Goal: Book appointment/travel/reservation

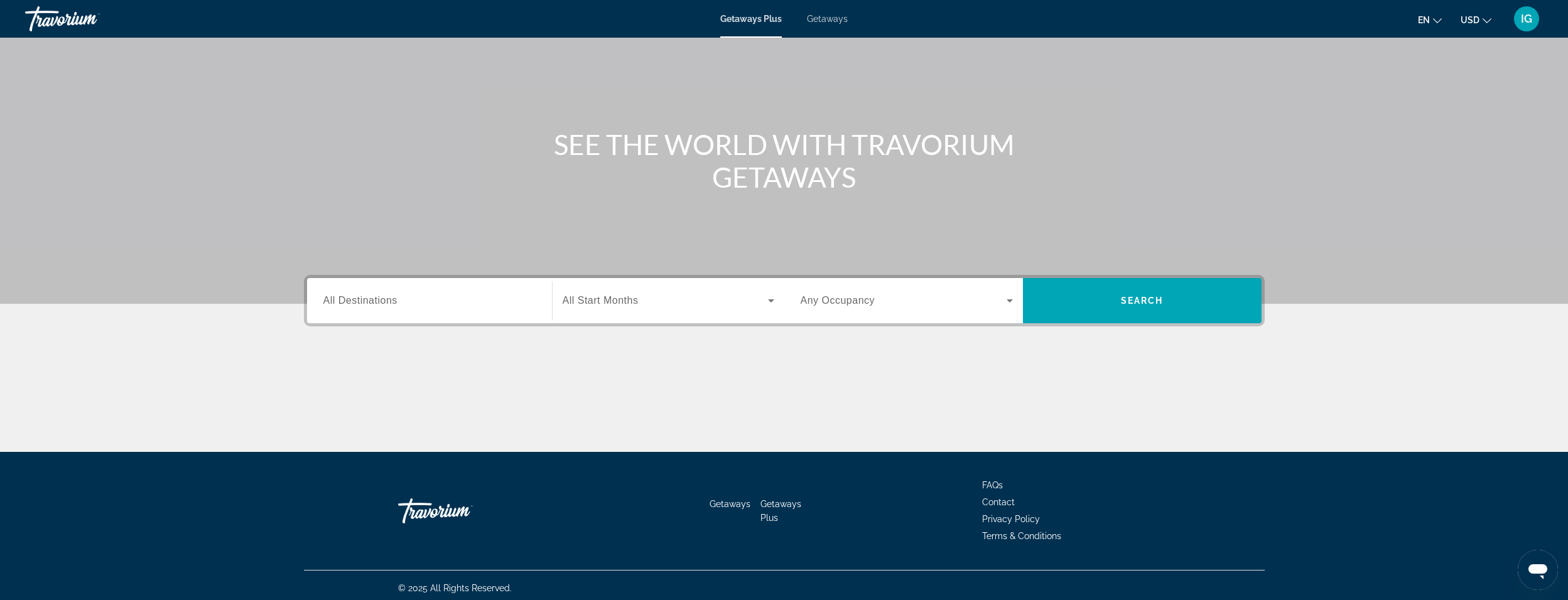
scroll to position [78, 0]
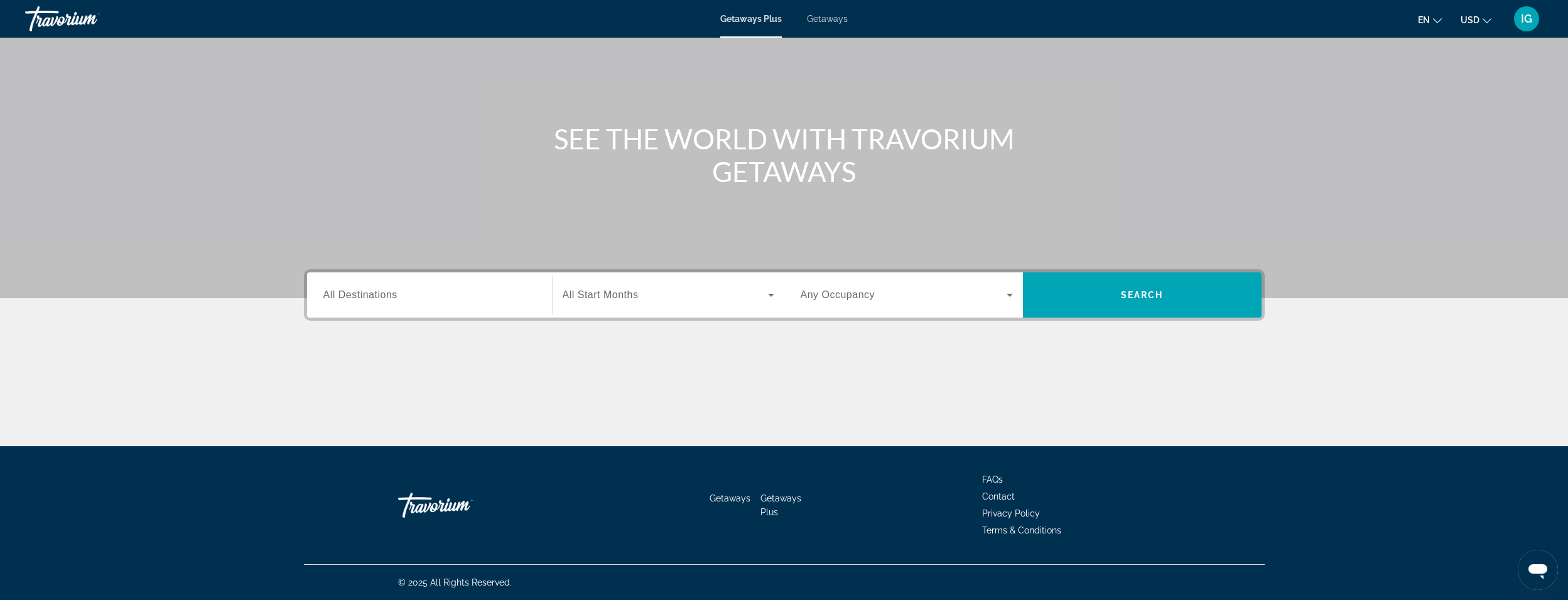
click at [522, 296] on input "Destination All Destinations" at bounding box center [429, 295] width 212 height 15
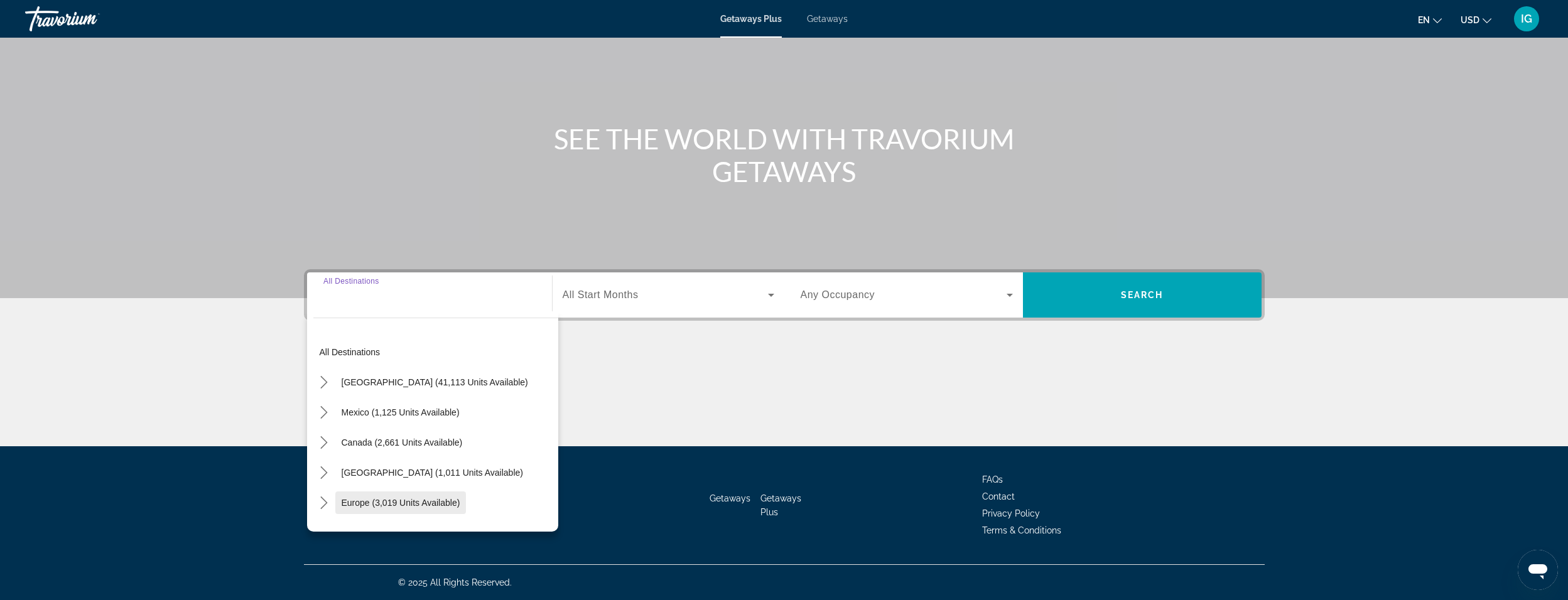
click at [398, 503] on span "Europe (3,019 units available)" at bounding box center [400, 503] width 119 height 10
type input "**********"
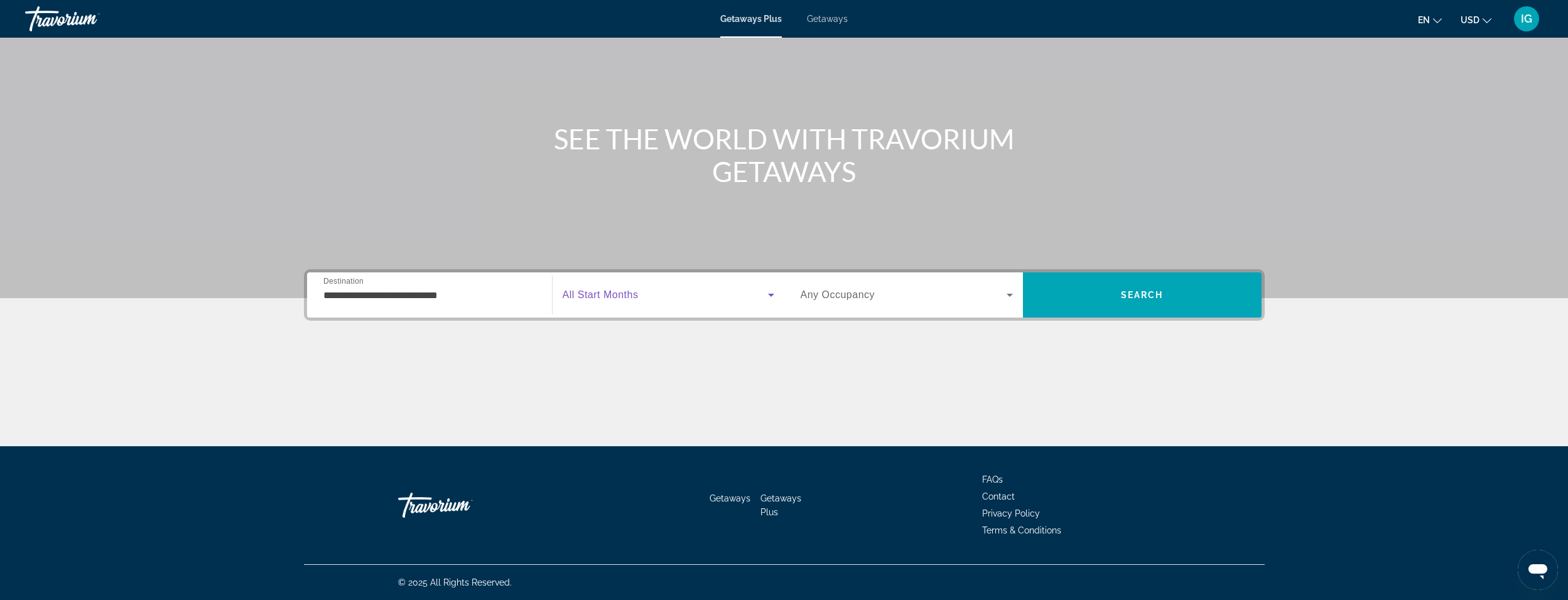
click at [683, 293] on span "Search widget" at bounding box center [665, 294] width 205 height 15
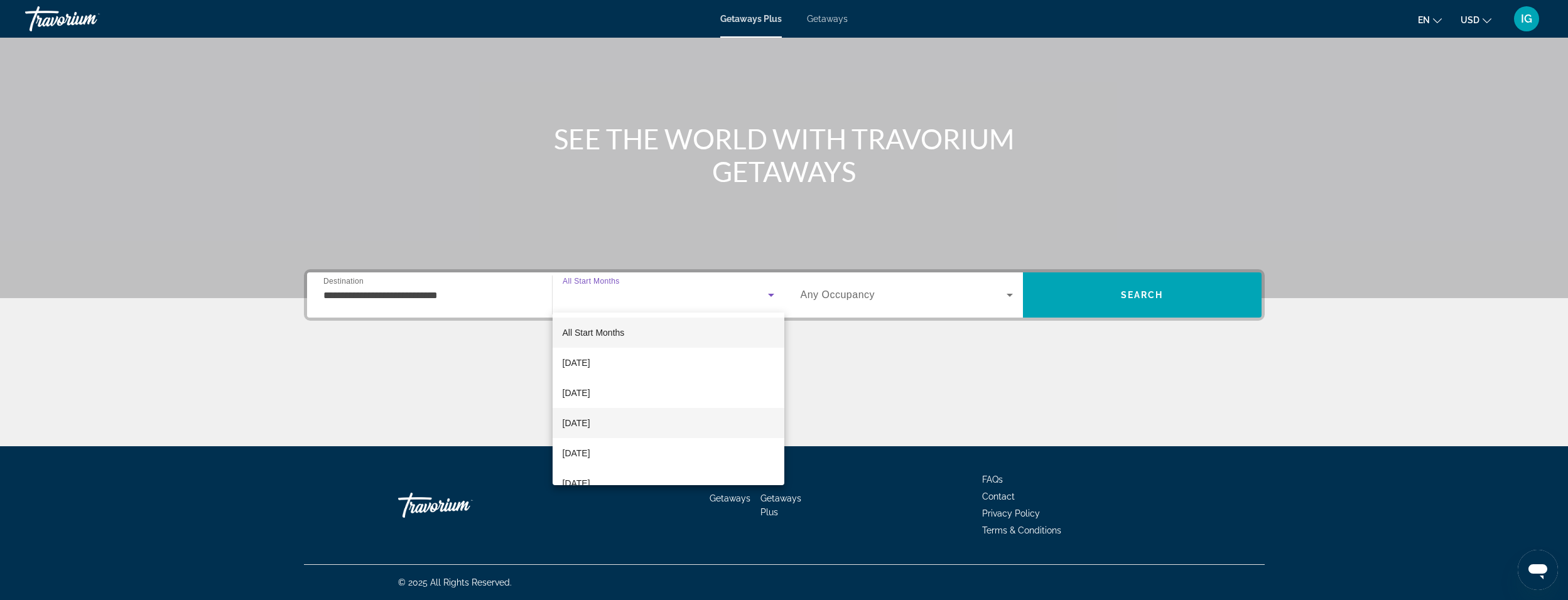
click at [582, 421] on span "[DATE]" at bounding box center [577, 423] width 28 height 15
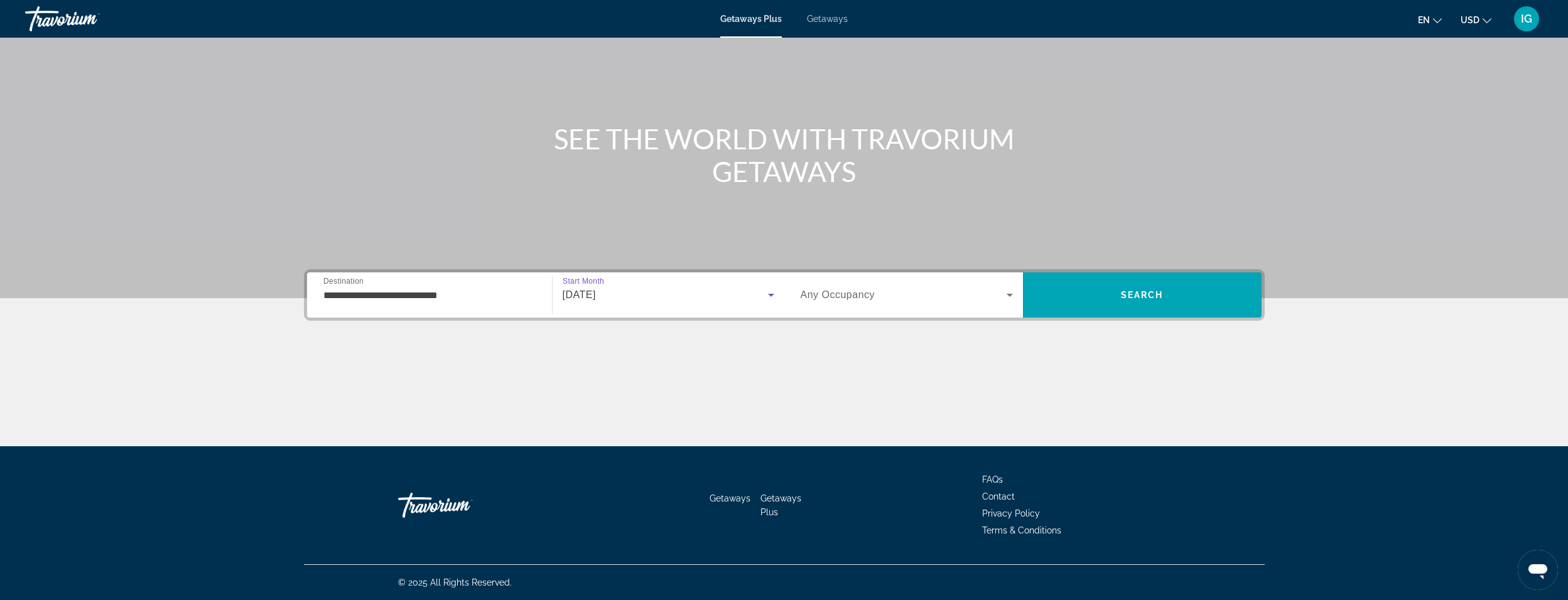
click at [918, 287] on div "Search widget" at bounding box center [907, 295] width 212 height 35
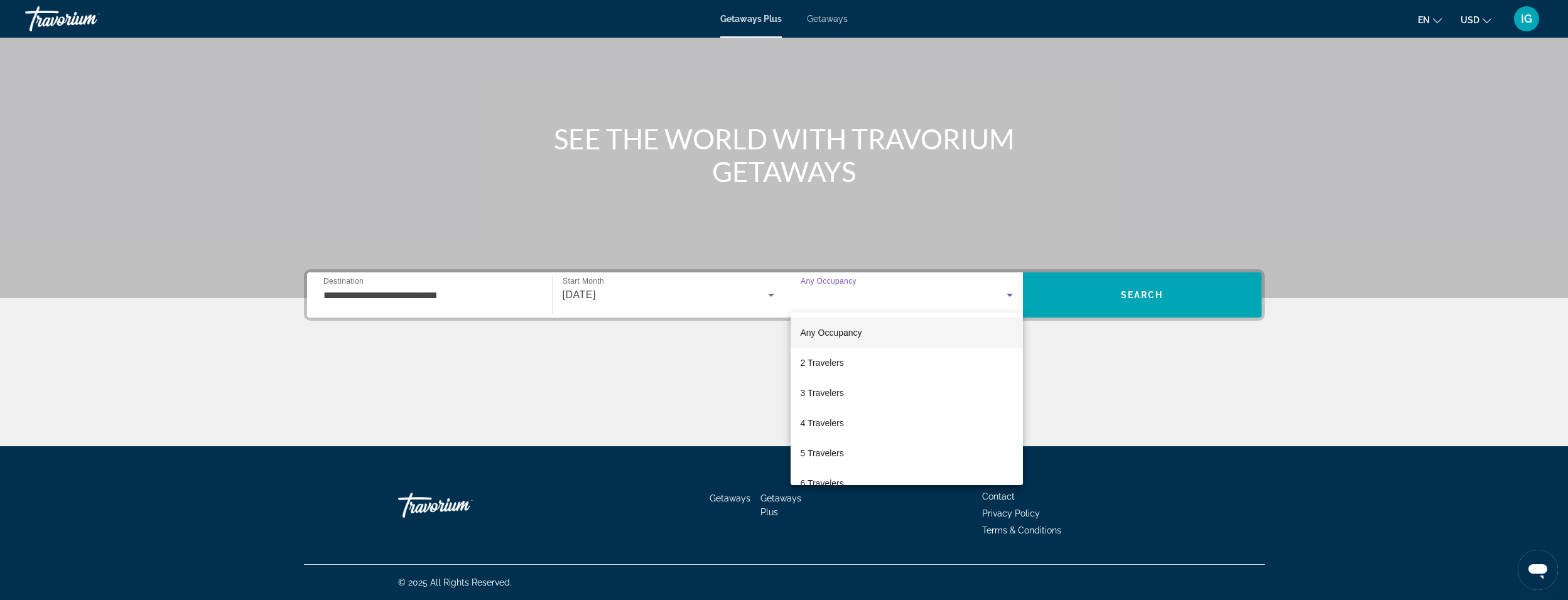
click at [1139, 298] on div at bounding box center [784, 300] width 1568 height 600
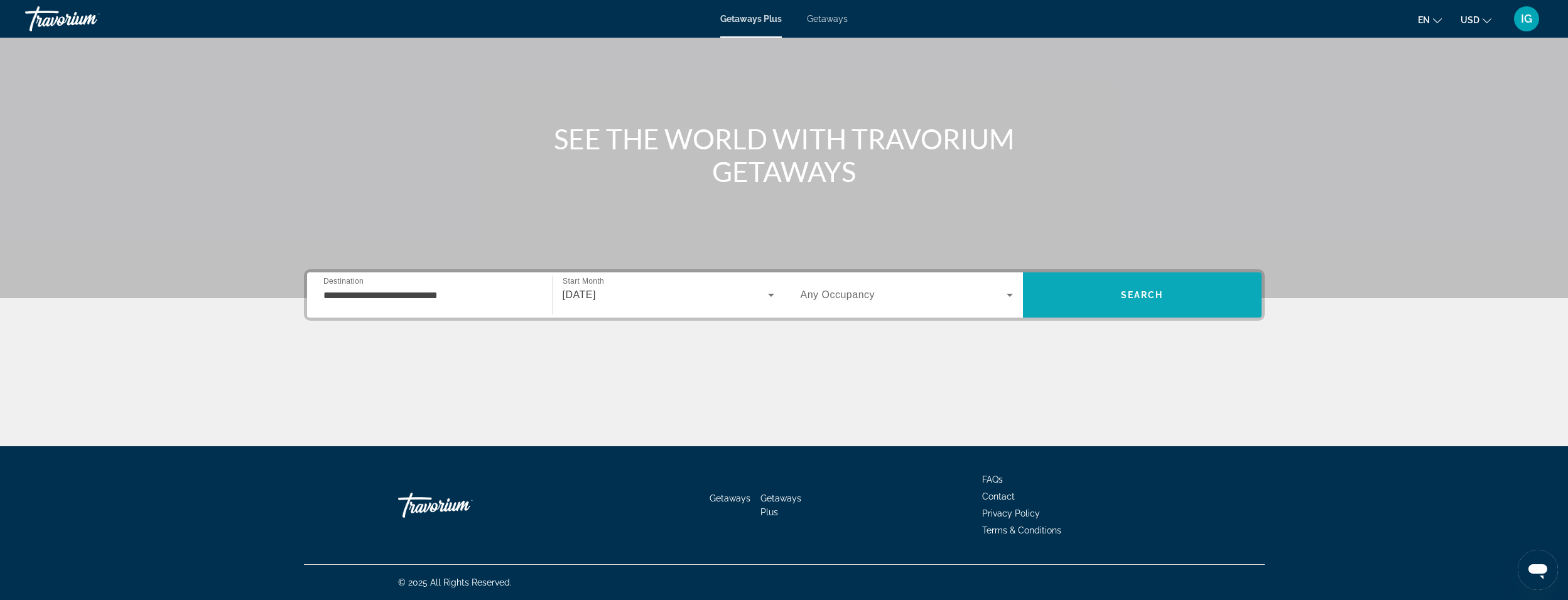
click at [1142, 294] on span "Search" at bounding box center [1142, 295] width 43 height 10
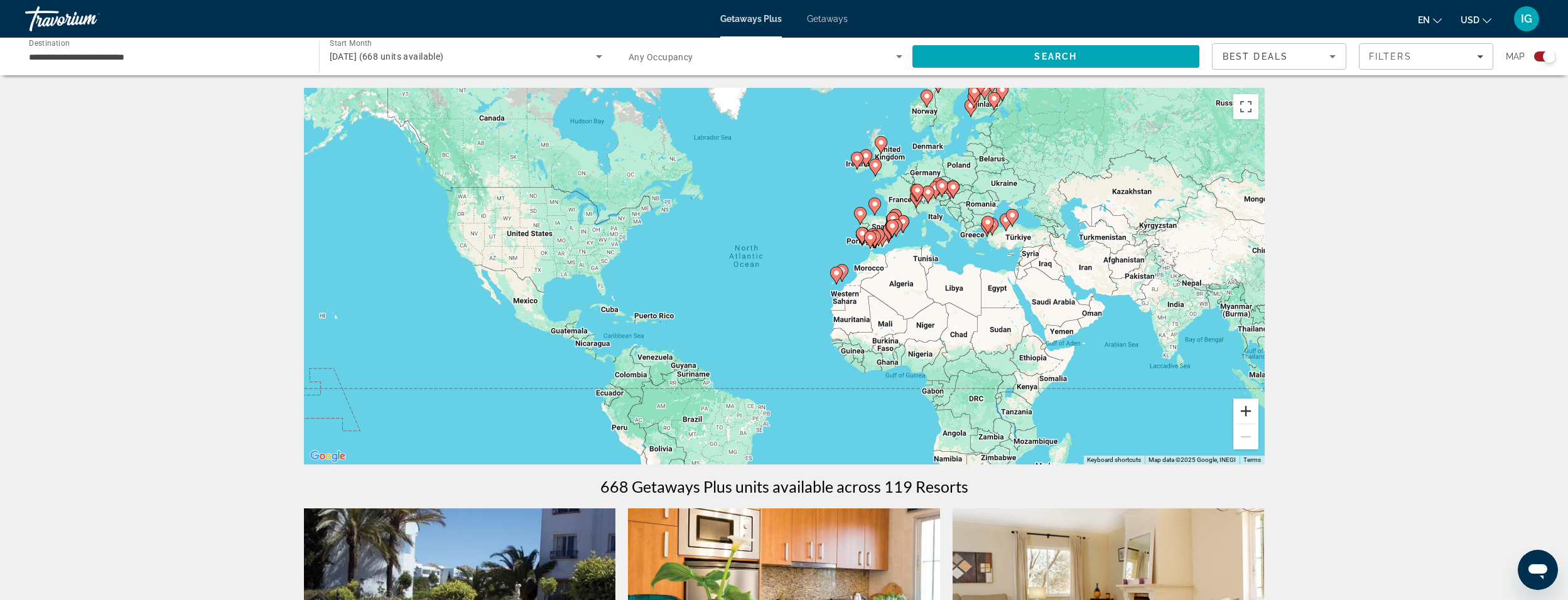
click at [1245, 411] on button "Zoom in" at bounding box center [1246, 411] width 25 height 25
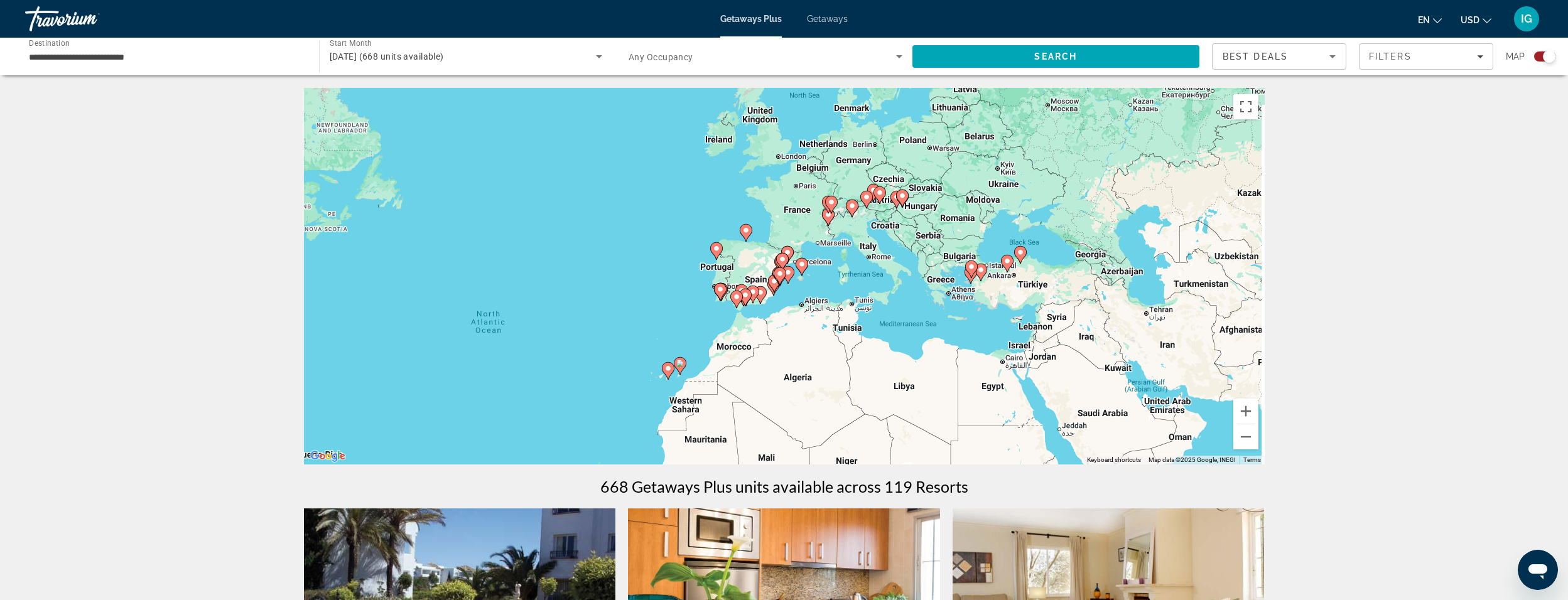
drag, startPoint x: 1074, startPoint y: 196, endPoint x: 860, endPoint y: 277, distance: 228.8
click at [860, 277] on div "To activate drag with keyboard, press Alt + Enter. Once in keyboard drag state,…" at bounding box center [784, 276] width 961 height 377
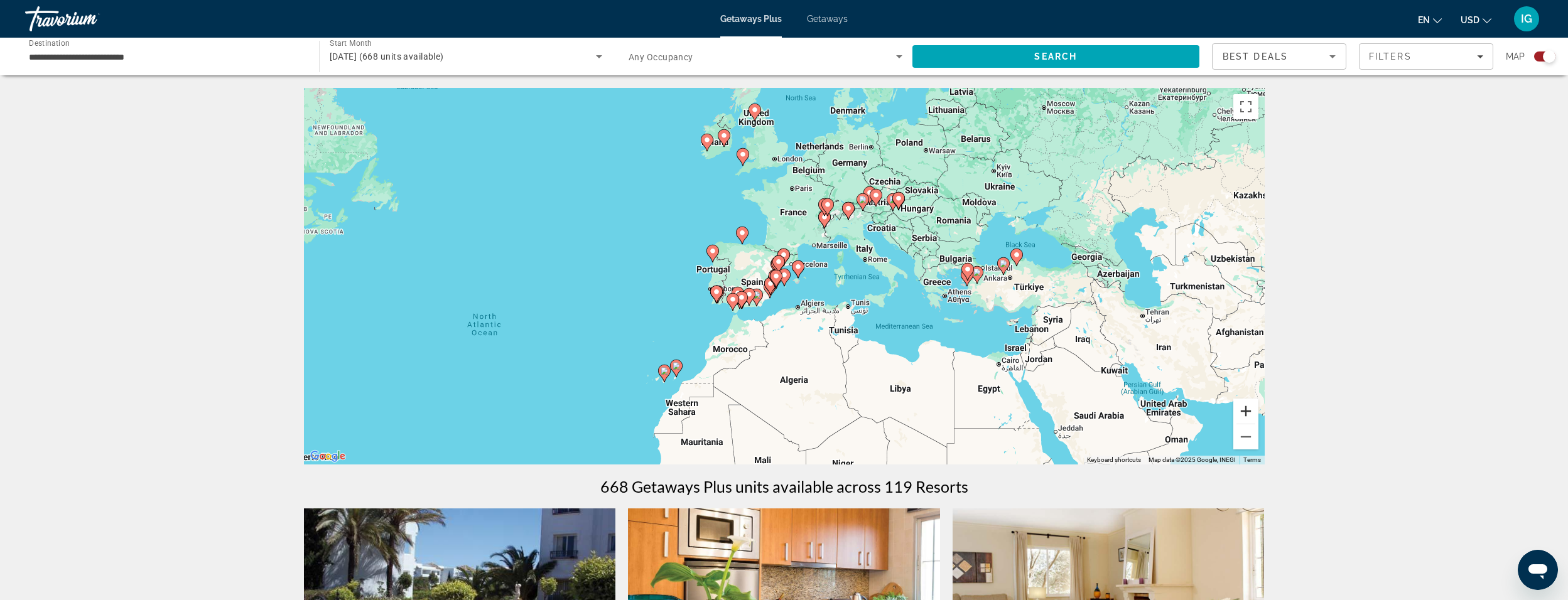
click at [1248, 411] on button "Zoom in" at bounding box center [1246, 411] width 25 height 25
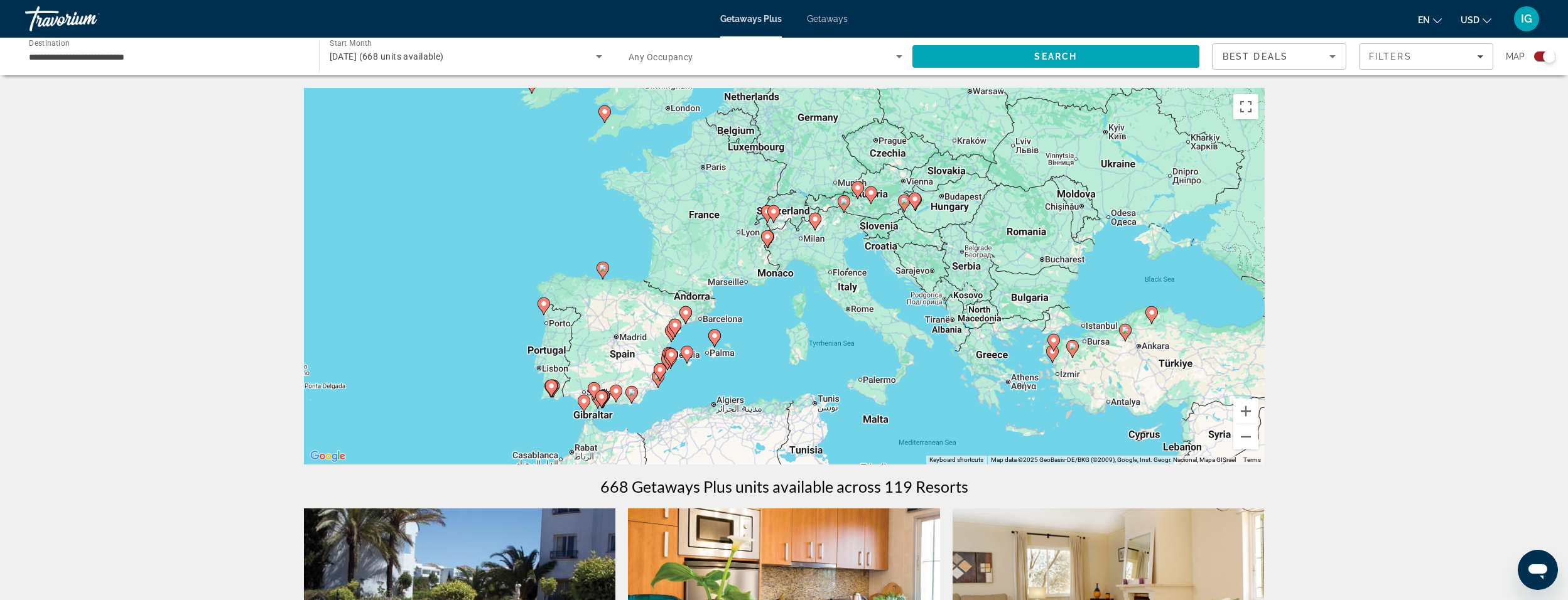
drag, startPoint x: 890, startPoint y: 254, endPoint x: 758, endPoint y: 326, distance: 150.4
click at [758, 327] on div "To activate drag with keyboard, press Alt + Enter. Once in keyboard drag state,…" at bounding box center [784, 276] width 961 height 377
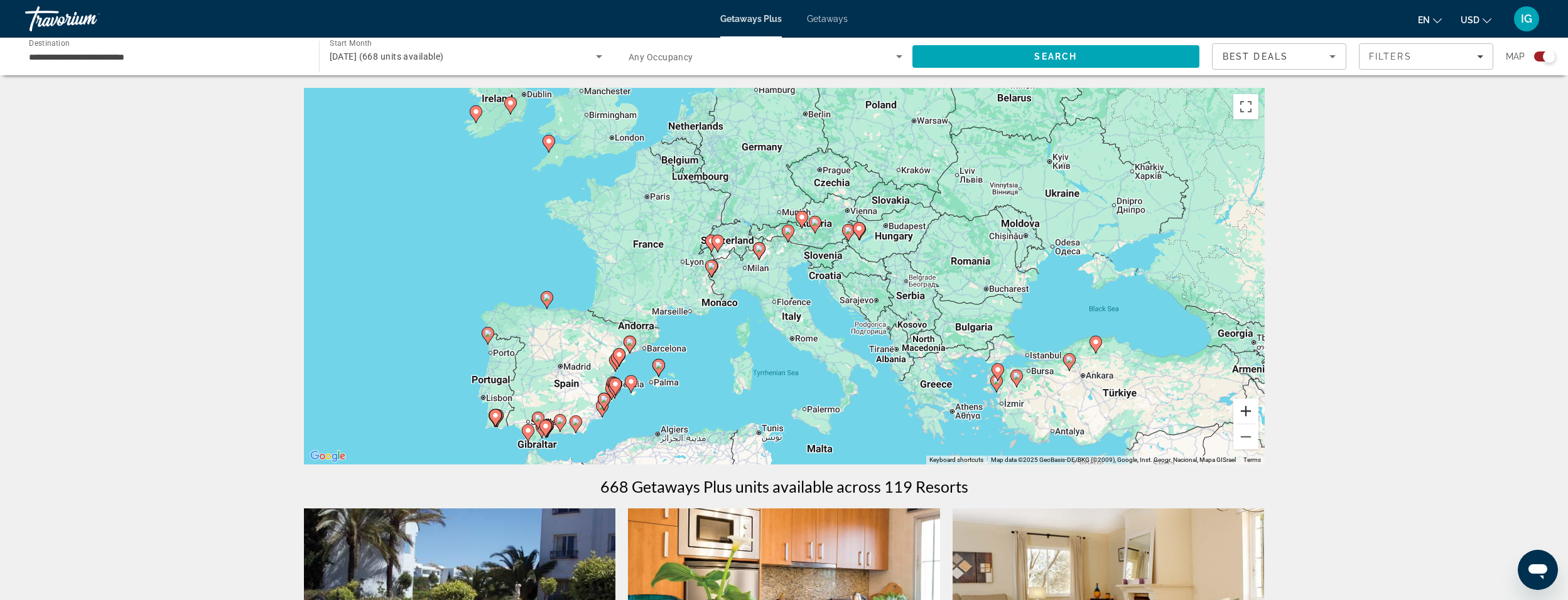
click at [1246, 410] on button "Zoom in" at bounding box center [1246, 411] width 25 height 25
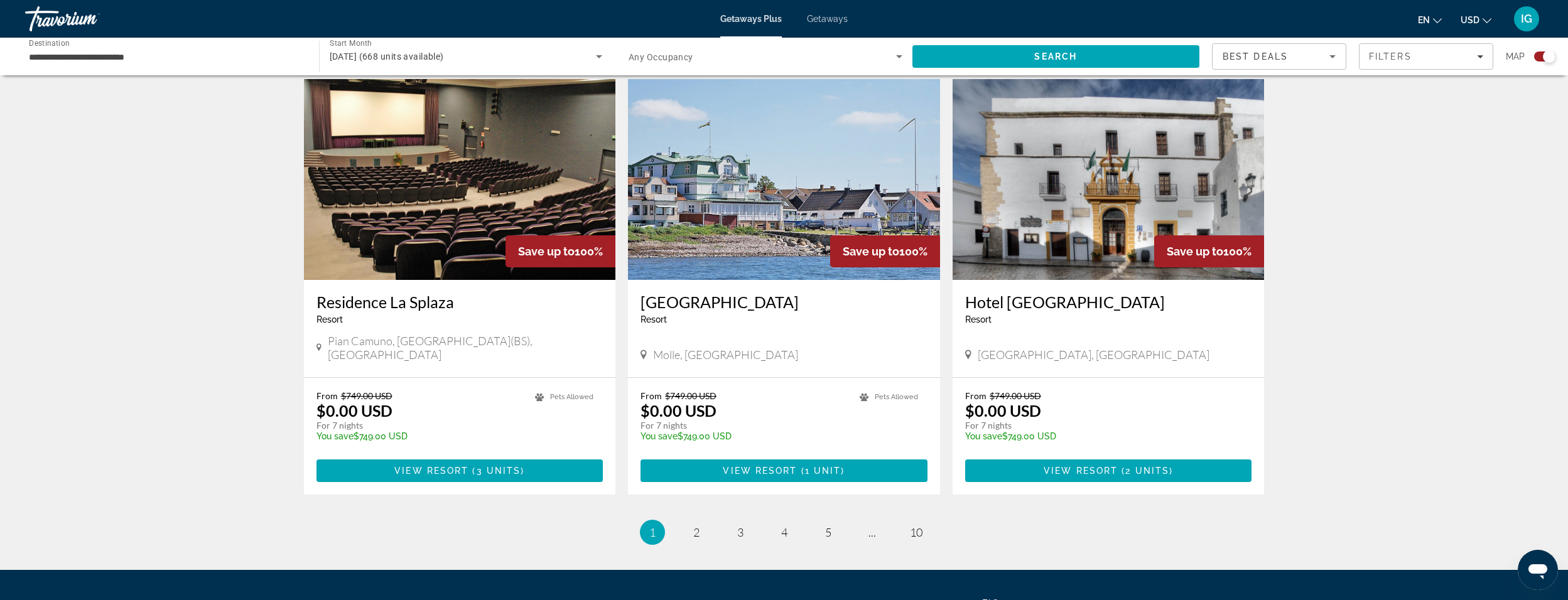
scroll to position [1758, 0]
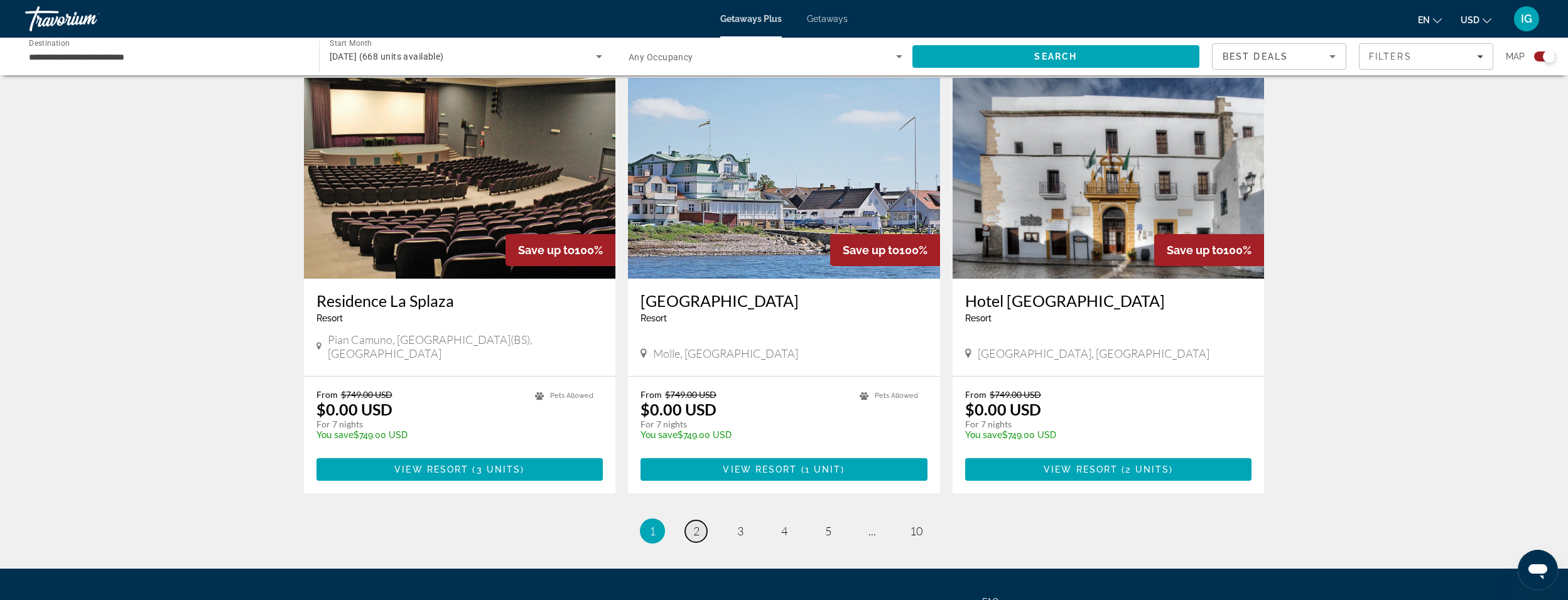
click at [690, 520] on link "page 2" at bounding box center [696, 531] width 22 height 22
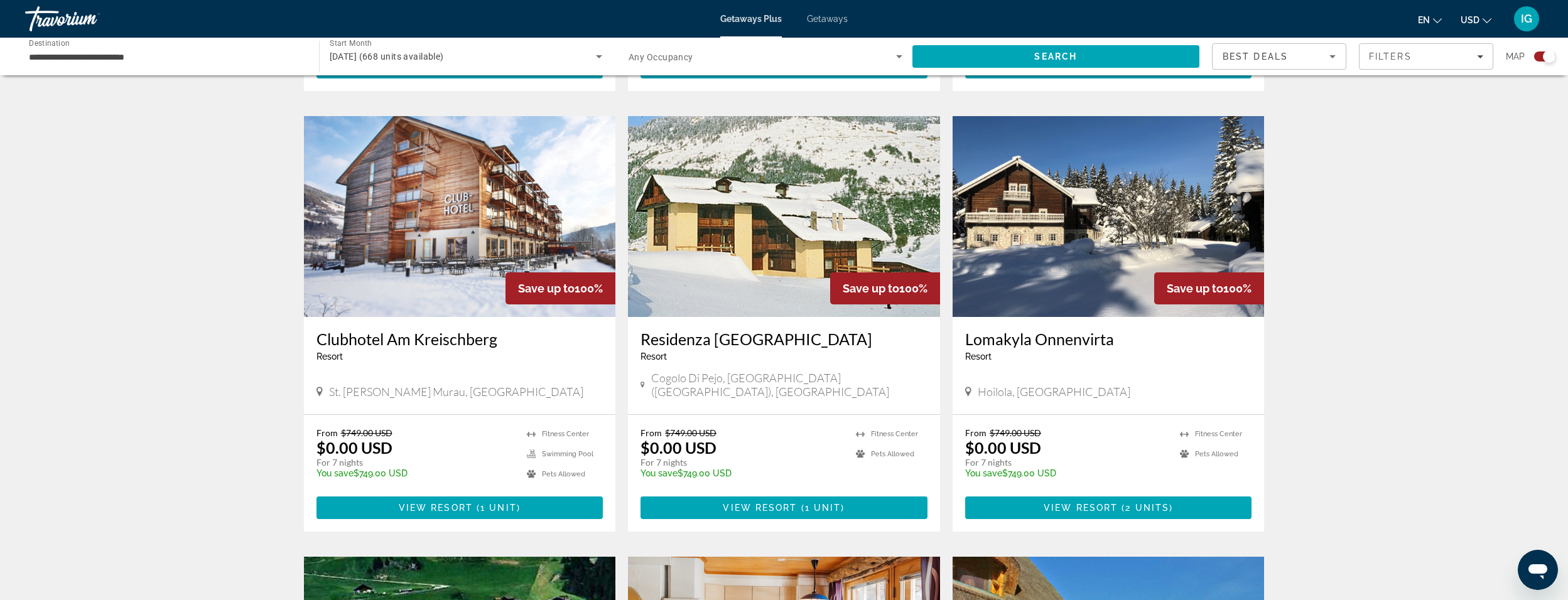
scroll to position [1256, 0]
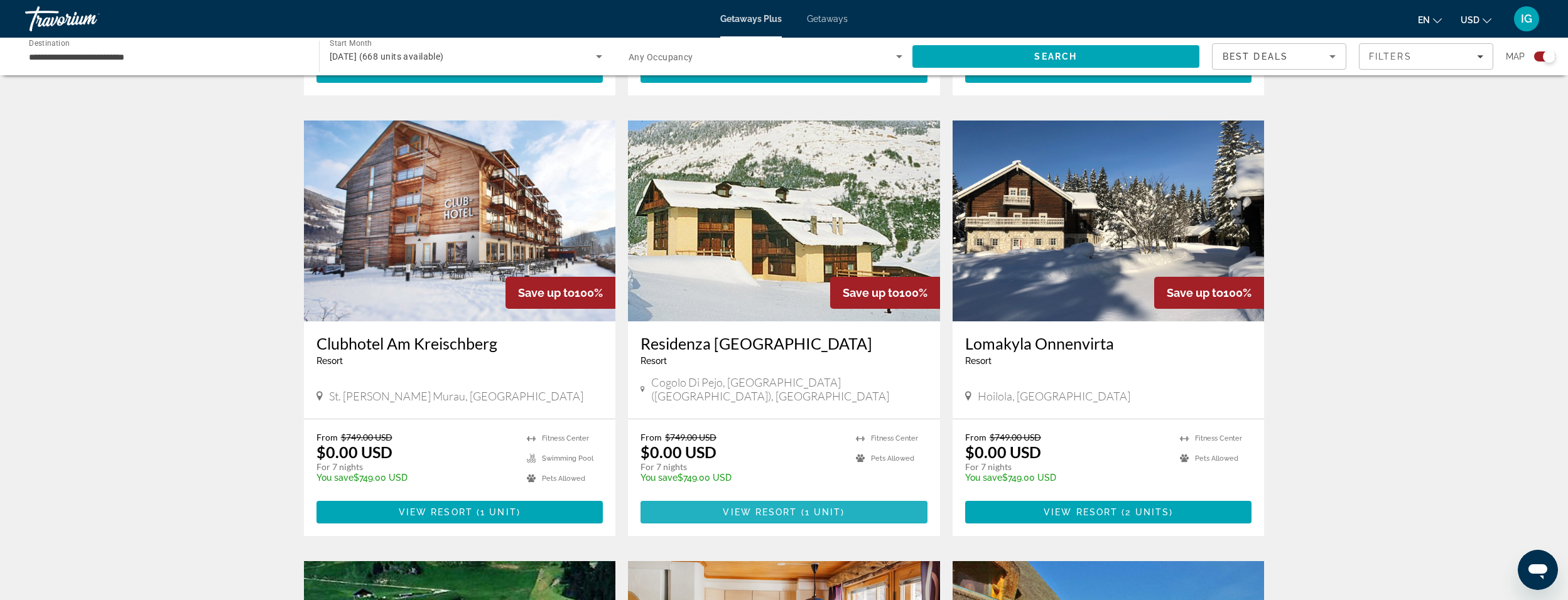
click at [777, 507] on span "View Resort" at bounding box center [759, 512] width 74 height 10
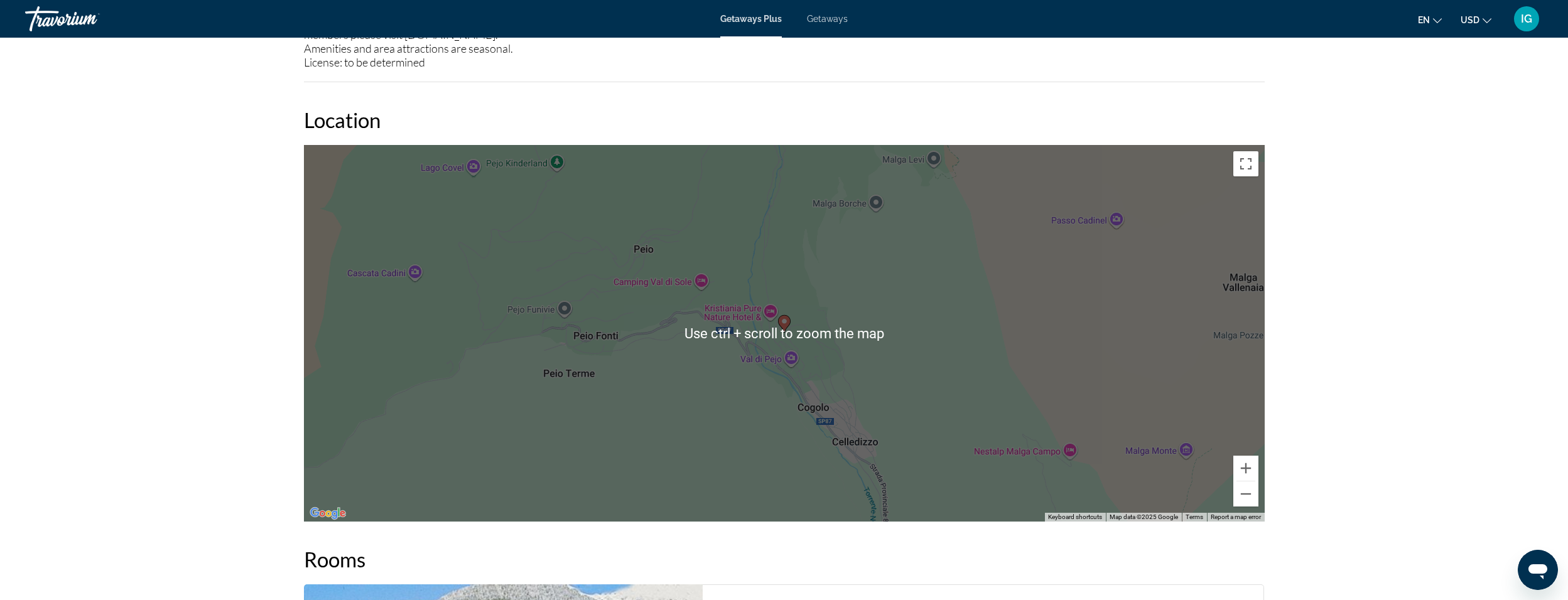
scroll to position [1444, 0]
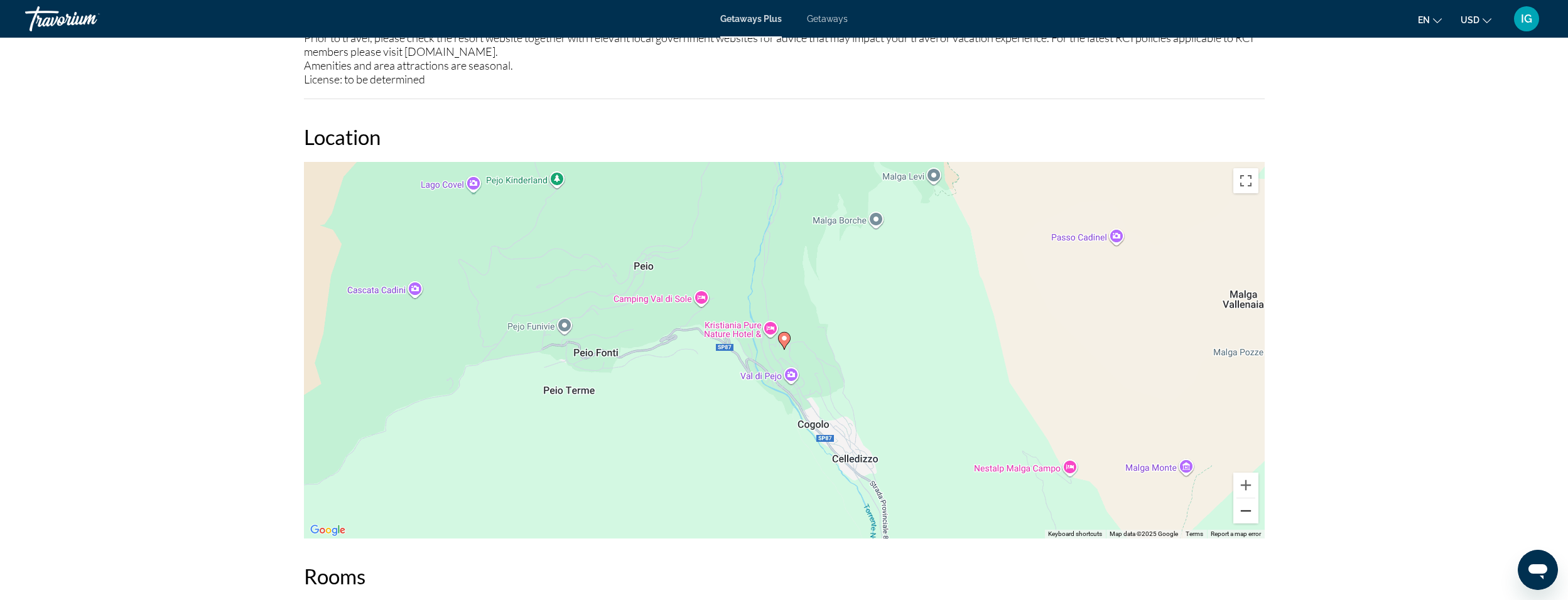
click at [1239, 511] on button "Zoom out" at bounding box center [1246, 511] width 25 height 25
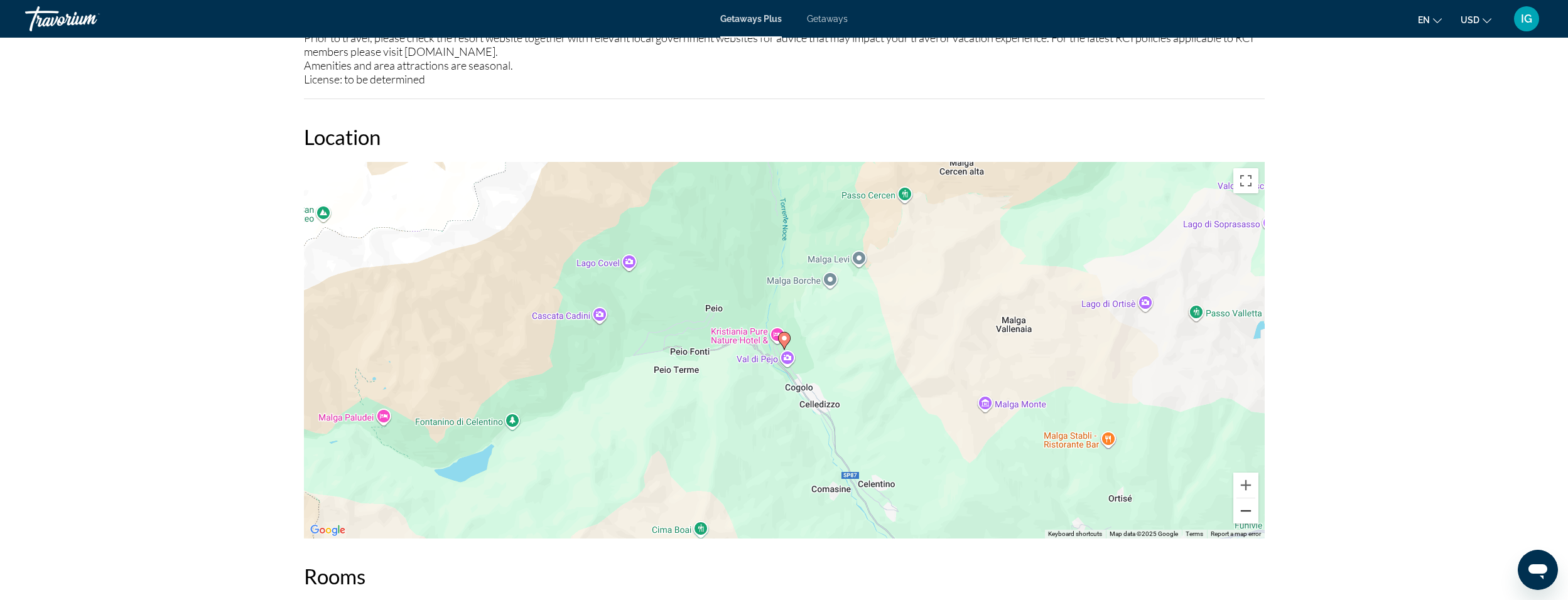
click at [1239, 511] on button "Zoom out" at bounding box center [1246, 511] width 25 height 25
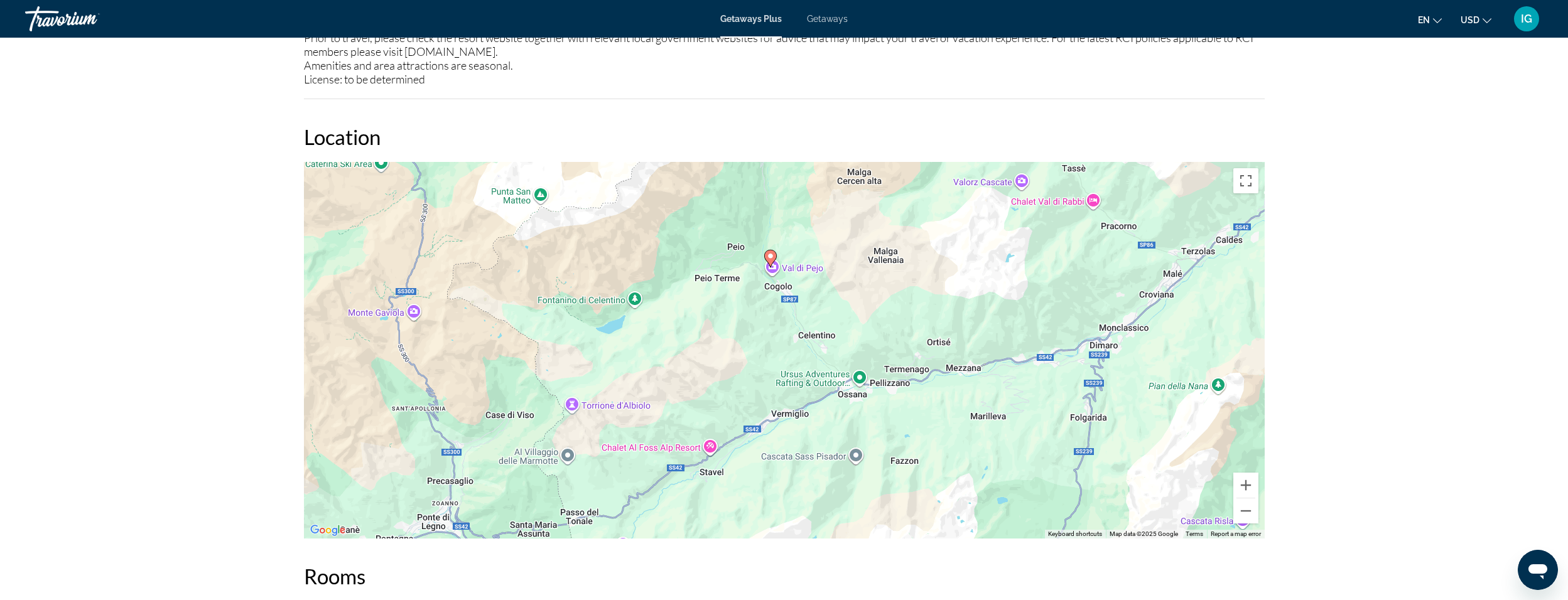
drag, startPoint x: 972, startPoint y: 393, endPoint x: 956, endPoint y: 311, distance: 83.5
click at [956, 311] on div "To activate drag with keyboard, press Alt + Enter. Once in keyboard drag state,…" at bounding box center [784, 351] width 961 height 377
click at [1248, 511] on button "Zoom out" at bounding box center [1246, 511] width 25 height 25
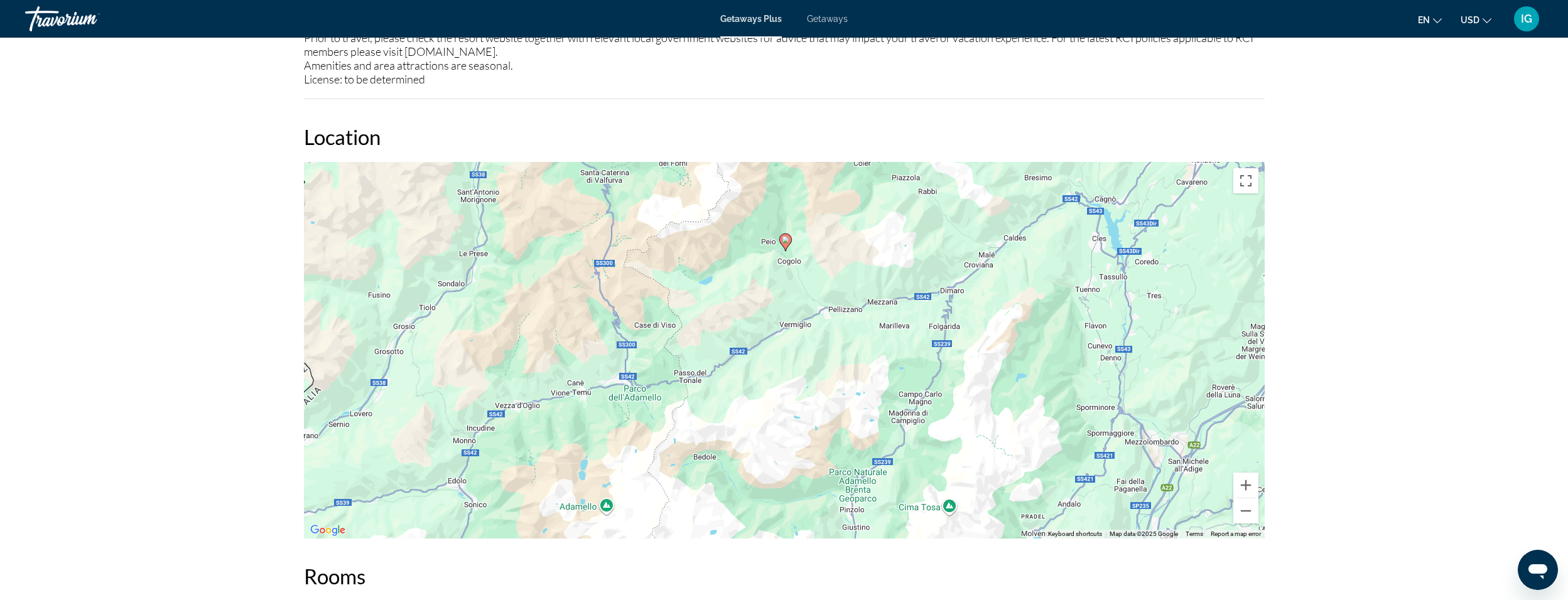
drag, startPoint x: 843, startPoint y: 438, endPoint x: 844, endPoint y: 398, distance: 40.0
click at [844, 398] on div "To activate drag with keyboard, press Alt + Enter. Once in keyboard drag state,…" at bounding box center [784, 351] width 961 height 377
click at [1241, 511] on button "Zoom out" at bounding box center [1246, 511] width 25 height 25
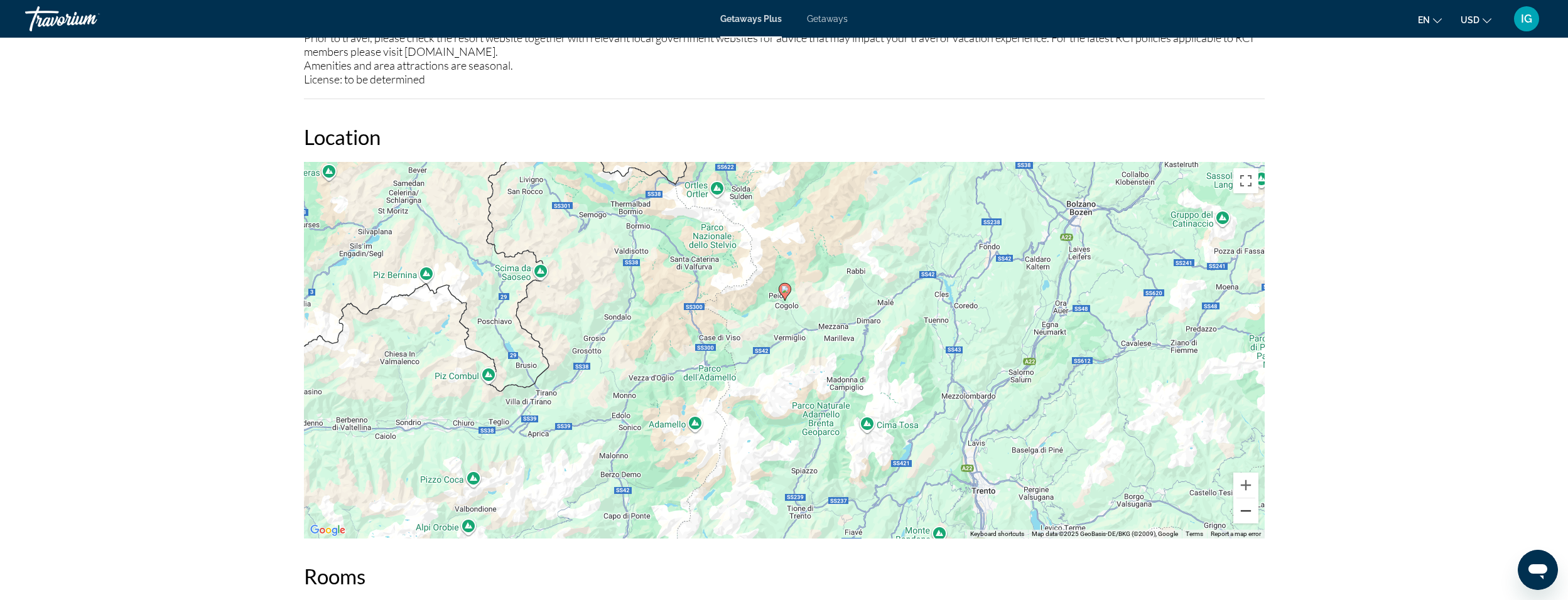
click at [1248, 515] on button "Zoom out" at bounding box center [1246, 511] width 25 height 25
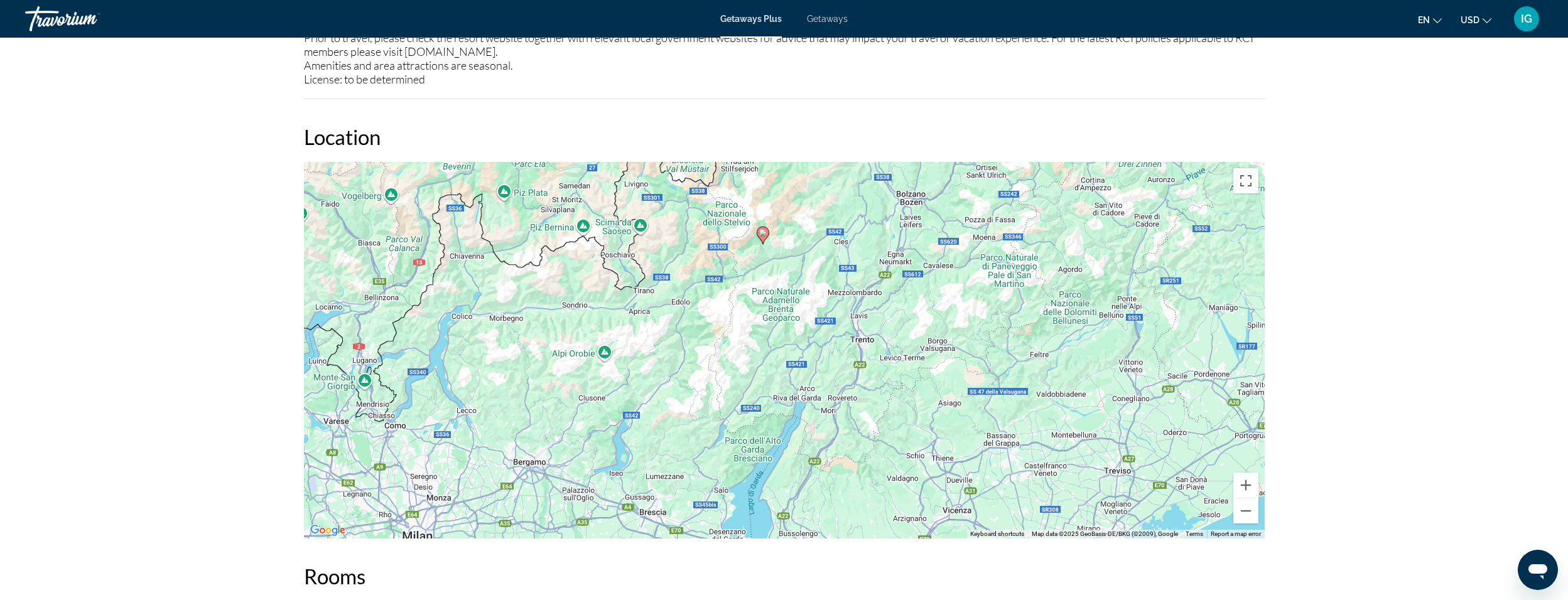
drag, startPoint x: 738, startPoint y: 471, endPoint x: 716, endPoint y: 389, distance: 84.9
click at [716, 389] on div "To activate drag with keyboard, press Alt + Enter. Once in keyboard drag state,…" at bounding box center [784, 351] width 961 height 377
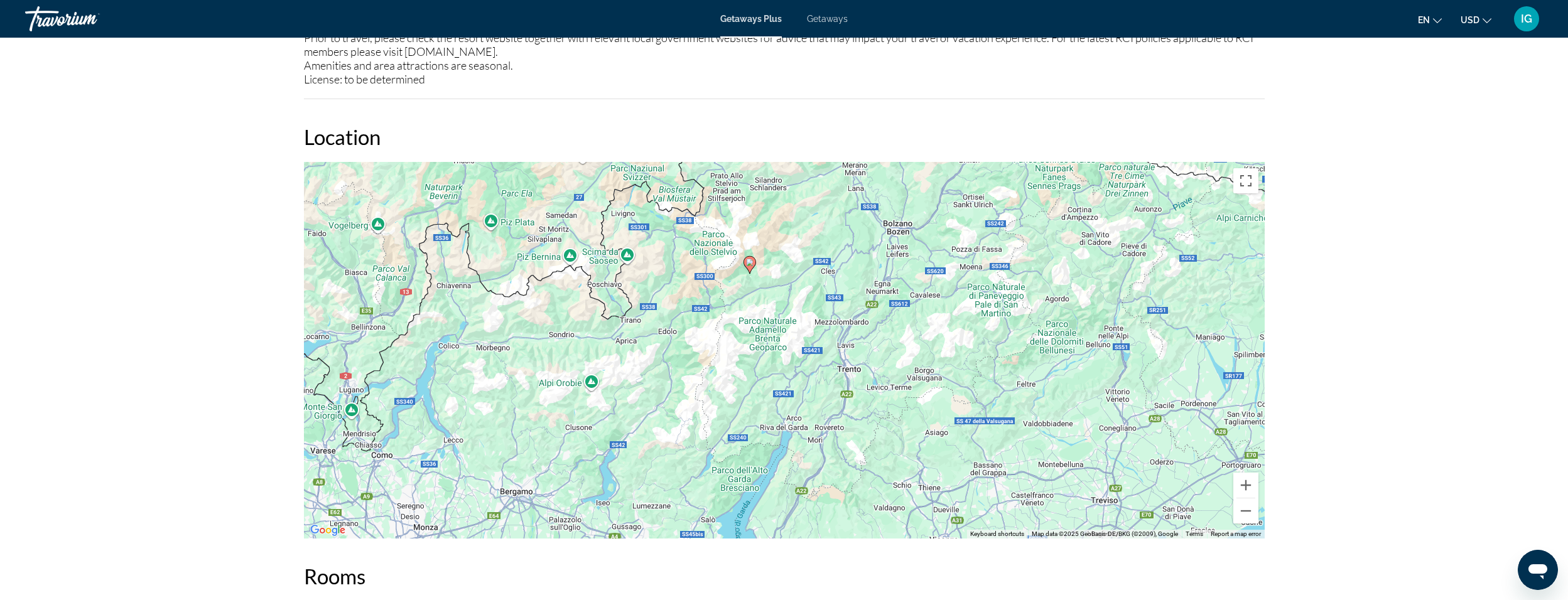
drag, startPoint x: 905, startPoint y: 405, endPoint x: 888, endPoint y: 440, distance: 38.9
click at [888, 440] on div "To activate drag with keyboard, press Alt + Enter. Once in keyboard drag state,…" at bounding box center [784, 351] width 961 height 377
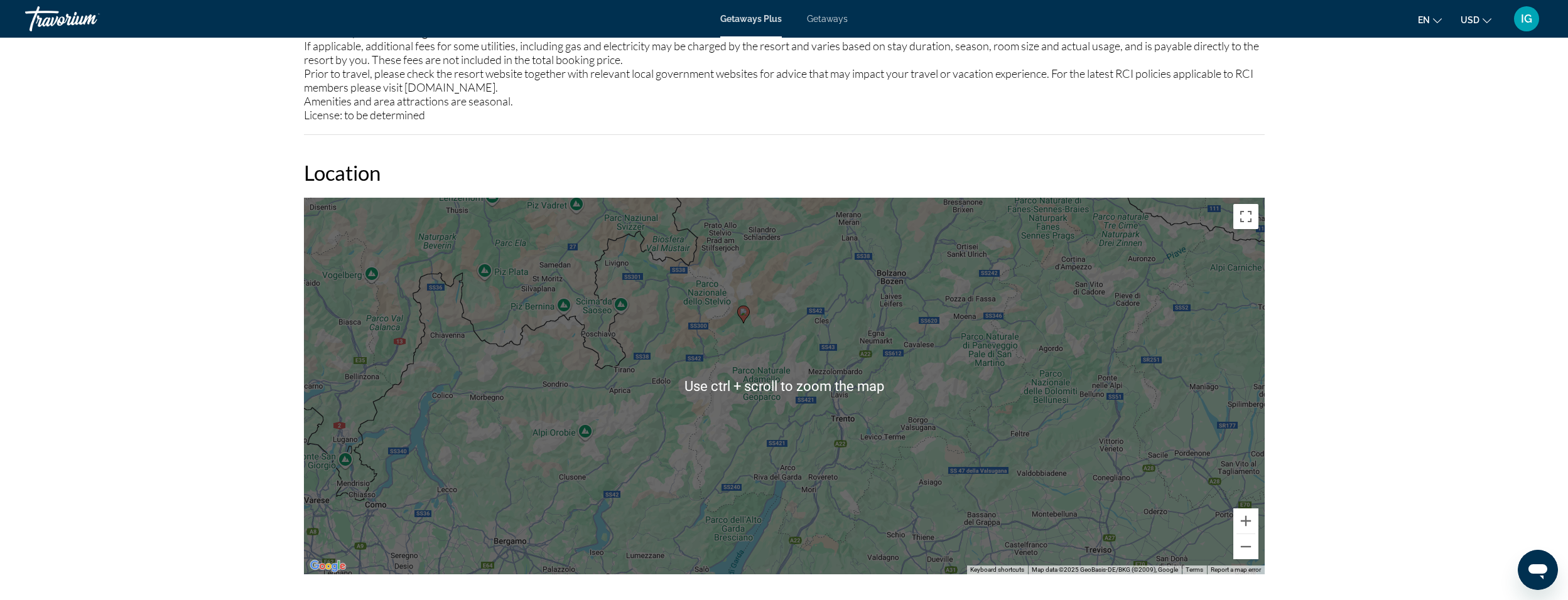
scroll to position [1381, 0]
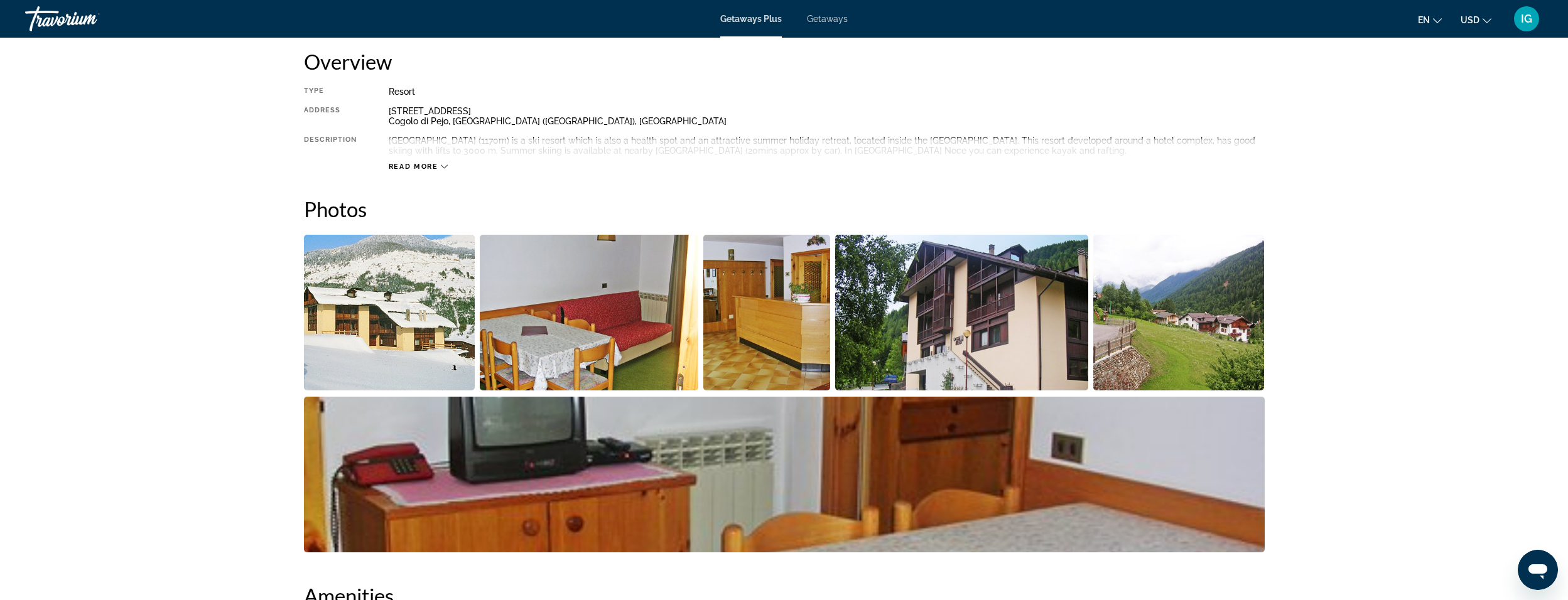
scroll to position [427, 0]
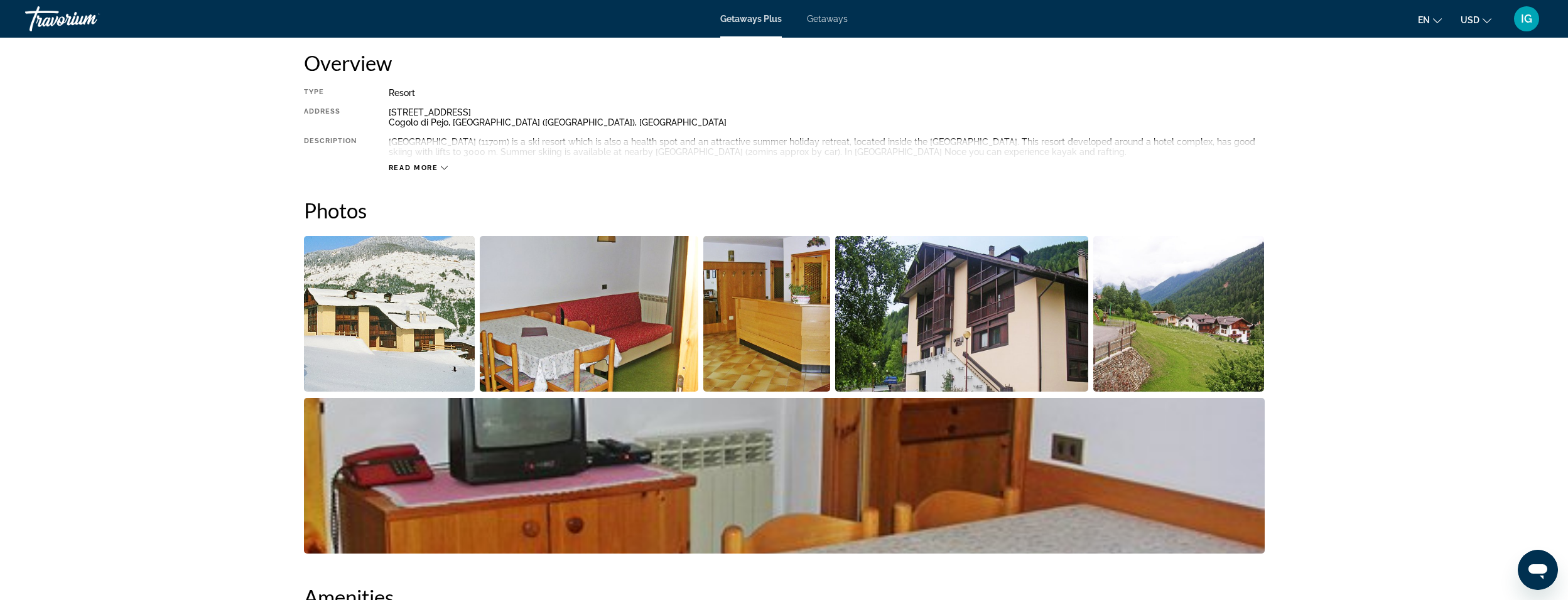
click at [416, 168] on span "Read more" at bounding box center [414, 168] width 50 height 8
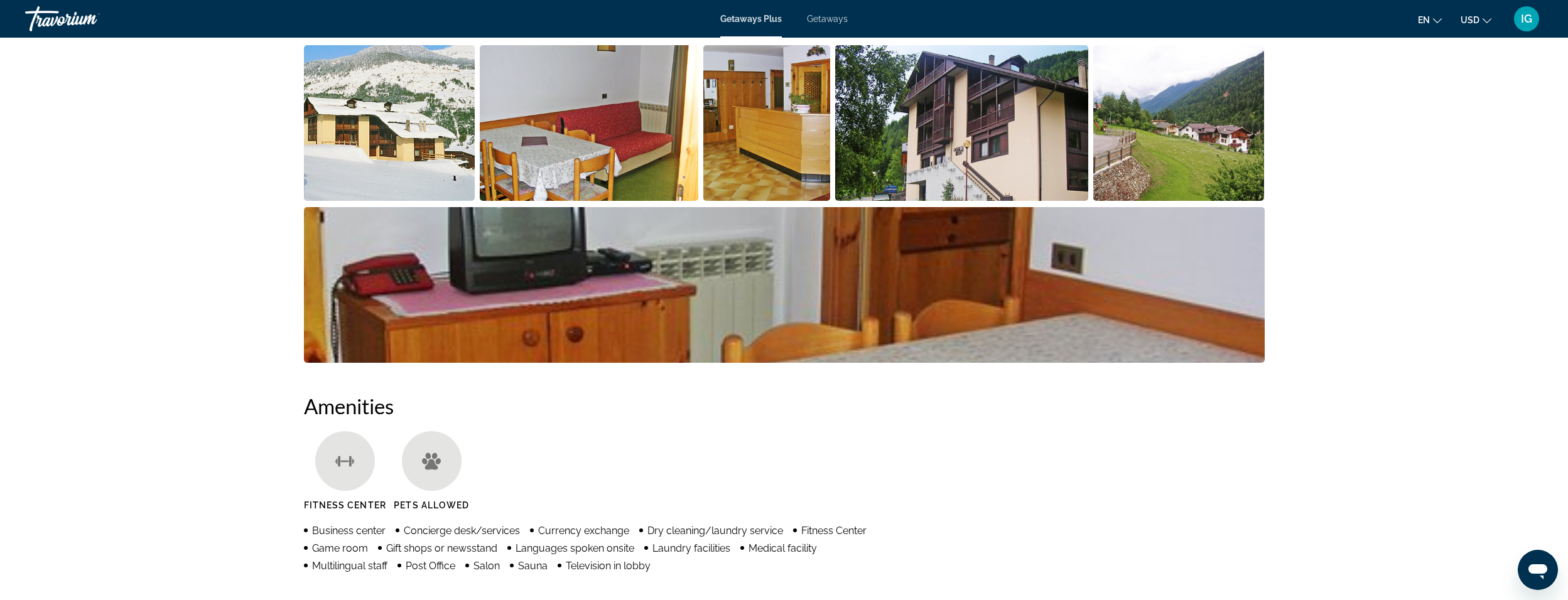
scroll to position [616, 0]
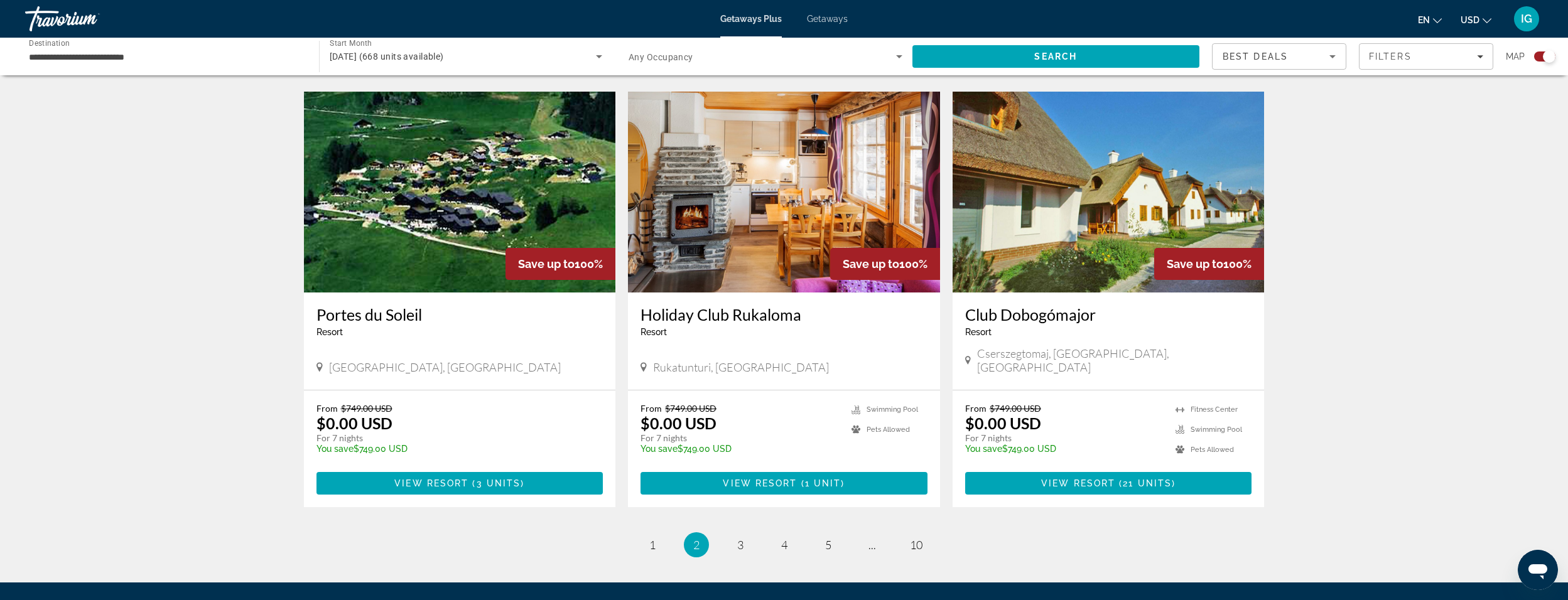
scroll to position [1758, 0]
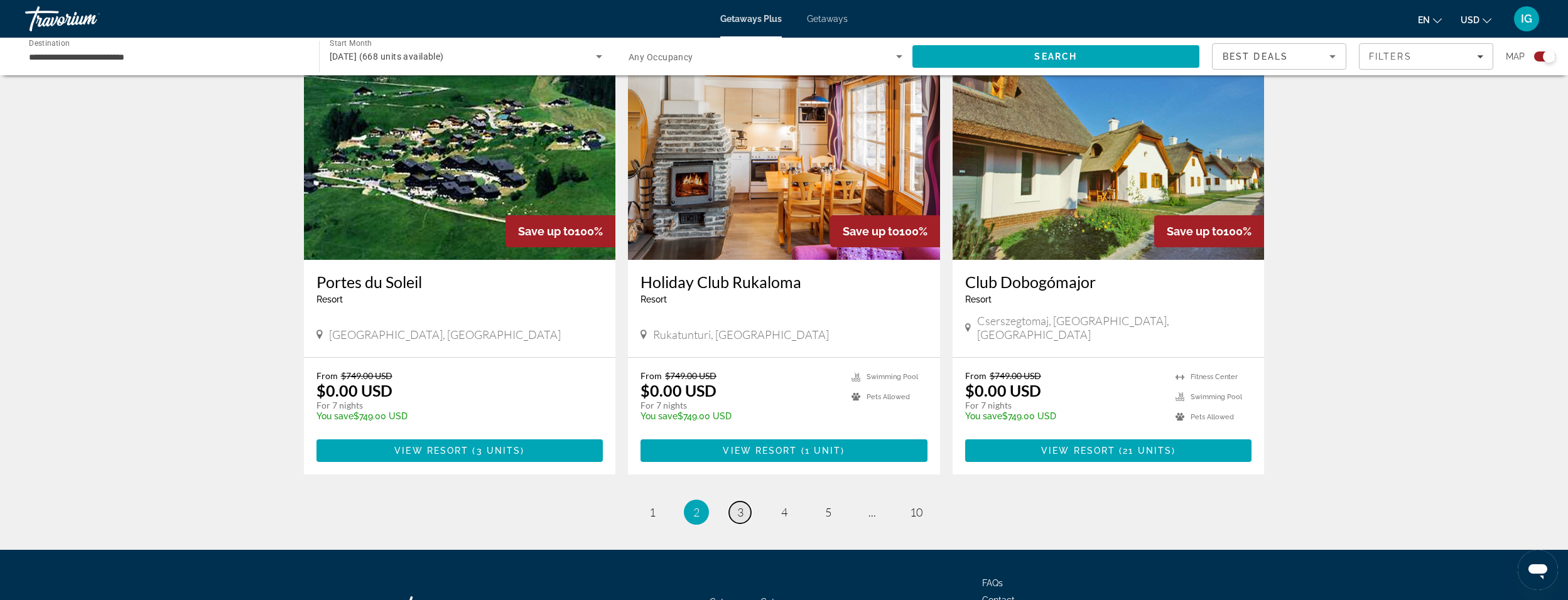
click at [736, 502] on link "page 3" at bounding box center [739, 512] width 22 height 22
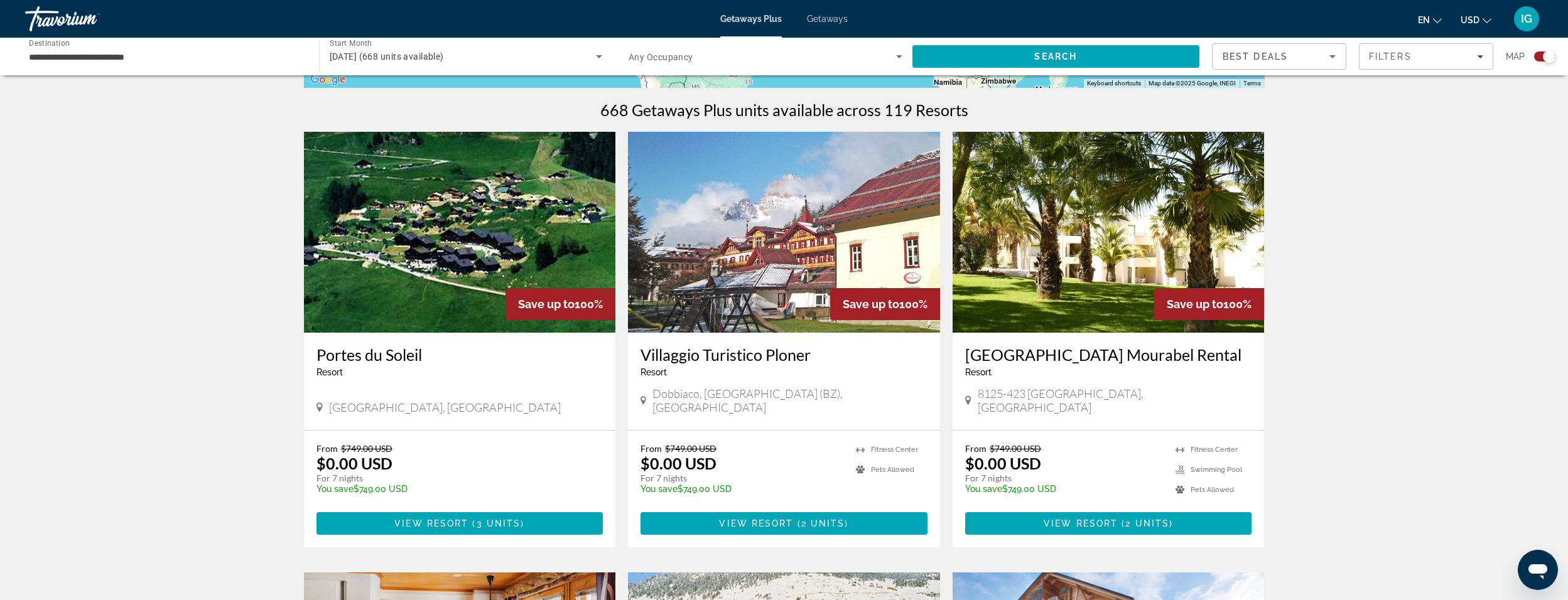
scroll to position [439, 0]
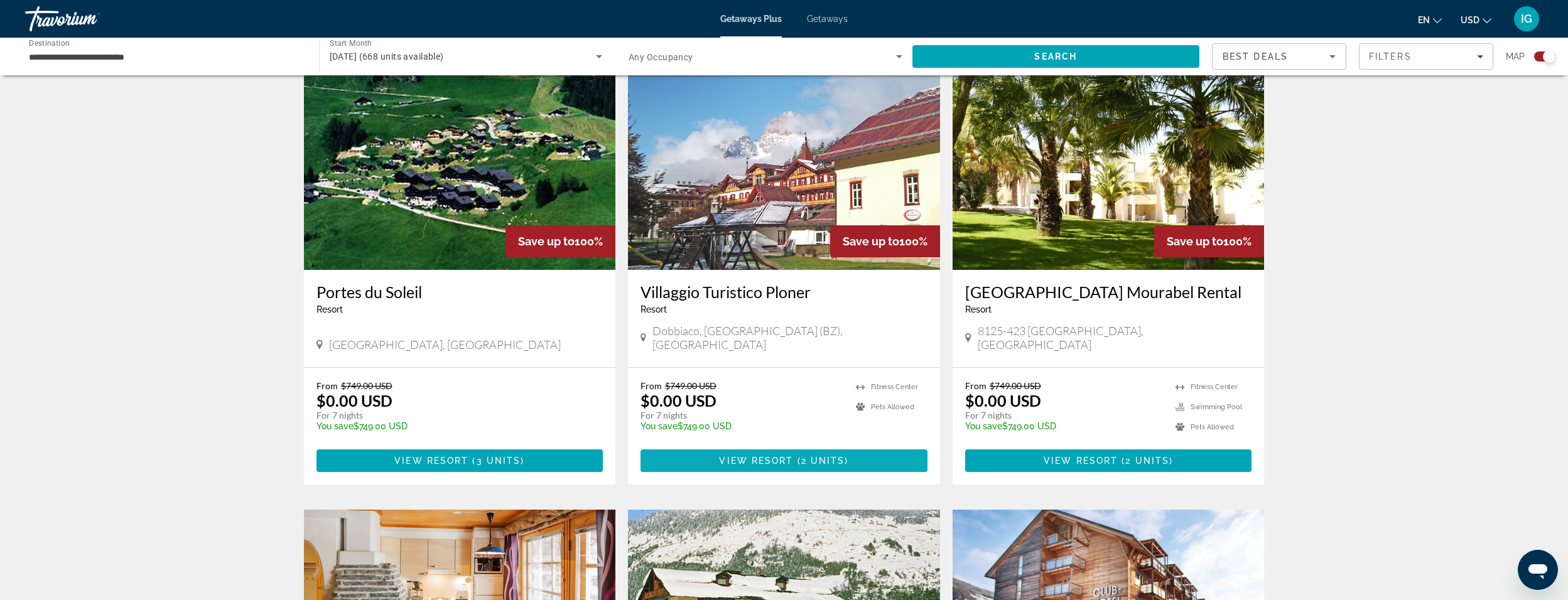
click at [784, 445] on span "Main content" at bounding box center [784, 460] width 287 height 30
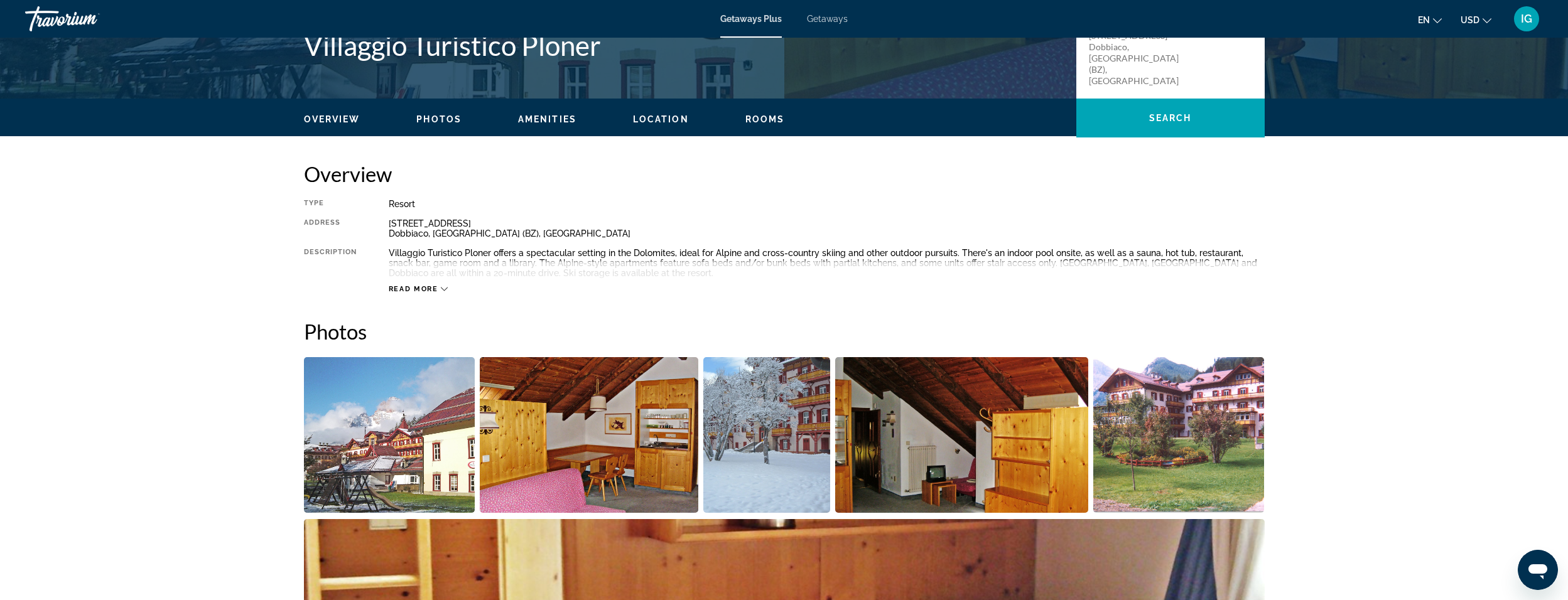
scroll to position [314, 0]
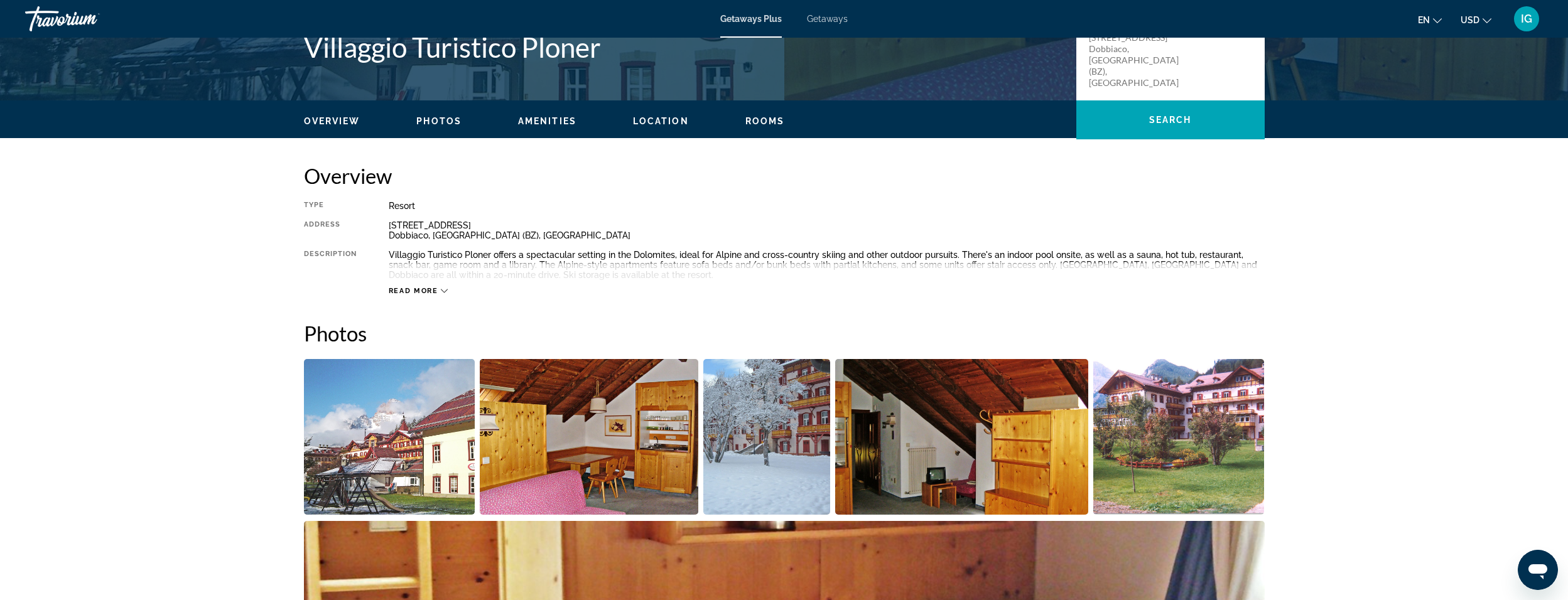
click at [405, 291] on span "Read more" at bounding box center [414, 290] width 50 height 8
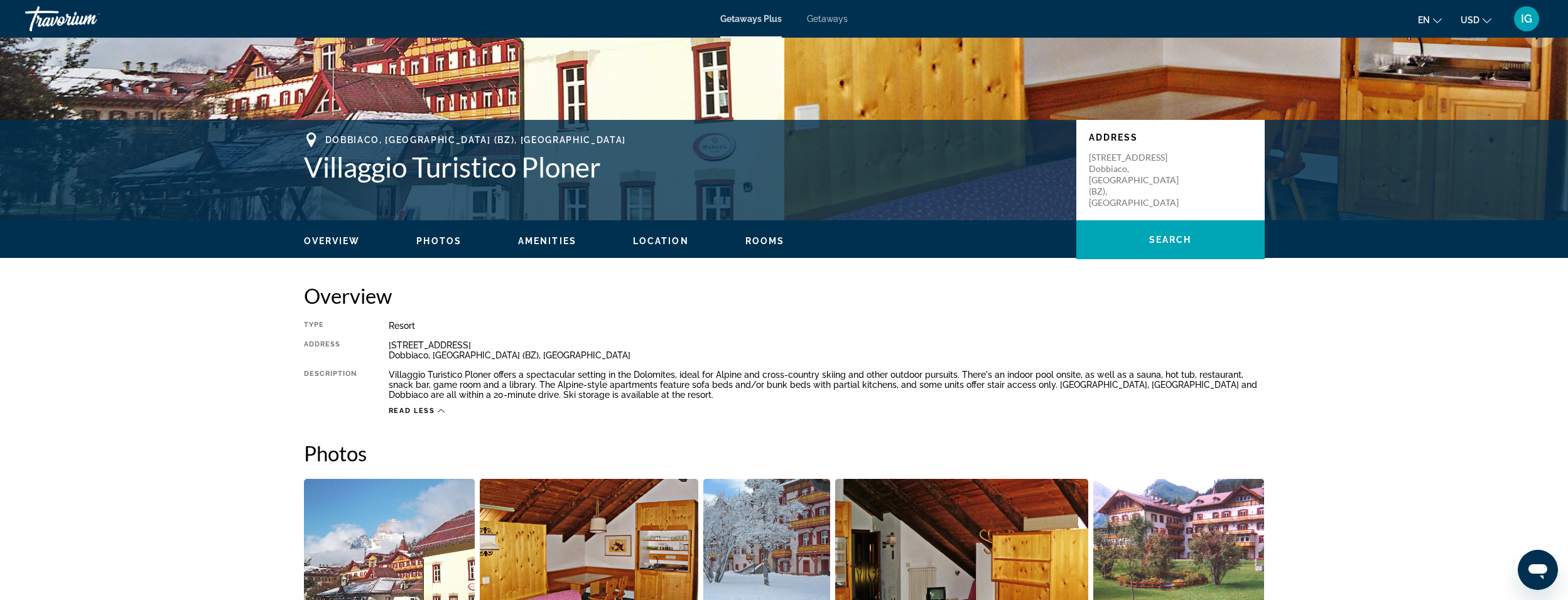
scroll to position [251, 0]
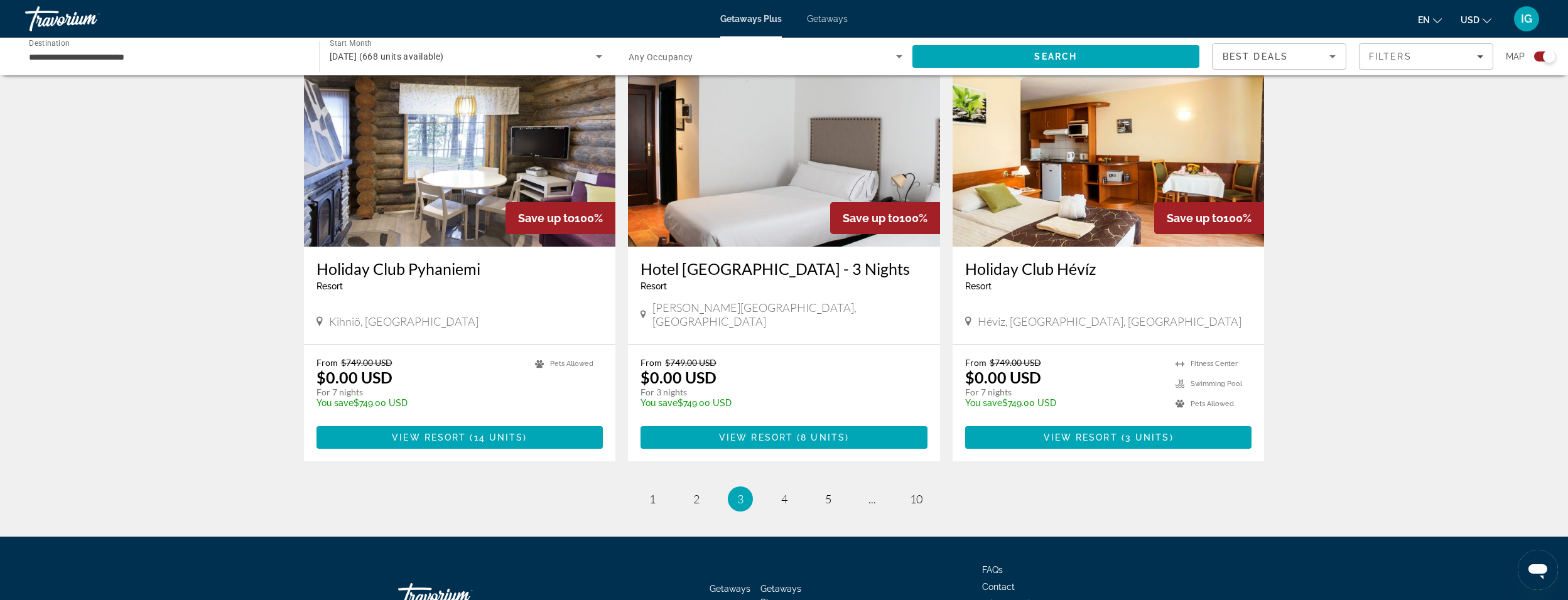
scroll to position [1820, 0]
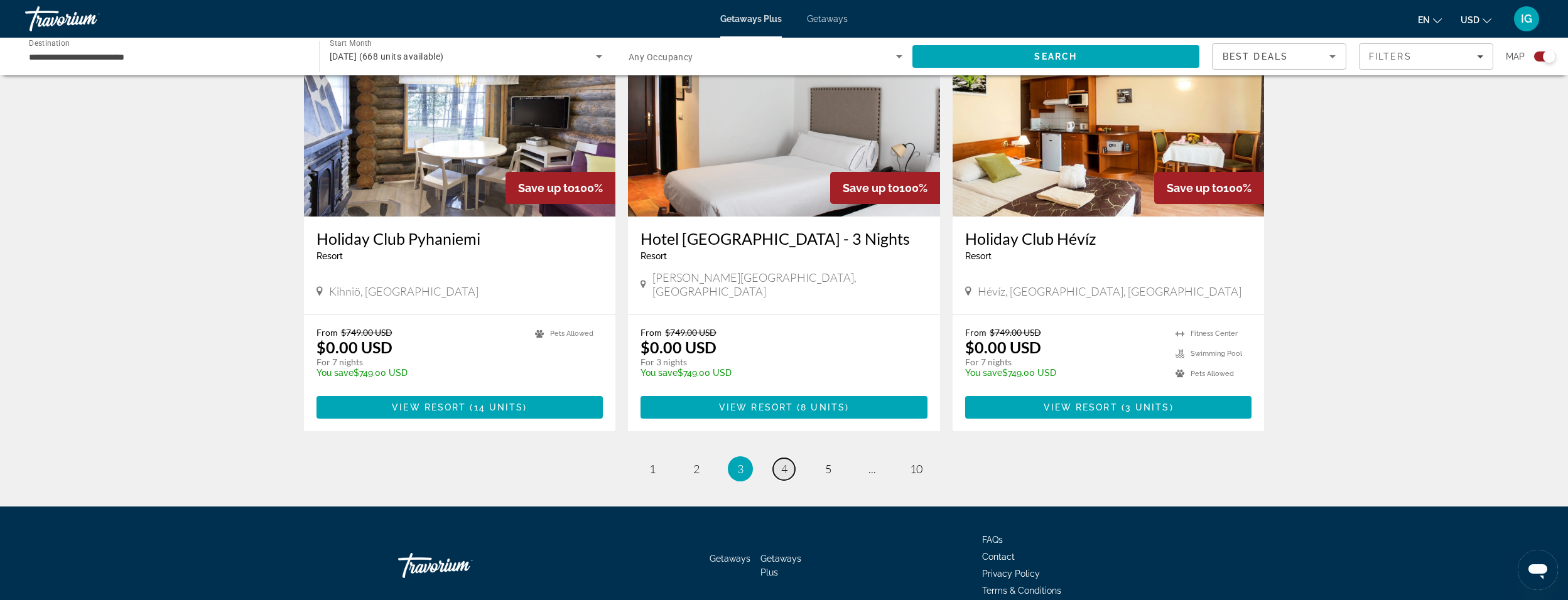
click at [784, 462] on span "4" at bounding box center [784, 469] width 6 height 14
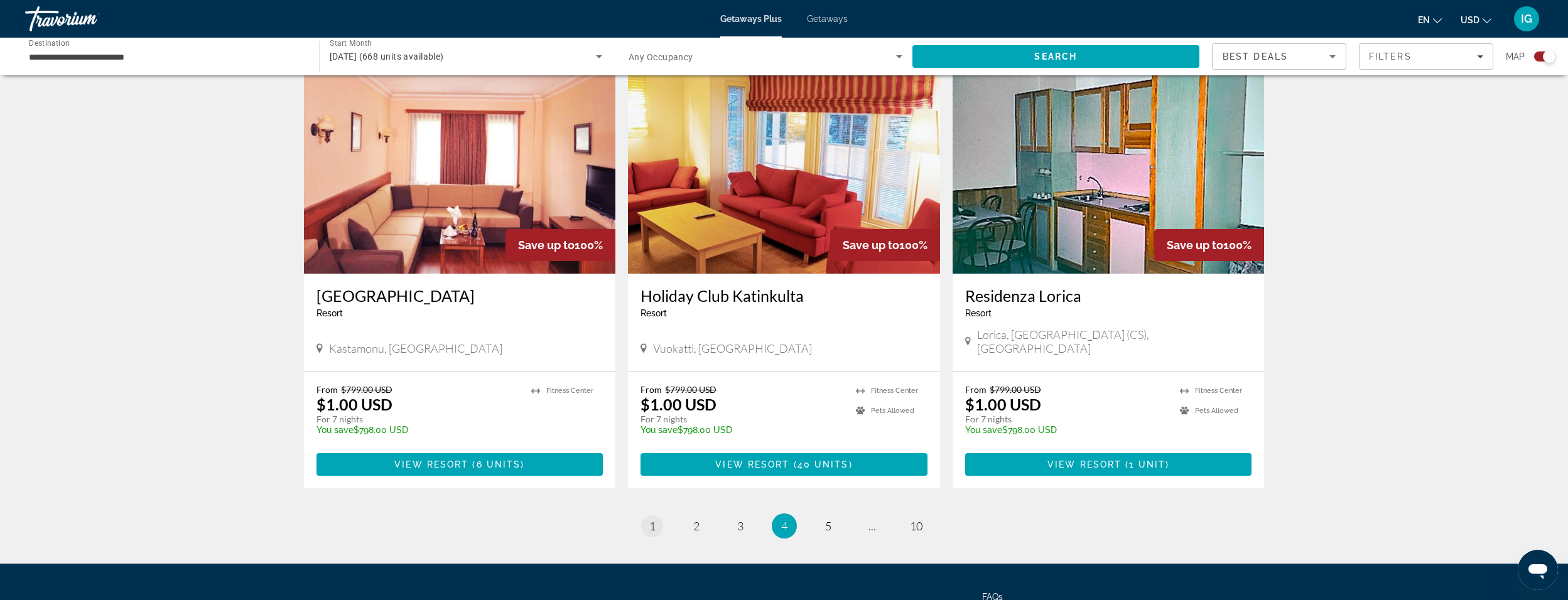
scroll to position [1821, 0]
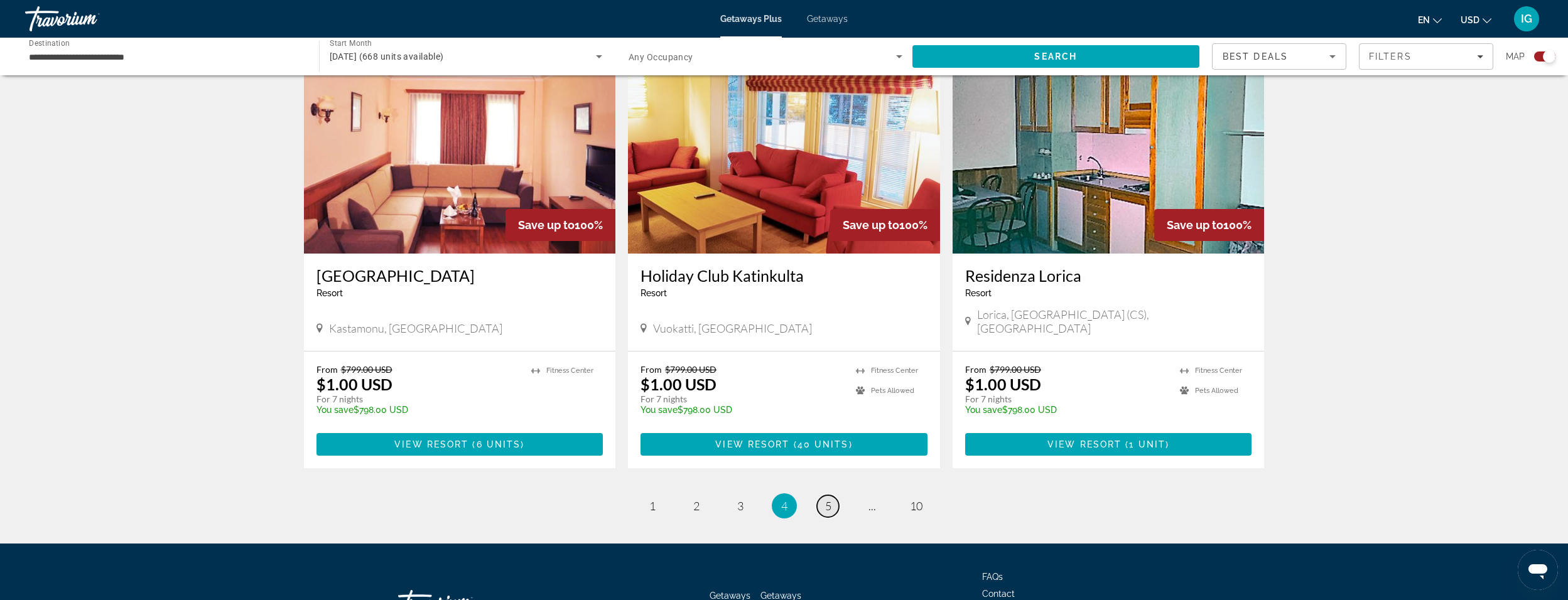
click at [825, 499] on span "5" at bounding box center [828, 506] width 6 height 14
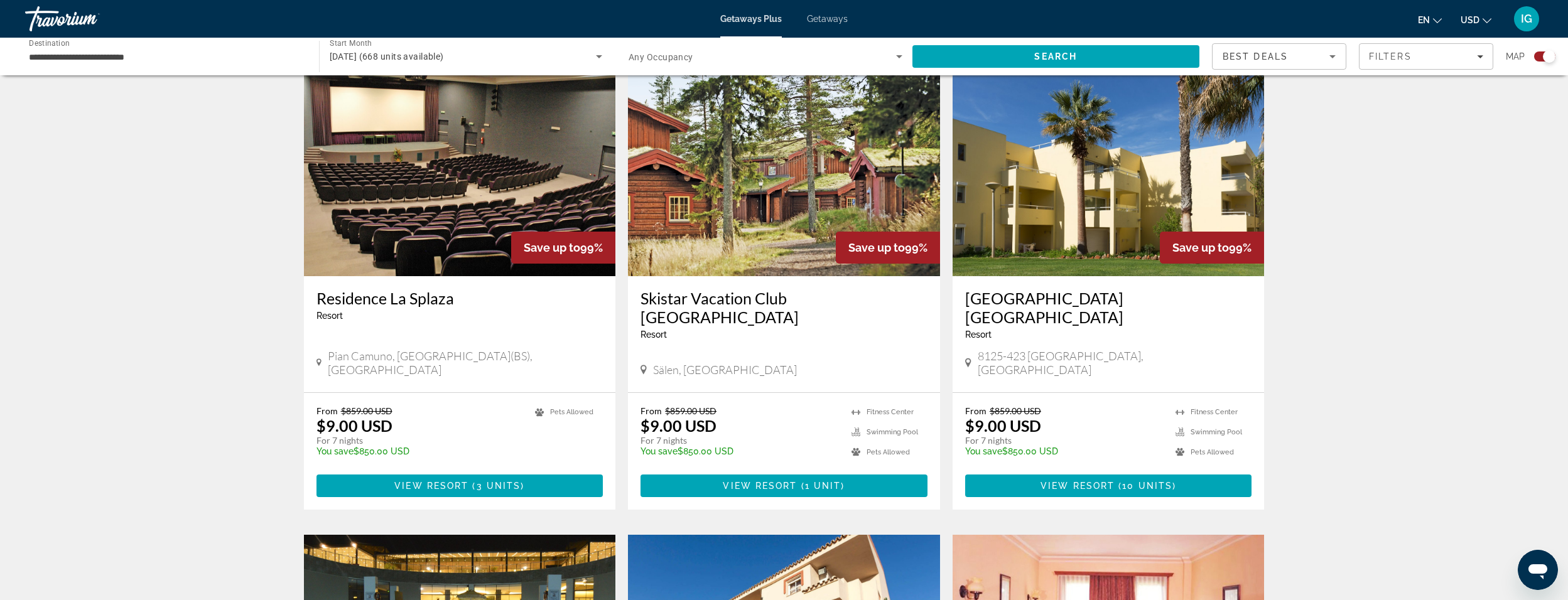
scroll to position [439, 0]
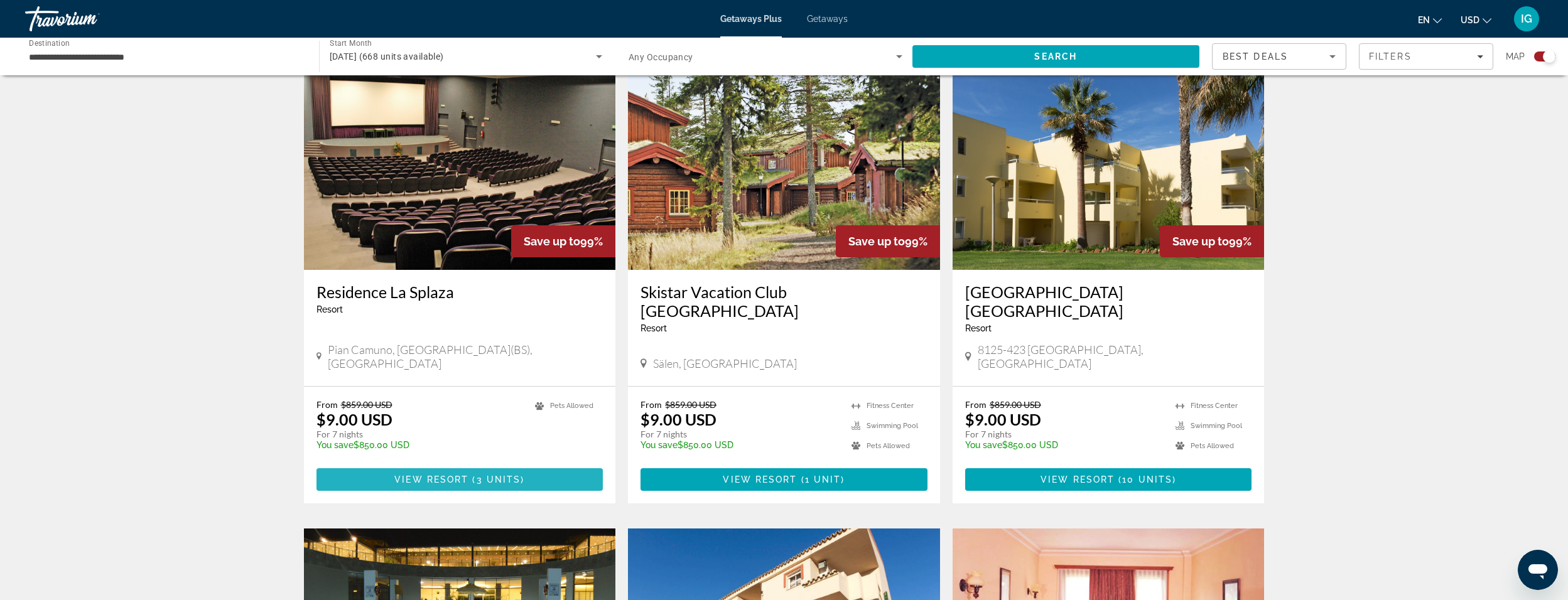
click at [449, 475] on span "View Resort" at bounding box center [431, 480] width 74 height 10
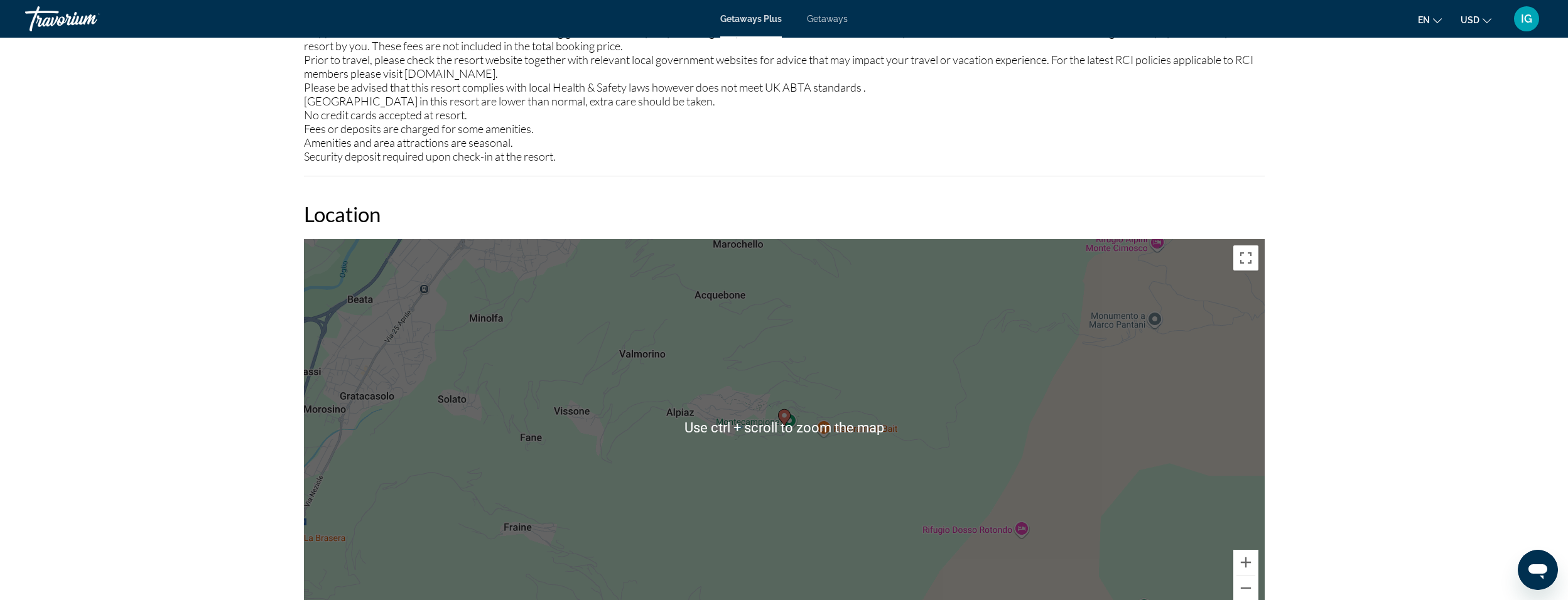
scroll to position [1632, 0]
click at [1240, 593] on button "Zoom out" at bounding box center [1246, 589] width 25 height 25
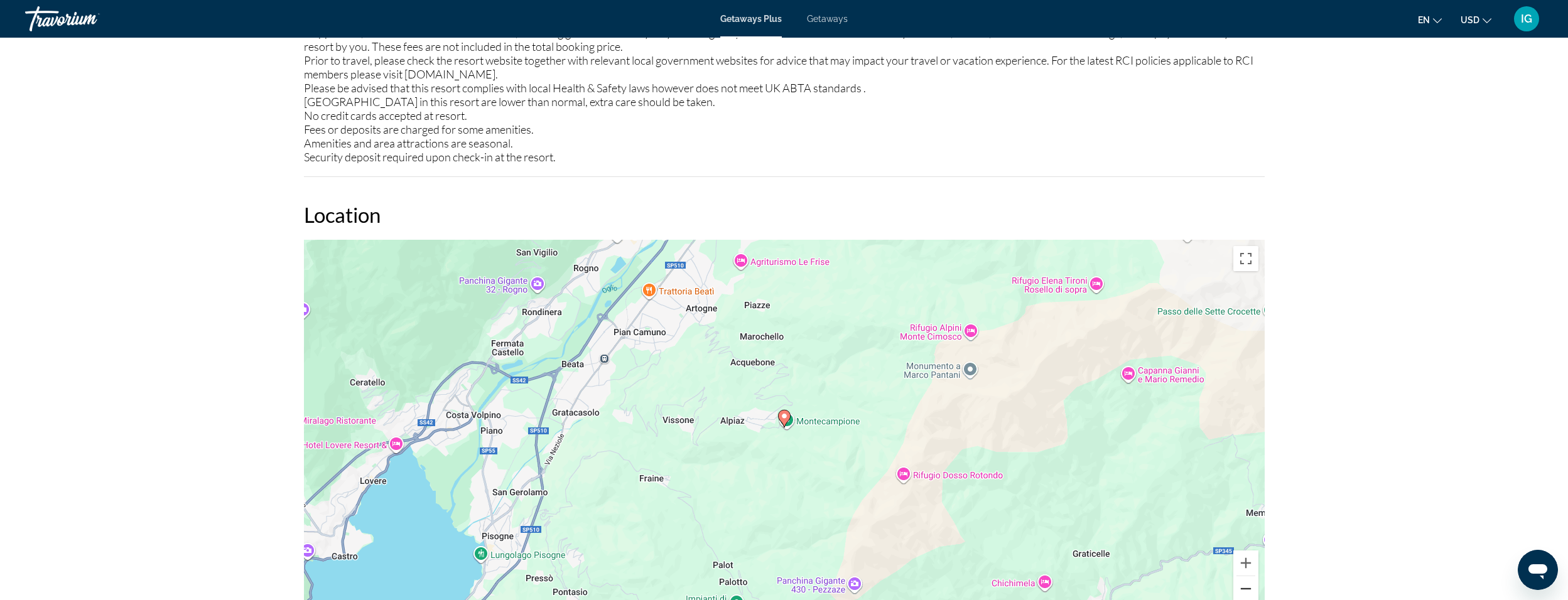
click at [1240, 593] on button "Zoom out" at bounding box center [1246, 589] width 25 height 25
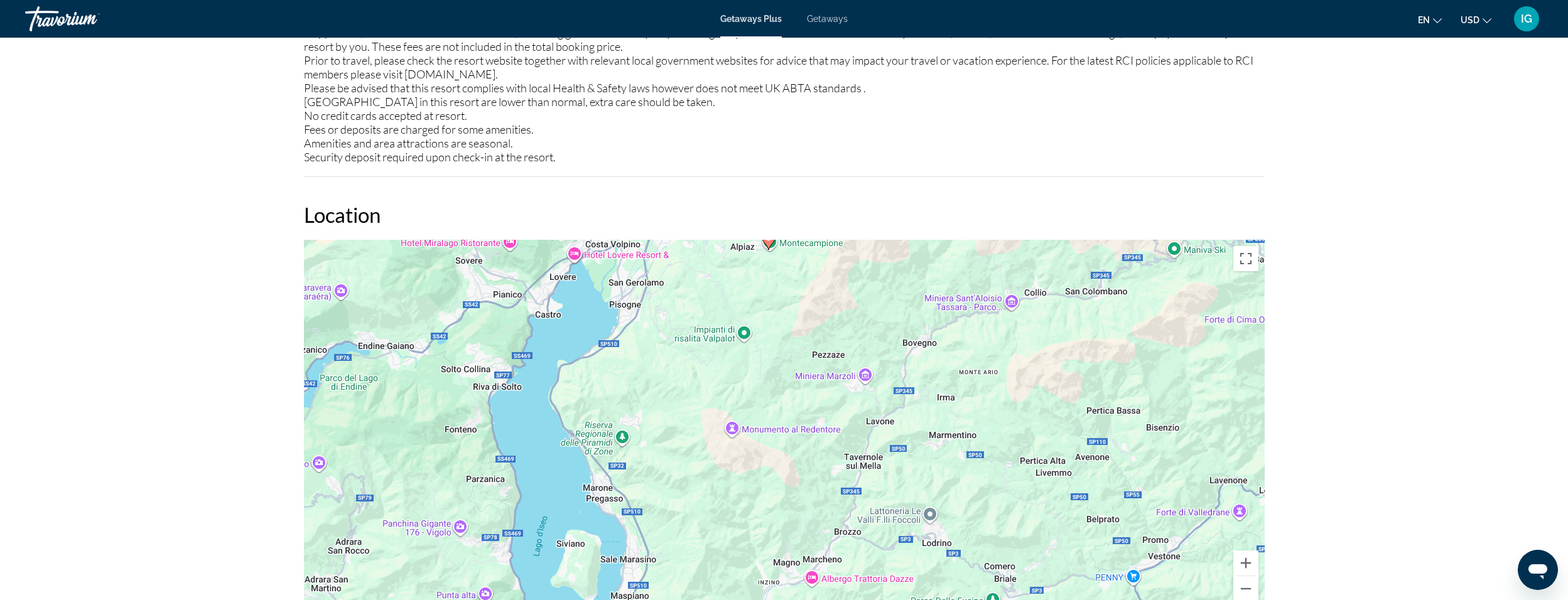
drag, startPoint x: 738, startPoint y: 538, endPoint x: 722, endPoint y: 359, distance: 179.7
click at [722, 359] on div "To activate drag with keyboard, press Alt + Enter. Once in keyboard drag state,…" at bounding box center [784, 428] width 961 height 377
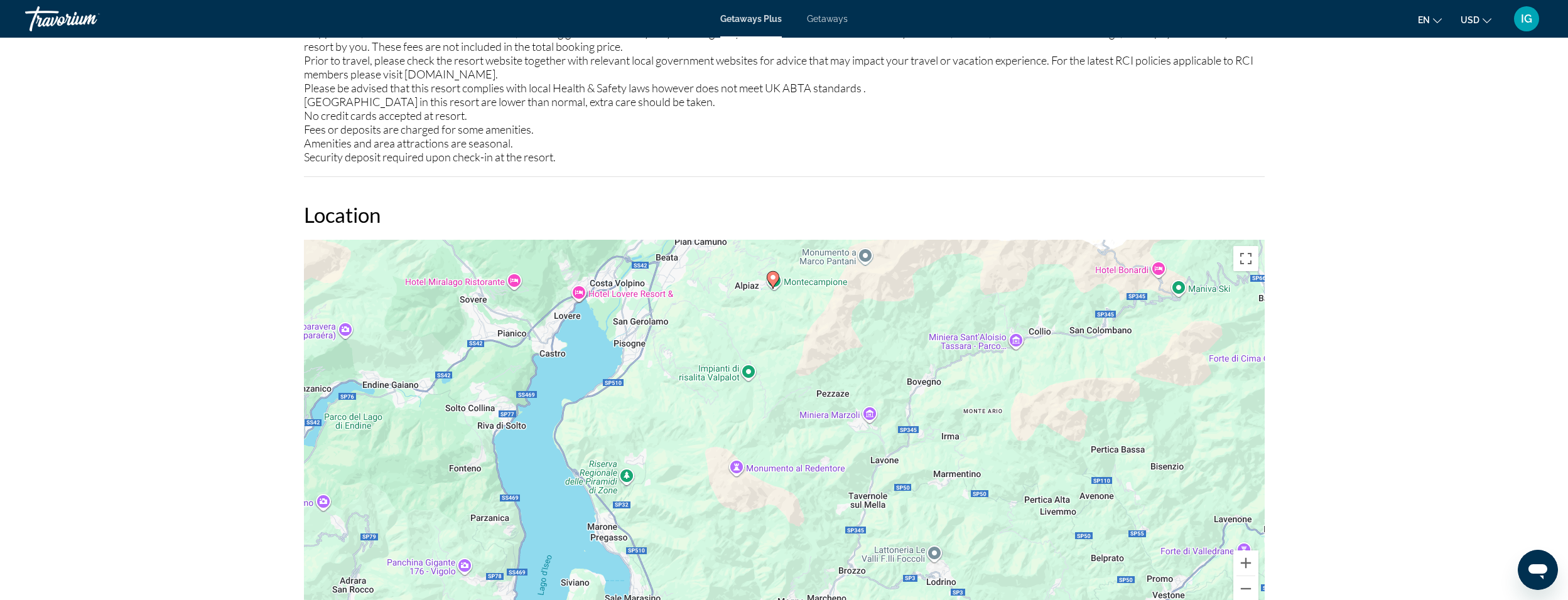
drag, startPoint x: 934, startPoint y: 373, endPoint x: 929, endPoint y: 398, distance: 25.5
click at [930, 398] on div "To activate drag with keyboard, press Alt + Enter. Once in keyboard drag state,…" at bounding box center [784, 428] width 961 height 377
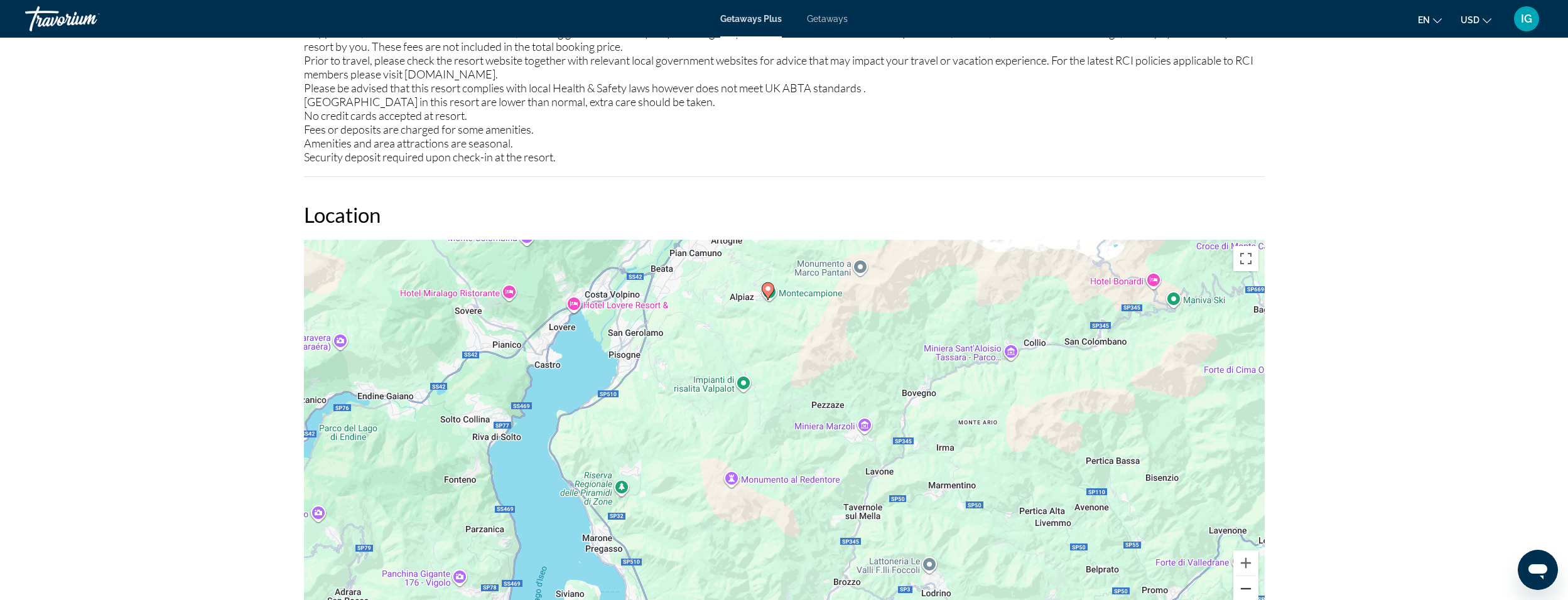
click at [1241, 585] on button "Zoom out" at bounding box center [1246, 589] width 25 height 25
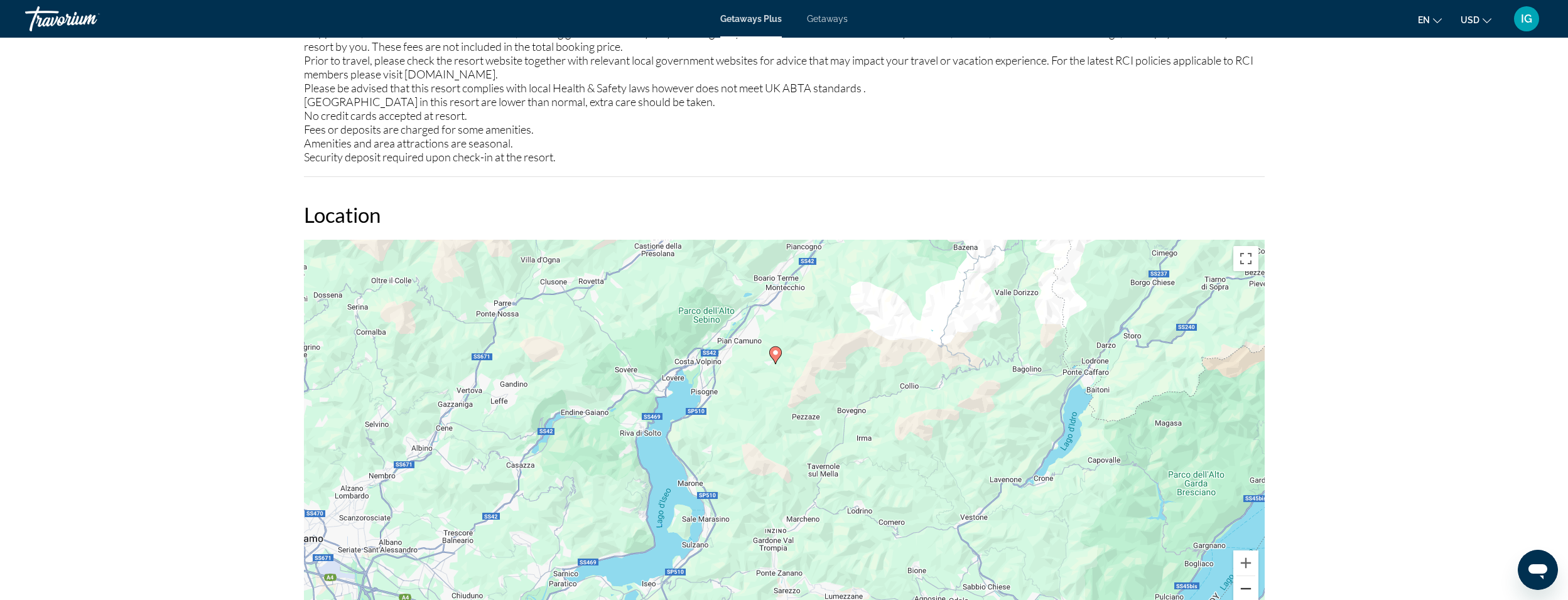
click at [1244, 587] on button "Zoom out" at bounding box center [1246, 589] width 25 height 25
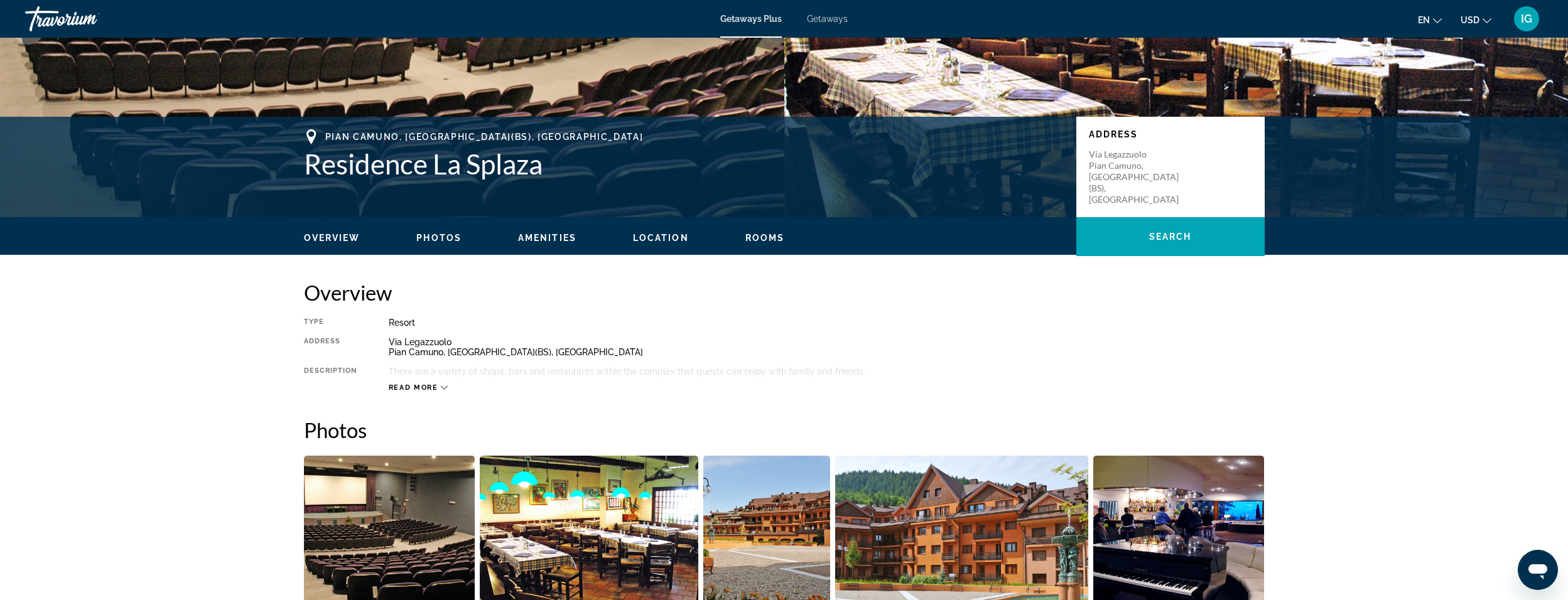
scroll to position [188, 0]
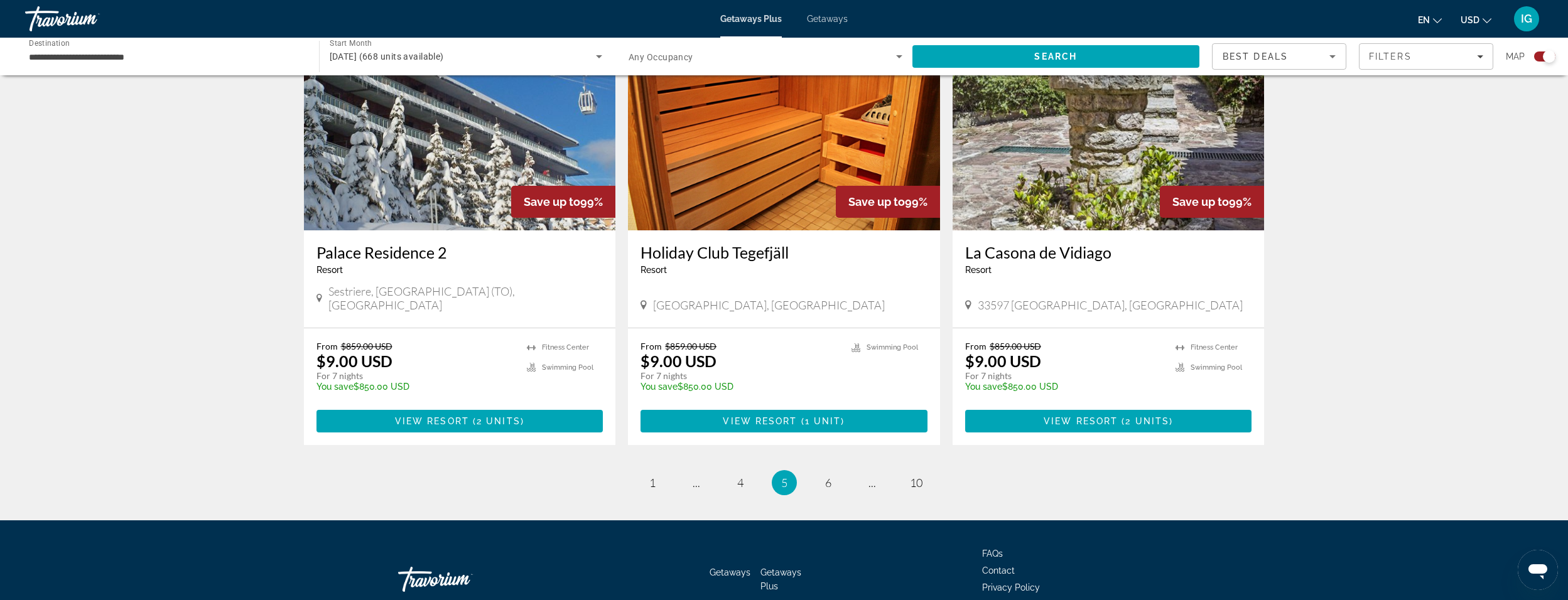
scroll to position [1820, 0]
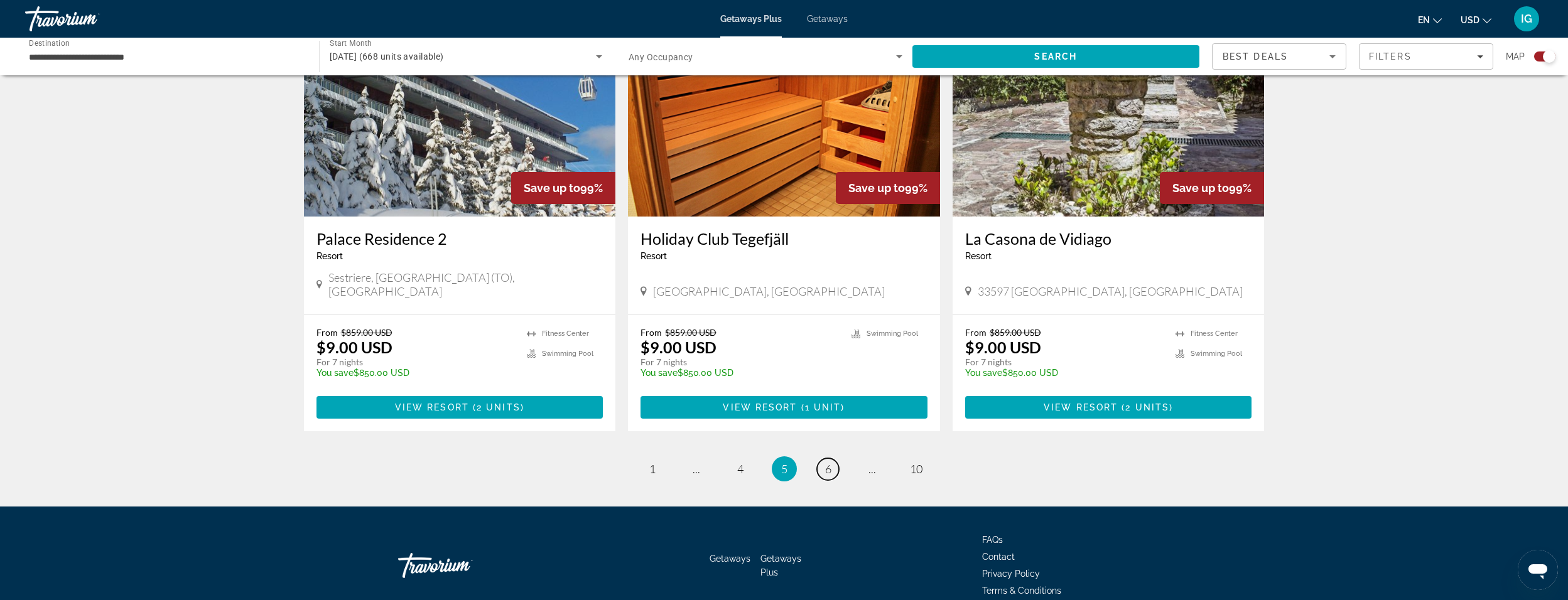
click at [820, 458] on link "page 6" at bounding box center [828, 469] width 22 height 22
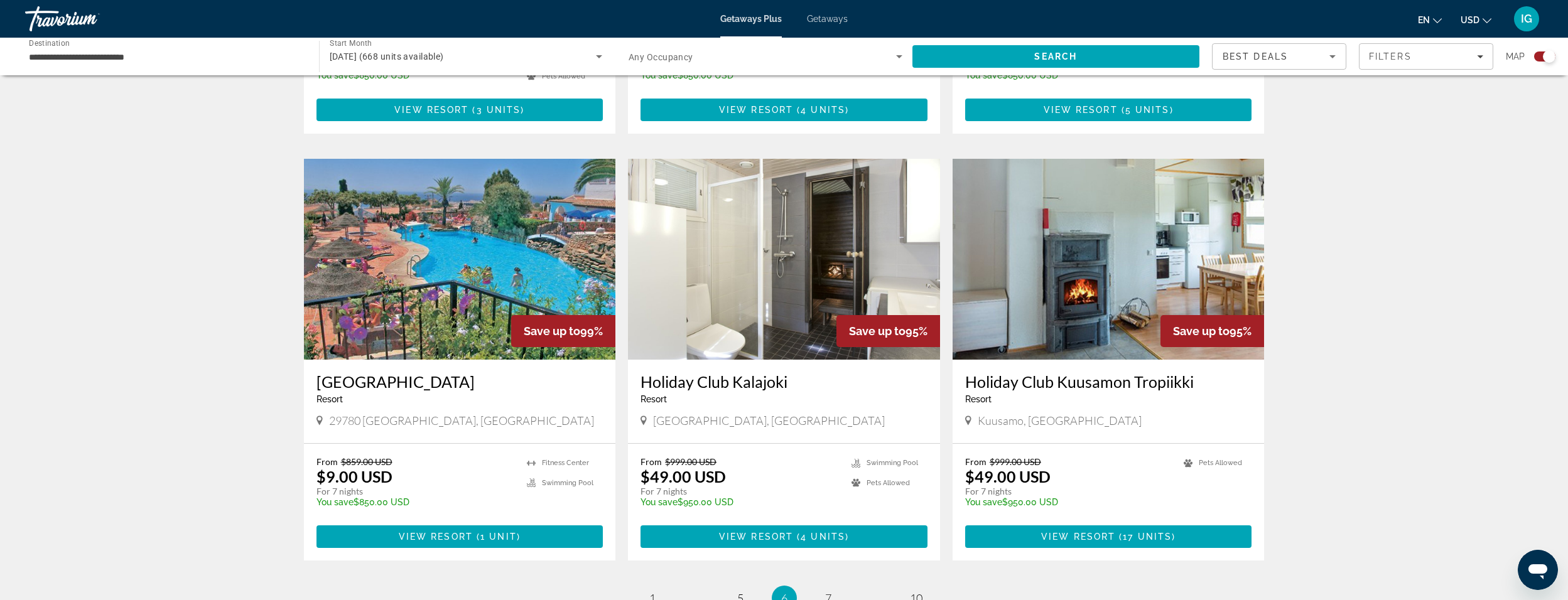
scroll to position [1695, 0]
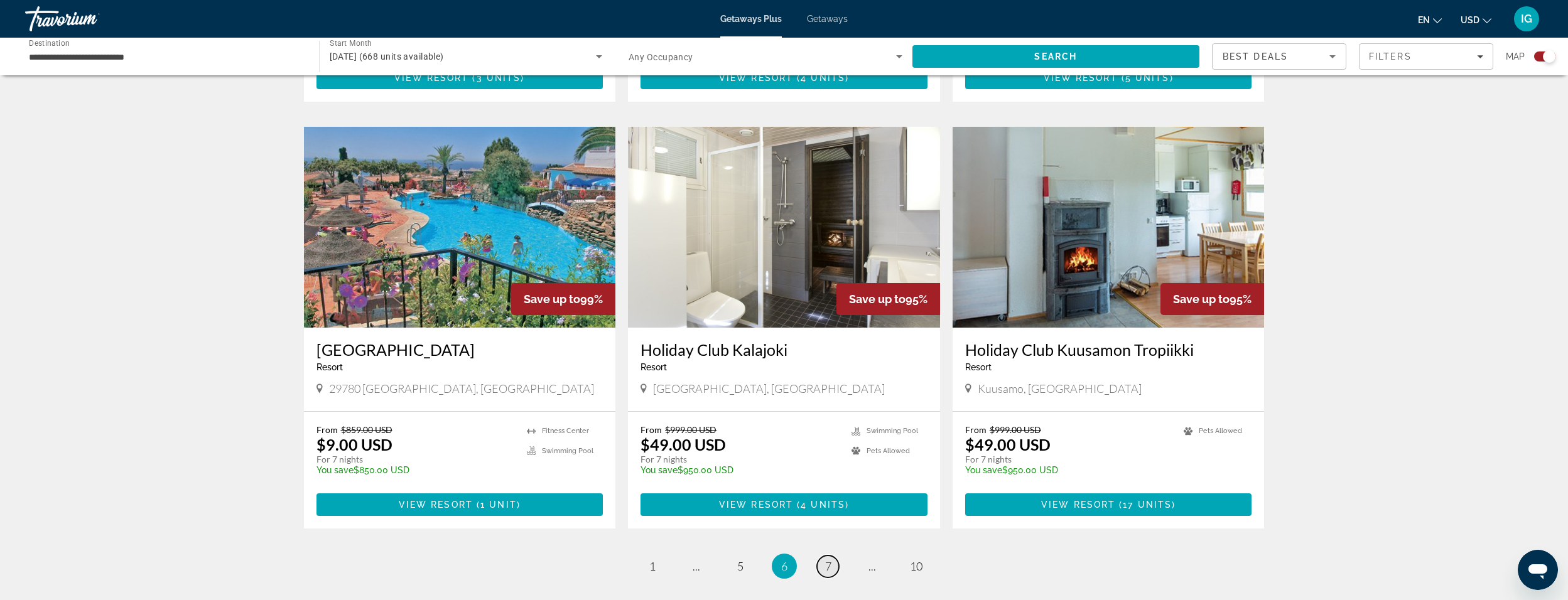
click at [824, 556] on link "page 7" at bounding box center [828, 566] width 22 height 22
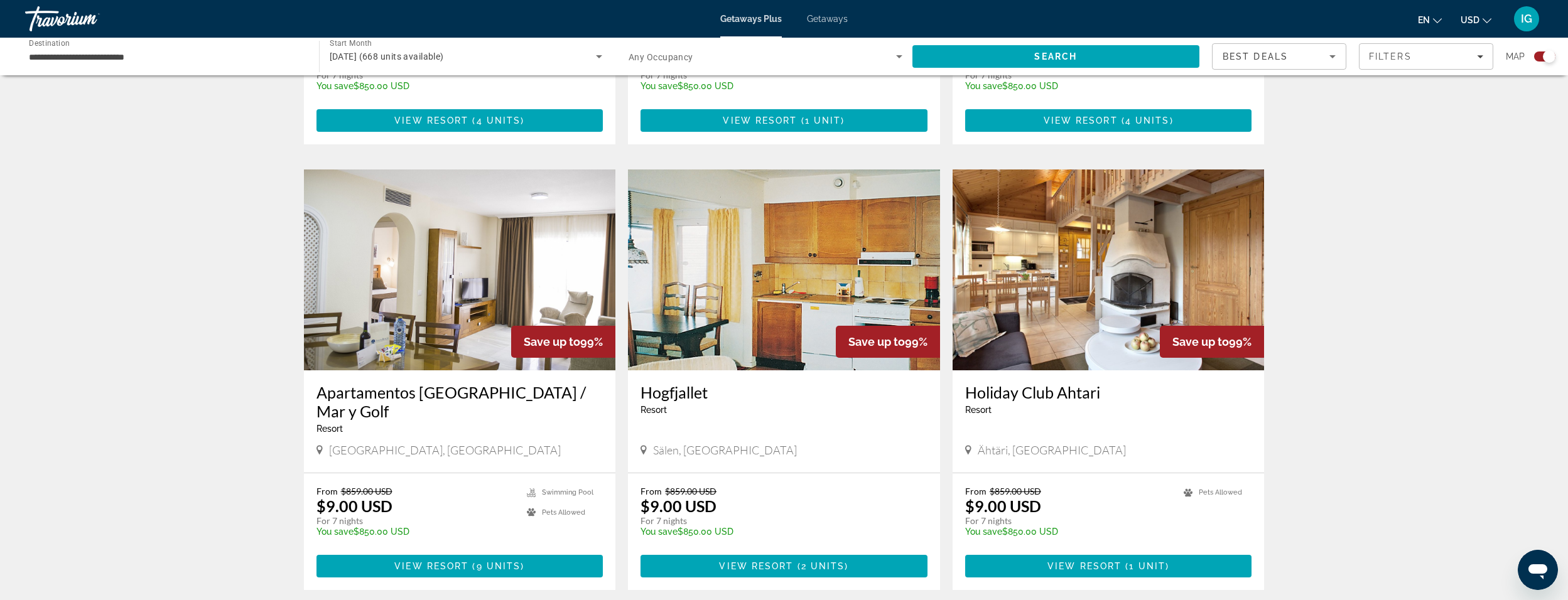
scroll to position [1695, 0]
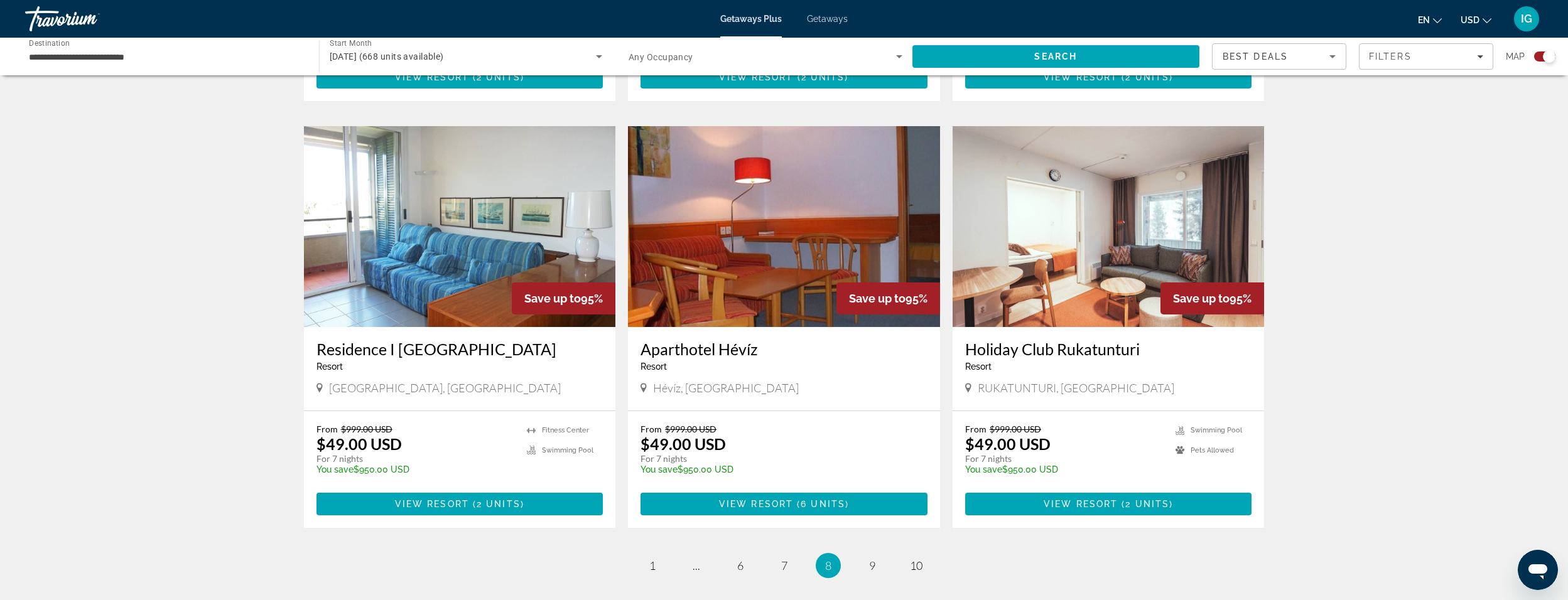
scroll to position [1695, 0]
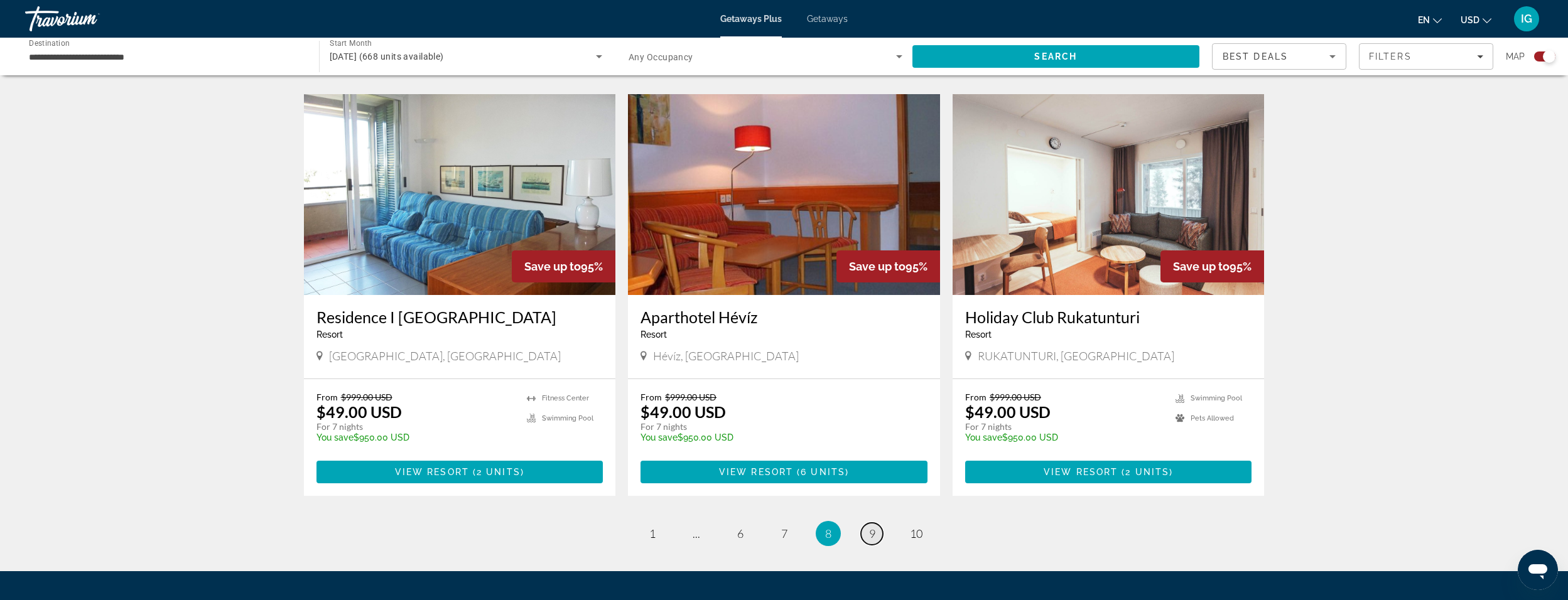
click at [864, 533] on link "page 9" at bounding box center [871, 533] width 22 height 22
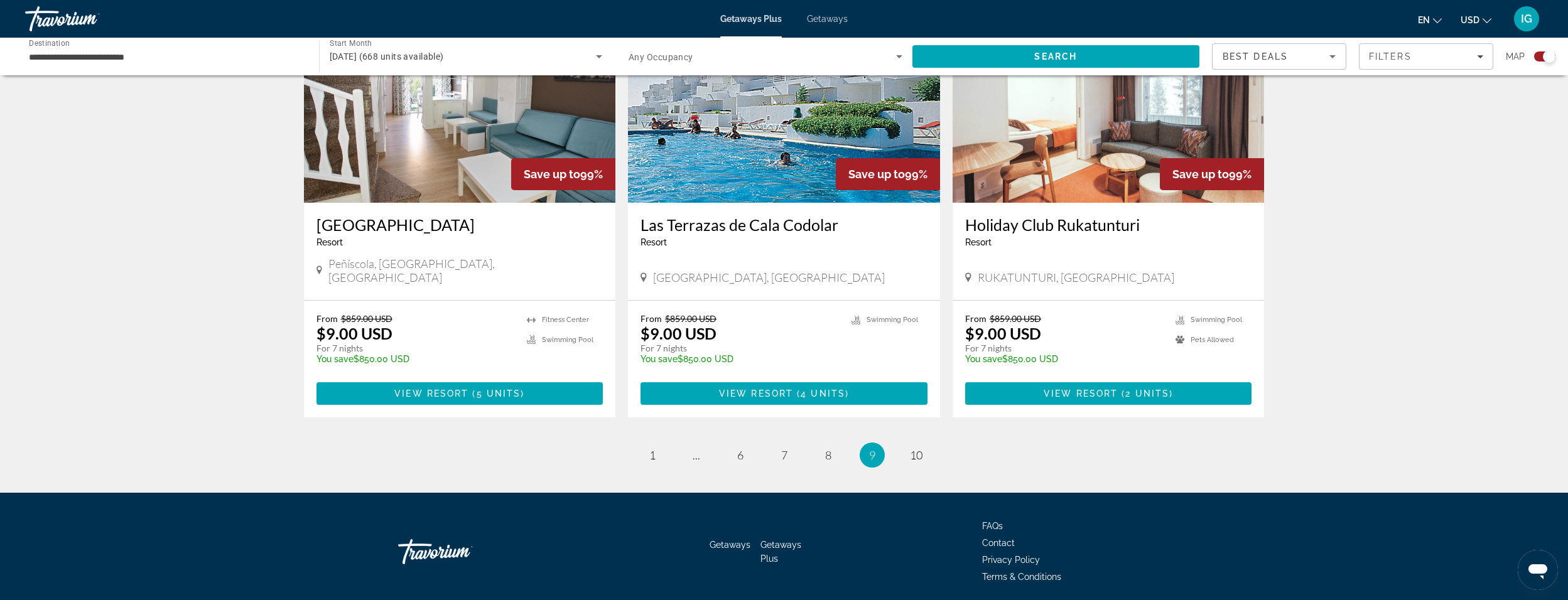
scroll to position [1821, 0]
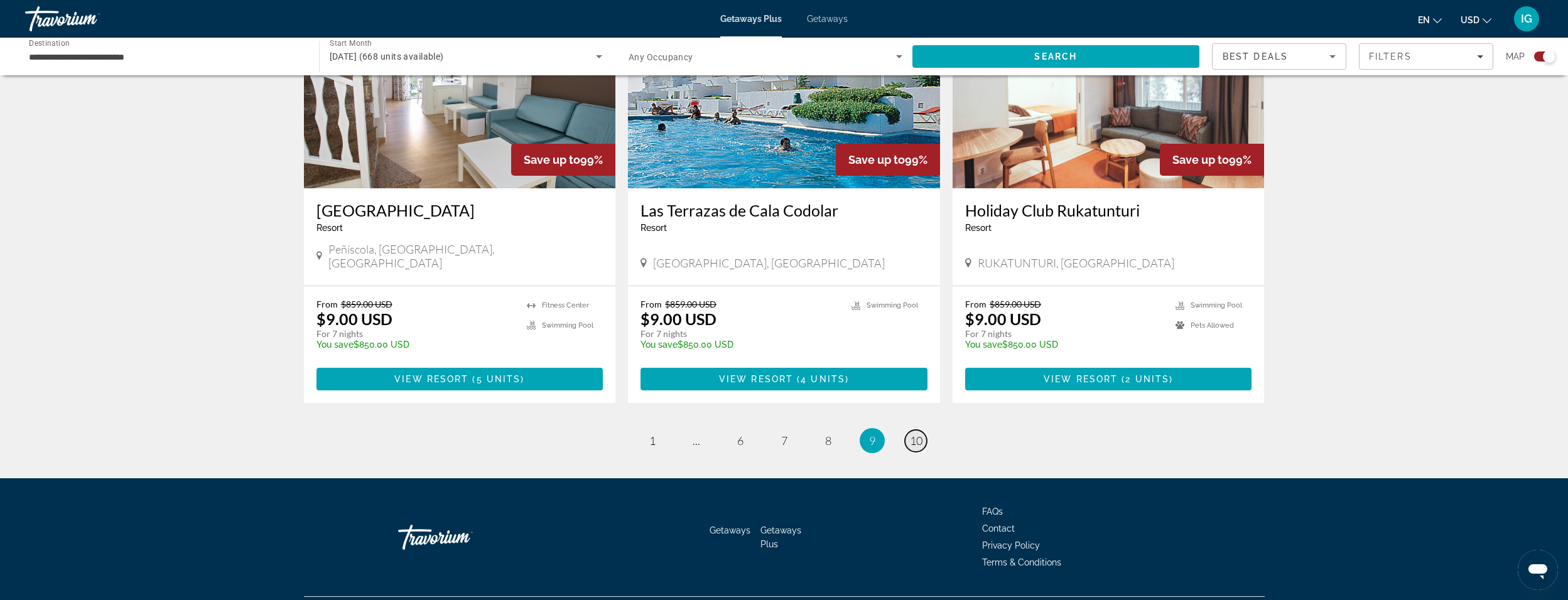
click at [910, 434] on link "page 10" at bounding box center [916, 440] width 22 height 22
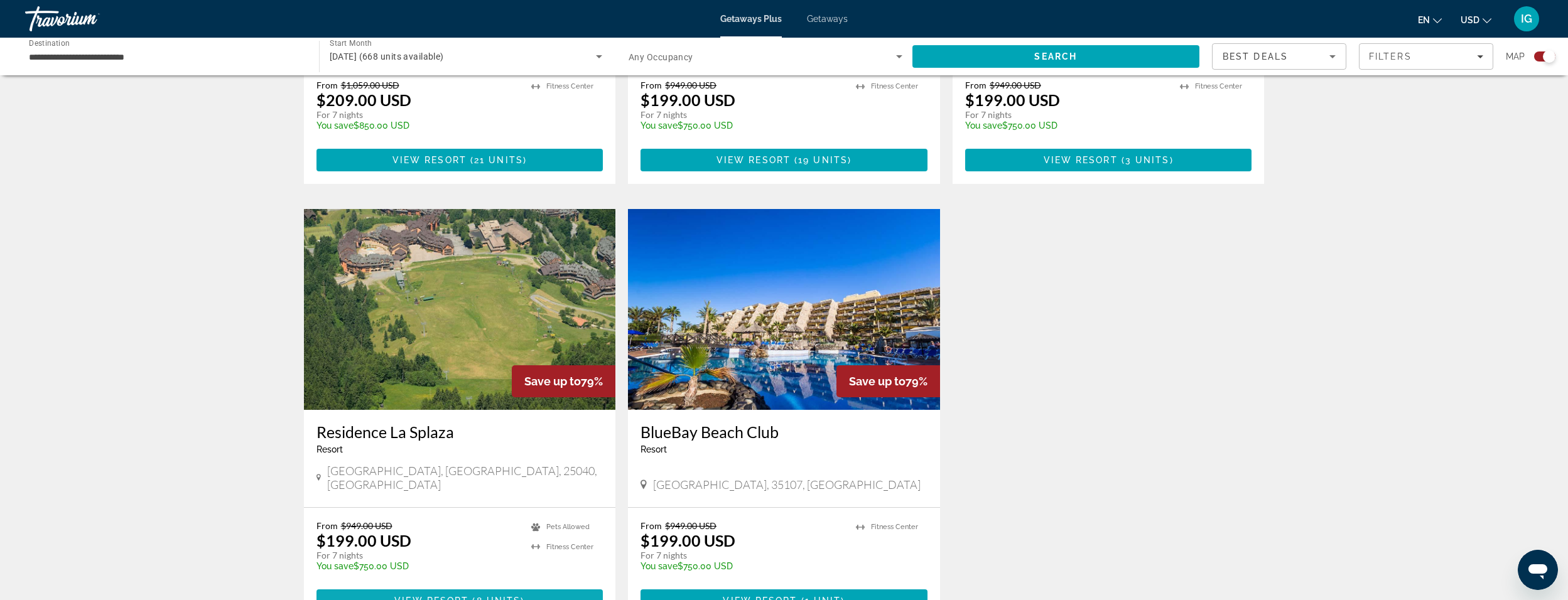
scroll to position [1632, 0]
click at [448, 595] on span "View Resort" at bounding box center [431, 600] width 74 height 10
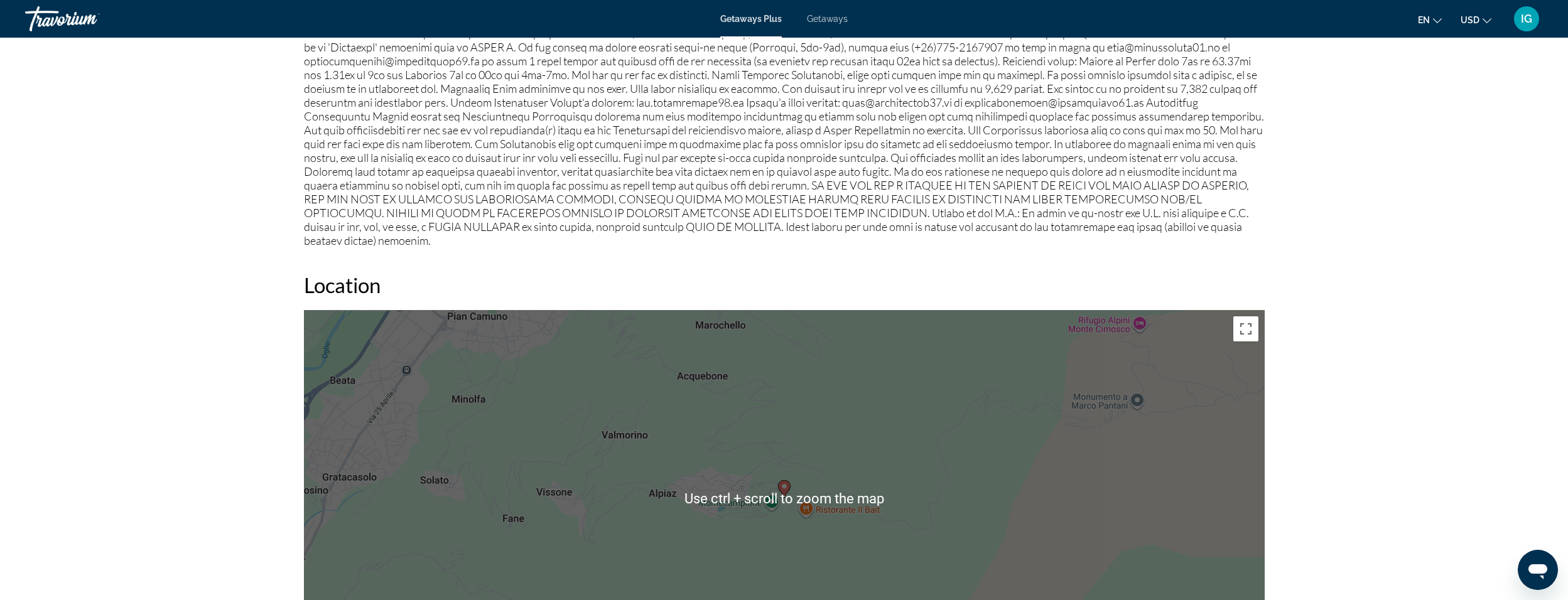
scroll to position [1570, 0]
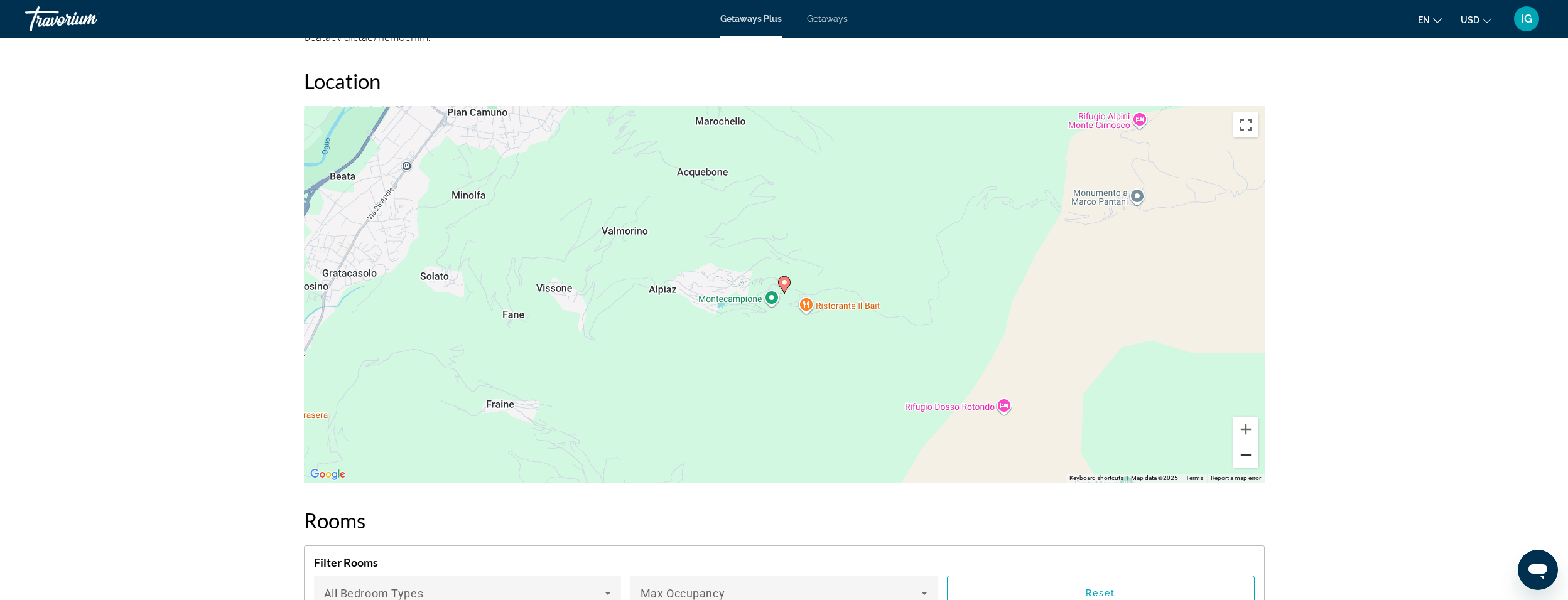
click at [1238, 443] on button "Zoom out" at bounding box center [1246, 455] width 25 height 25
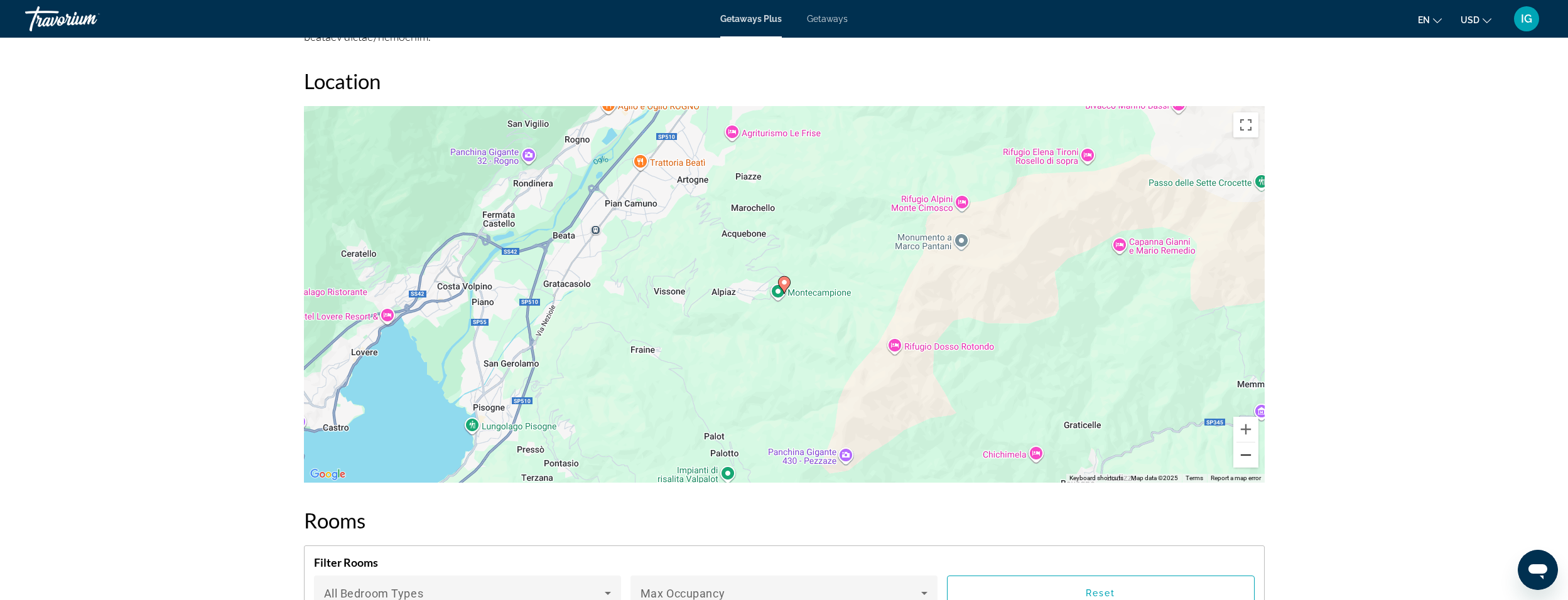
click at [1238, 443] on button "Zoom out" at bounding box center [1246, 455] width 25 height 25
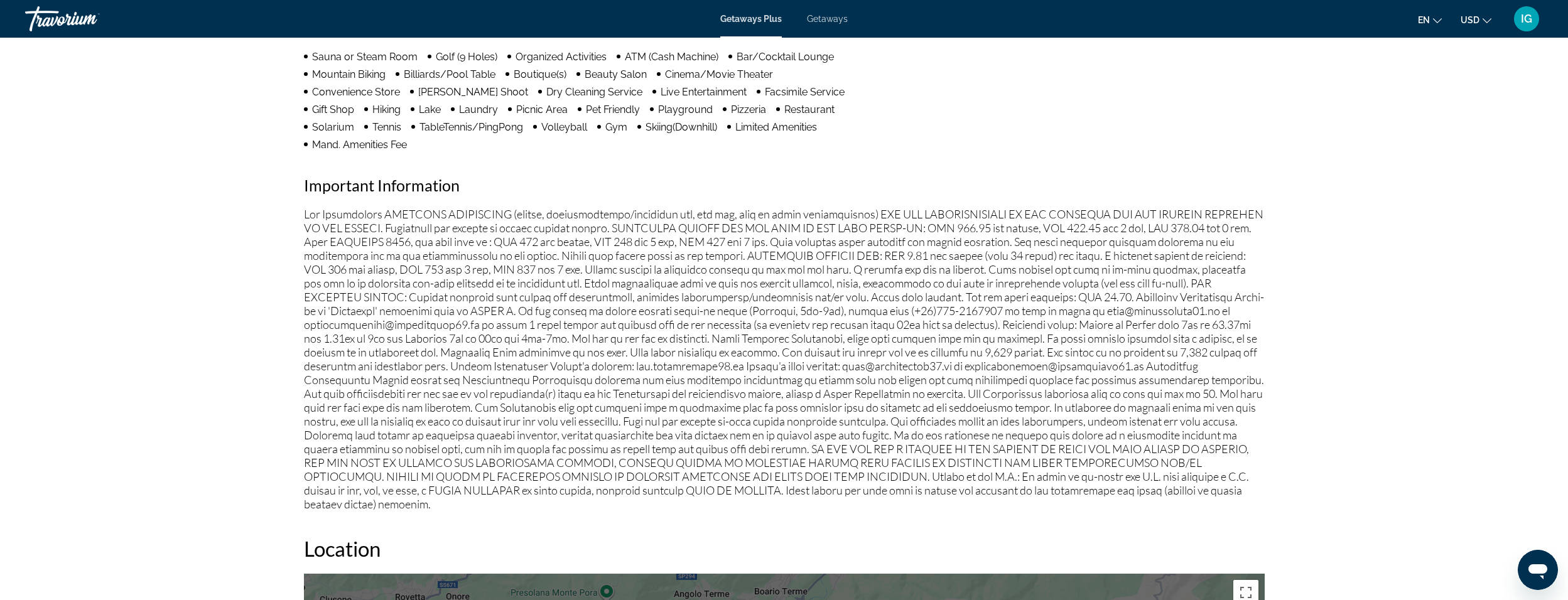
scroll to position [1058, 0]
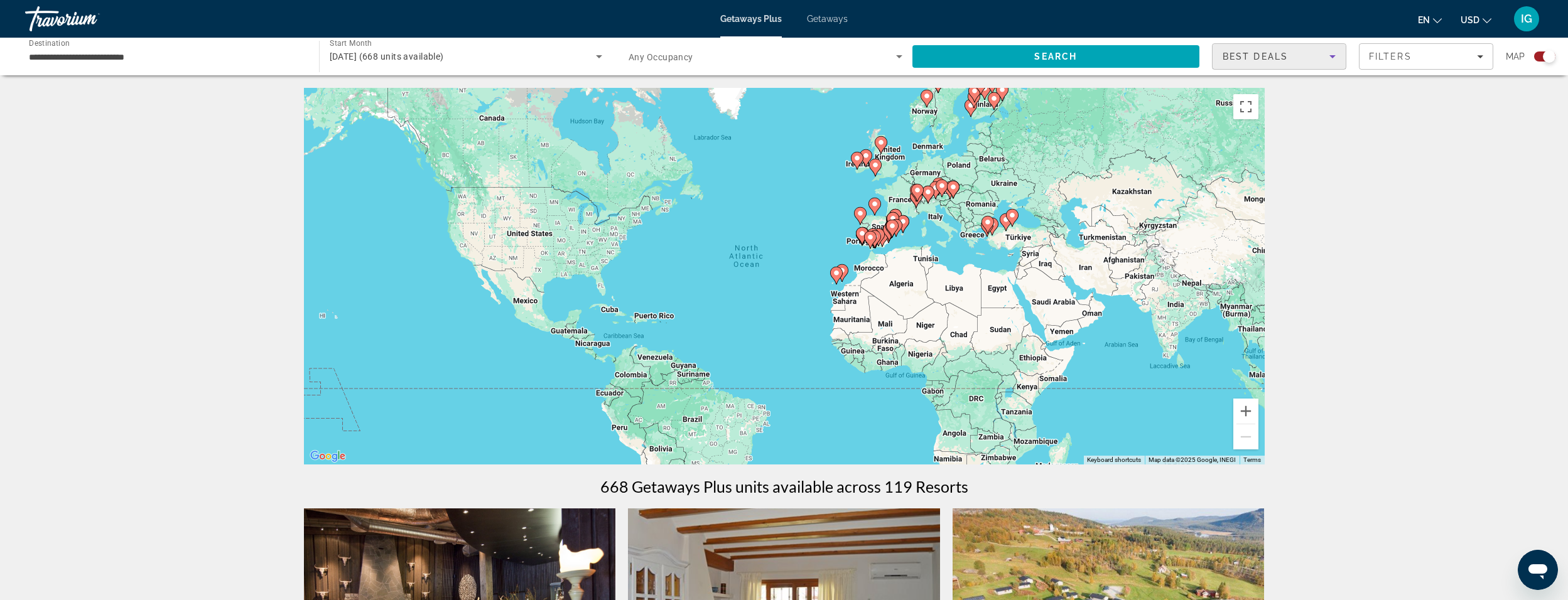
click at [1334, 53] on icon "Sort by" at bounding box center [1333, 56] width 15 height 15
click at [1444, 56] on div at bounding box center [784, 300] width 1568 height 600
click at [1444, 56] on div "Filters" at bounding box center [1426, 56] width 115 height 10
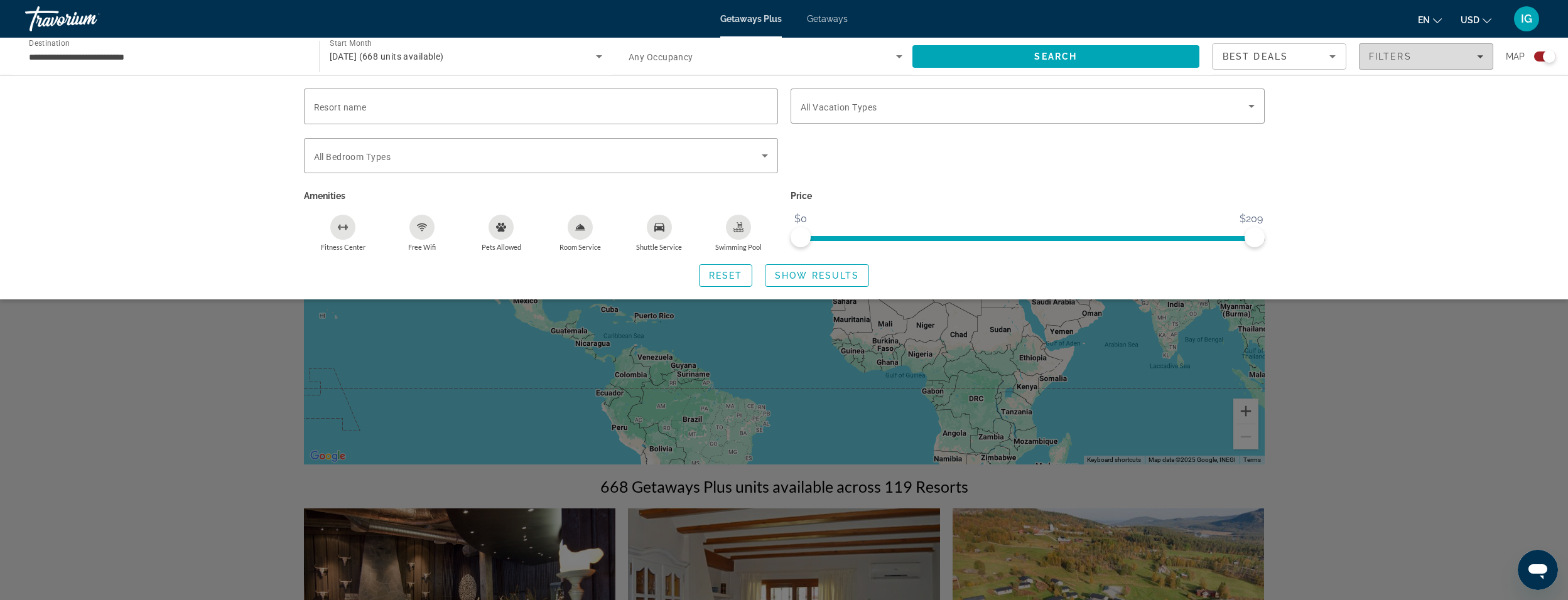
click at [1444, 56] on div "Filters" at bounding box center [1426, 56] width 115 height 10
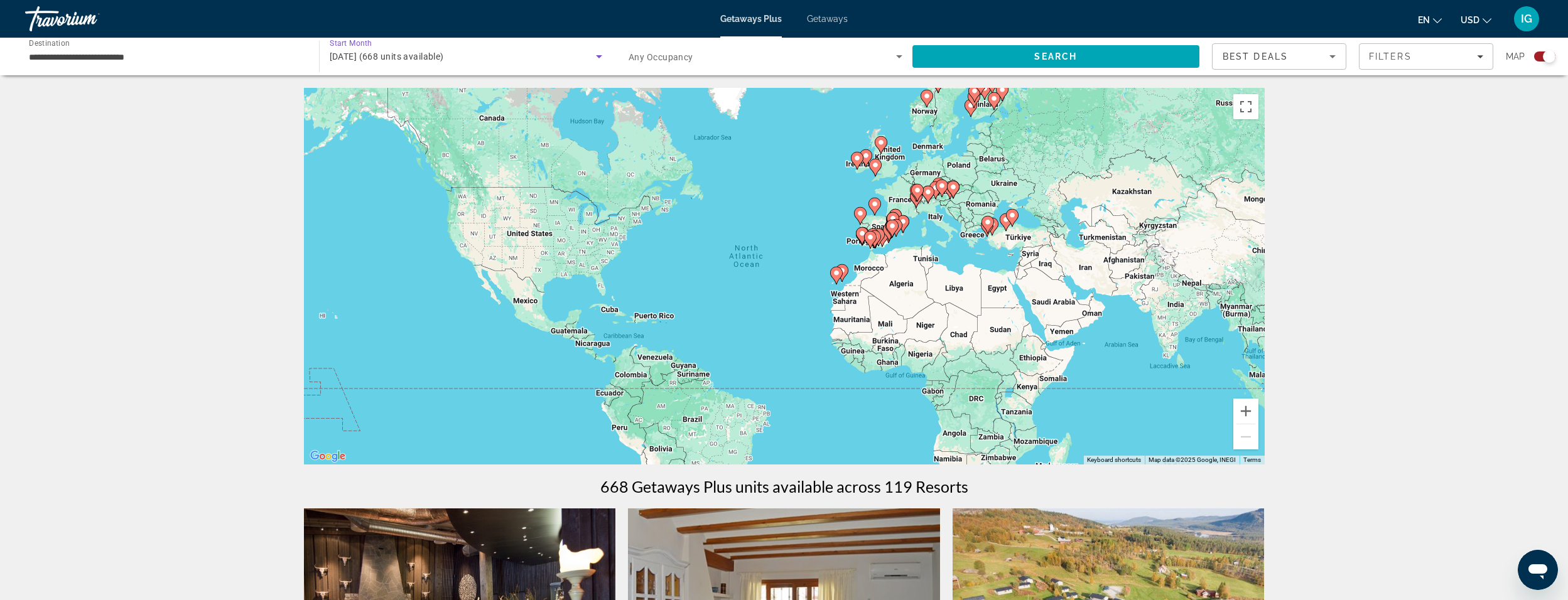
click at [394, 56] on span "[DATE] (668 units available)" at bounding box center [387, 56] width 115 height 10
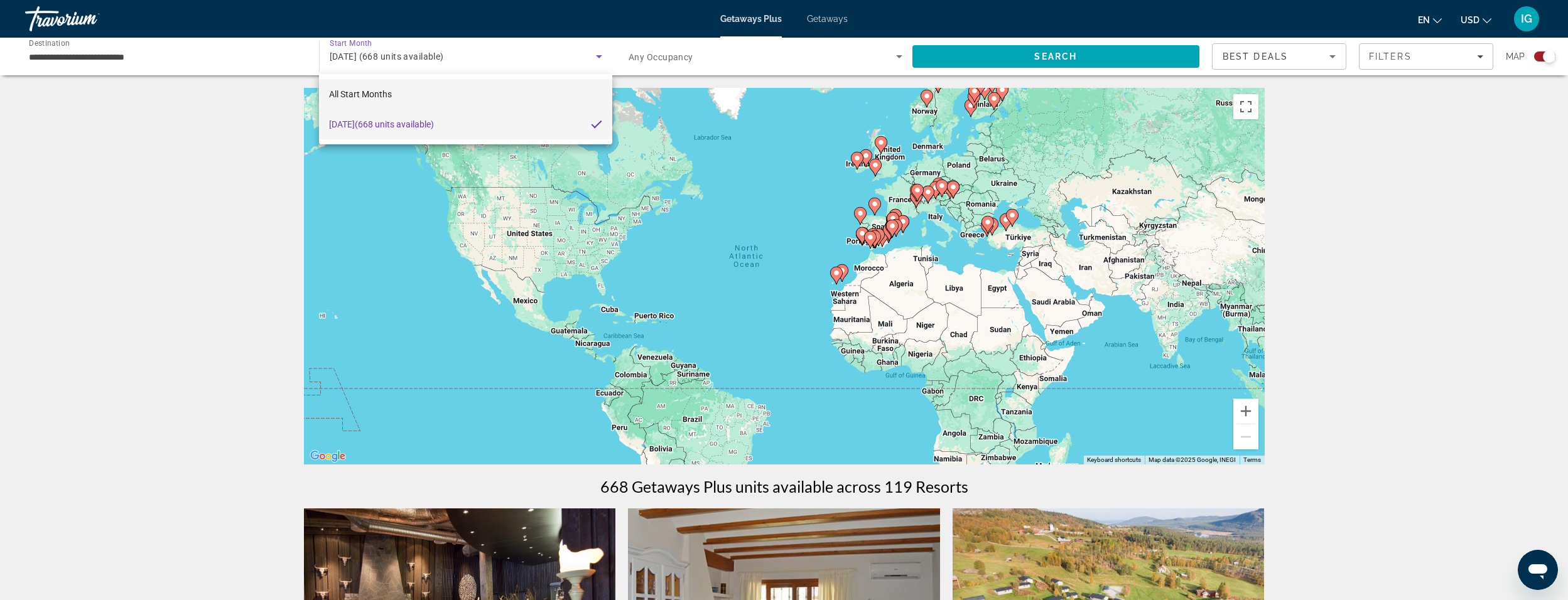
click at [386, 95] on span "All Start Months" at bounding box center [361, 95] width 63 height 10
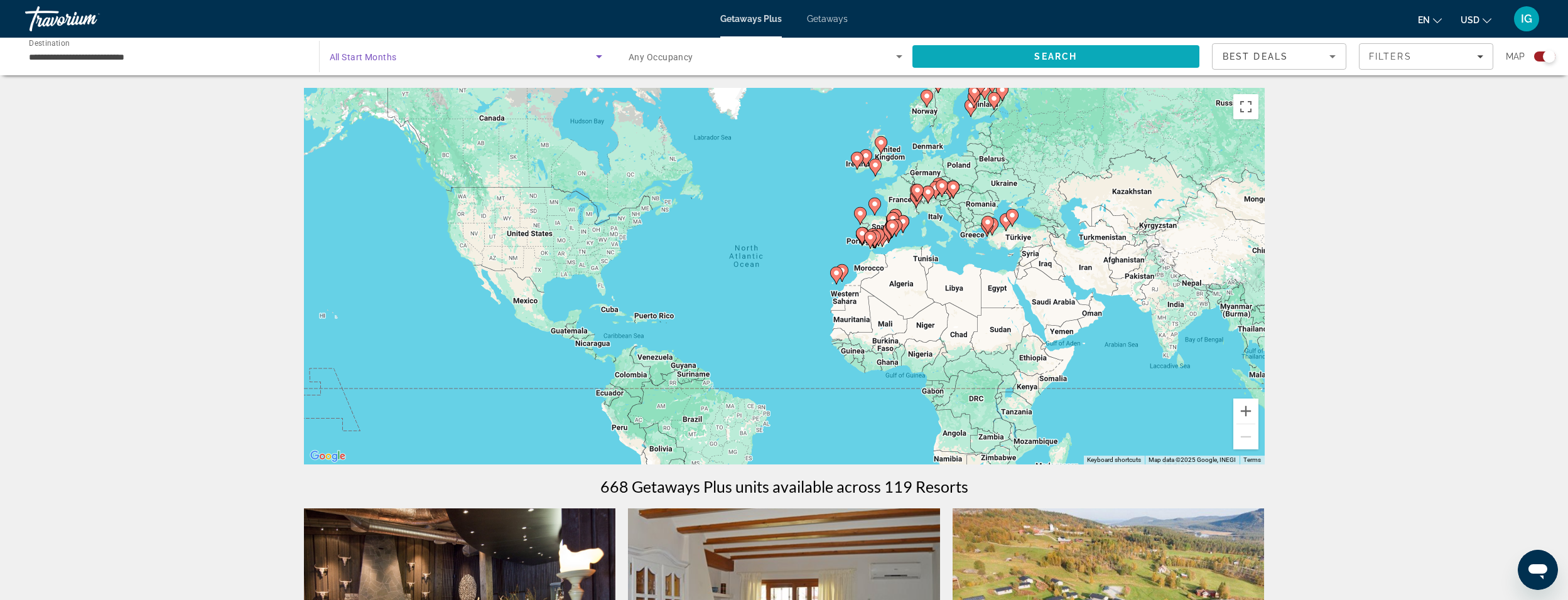
click at [989, 55] on span "Search" at bounding box center [1056, 56] width 288 height 30
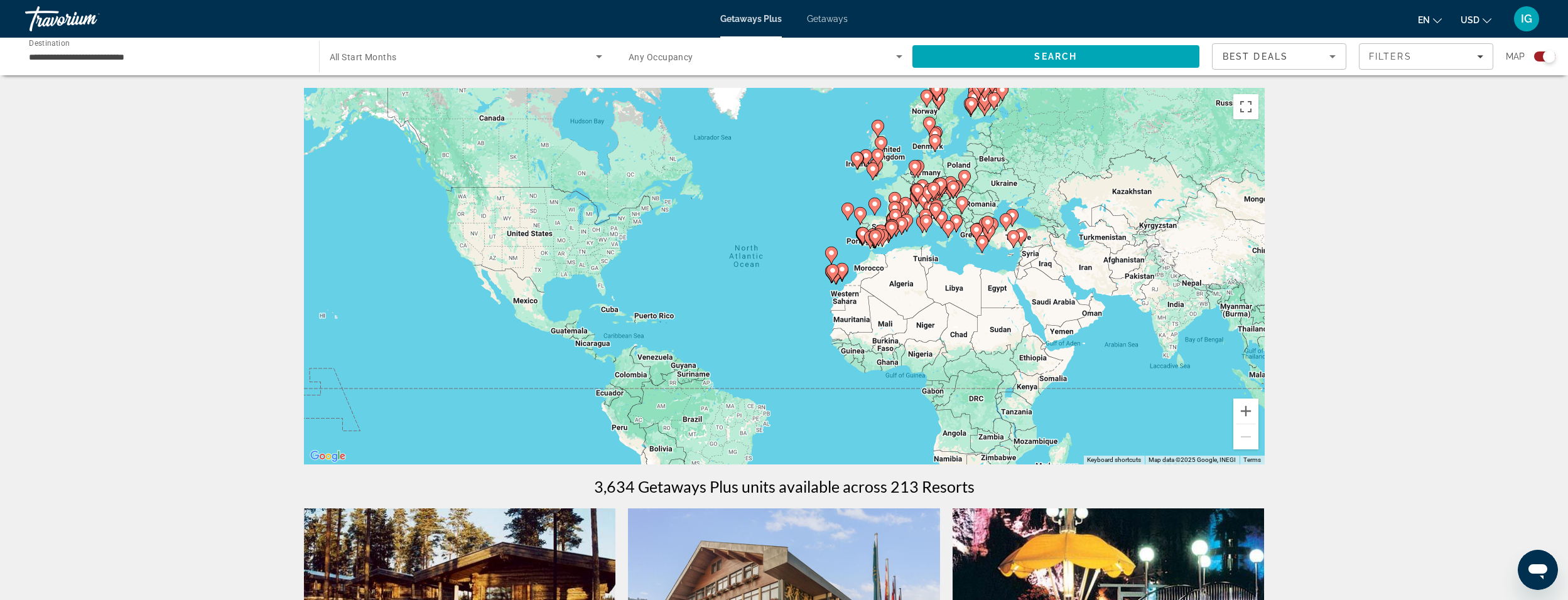
click at [598, 54] on icon "Search widget" at bounding box center [599, 56] width 15 height 15
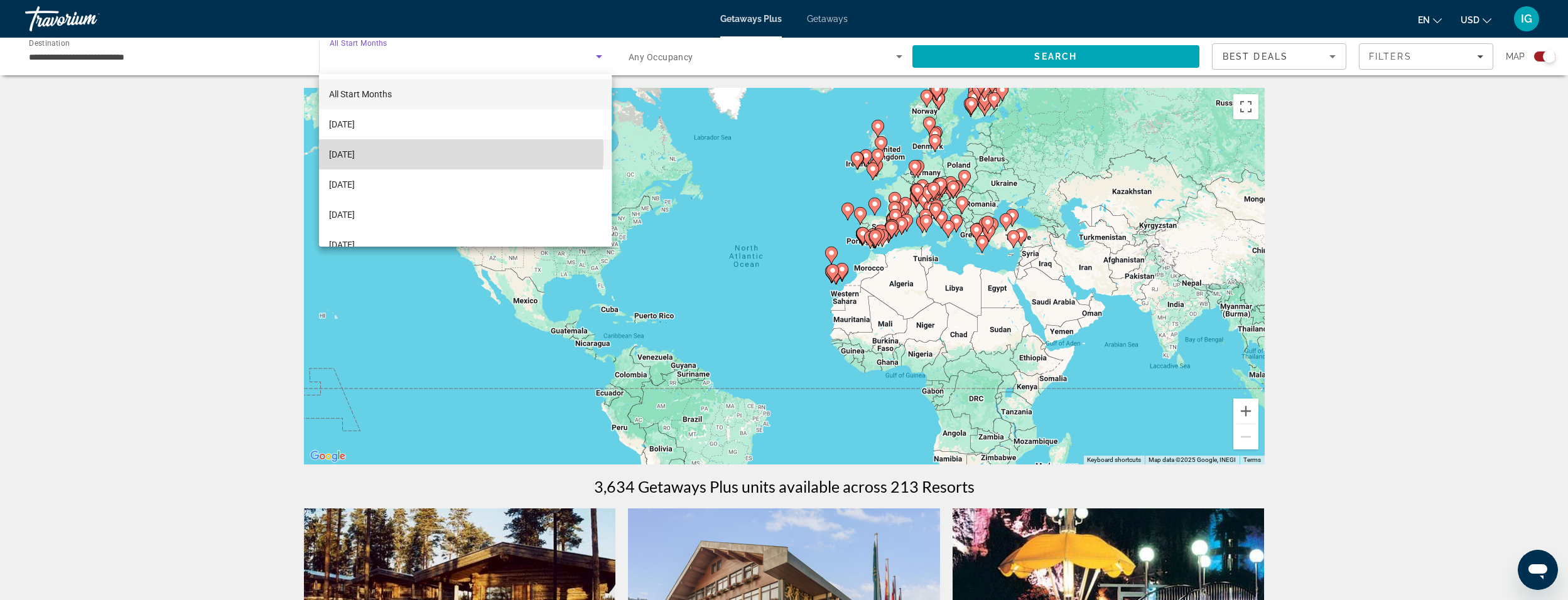
click at [355, 153] on span "[DATE]" at bounding box center [342, 154] width 26 height 15
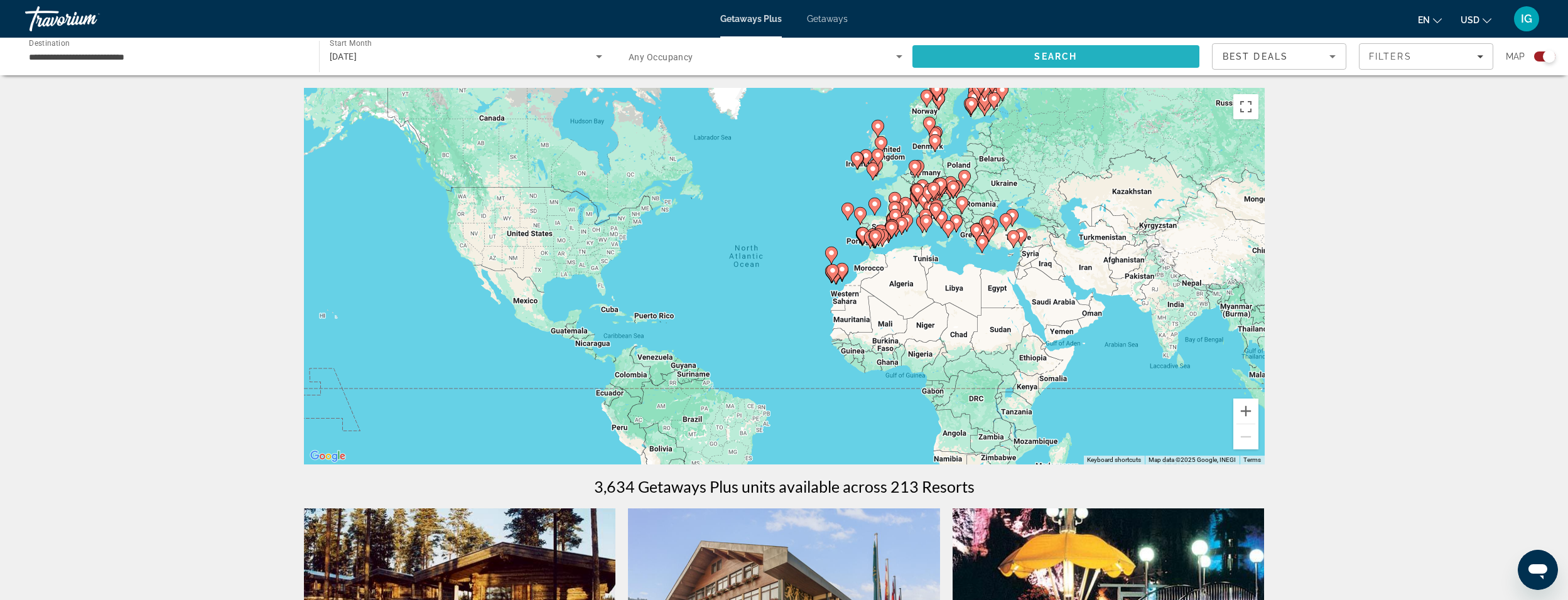
click at [1049, 48] on span "Search" at bounding box center [1056, 56] width 288 height 30
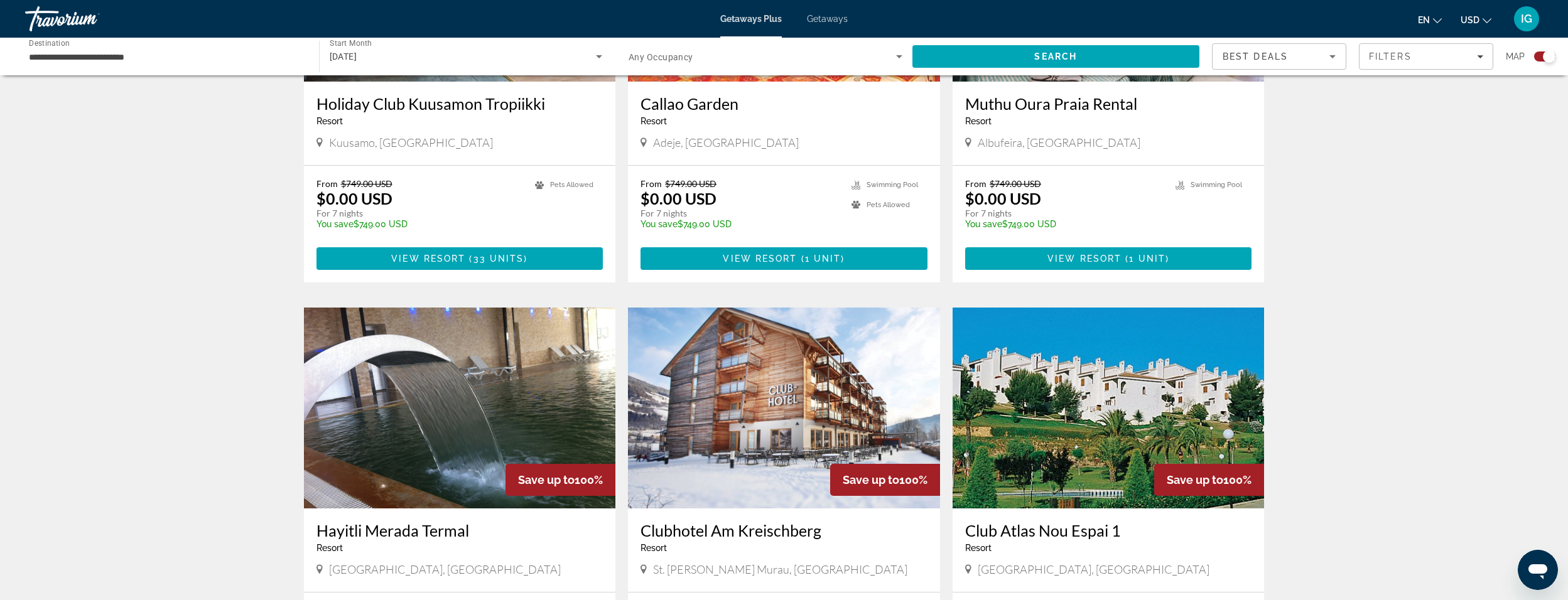
scroll to position [1758, 0]
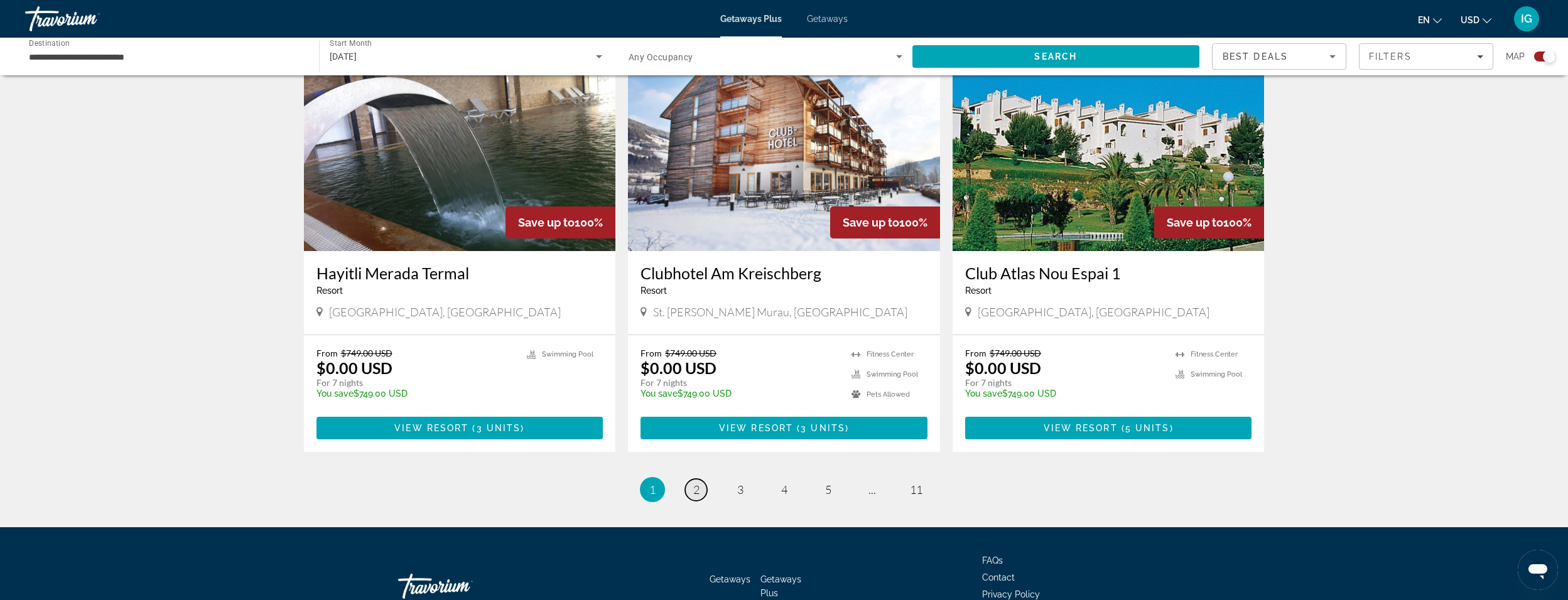
click at [695, 486] on span "2" at bounding box center [696, 490] width 6 height 14
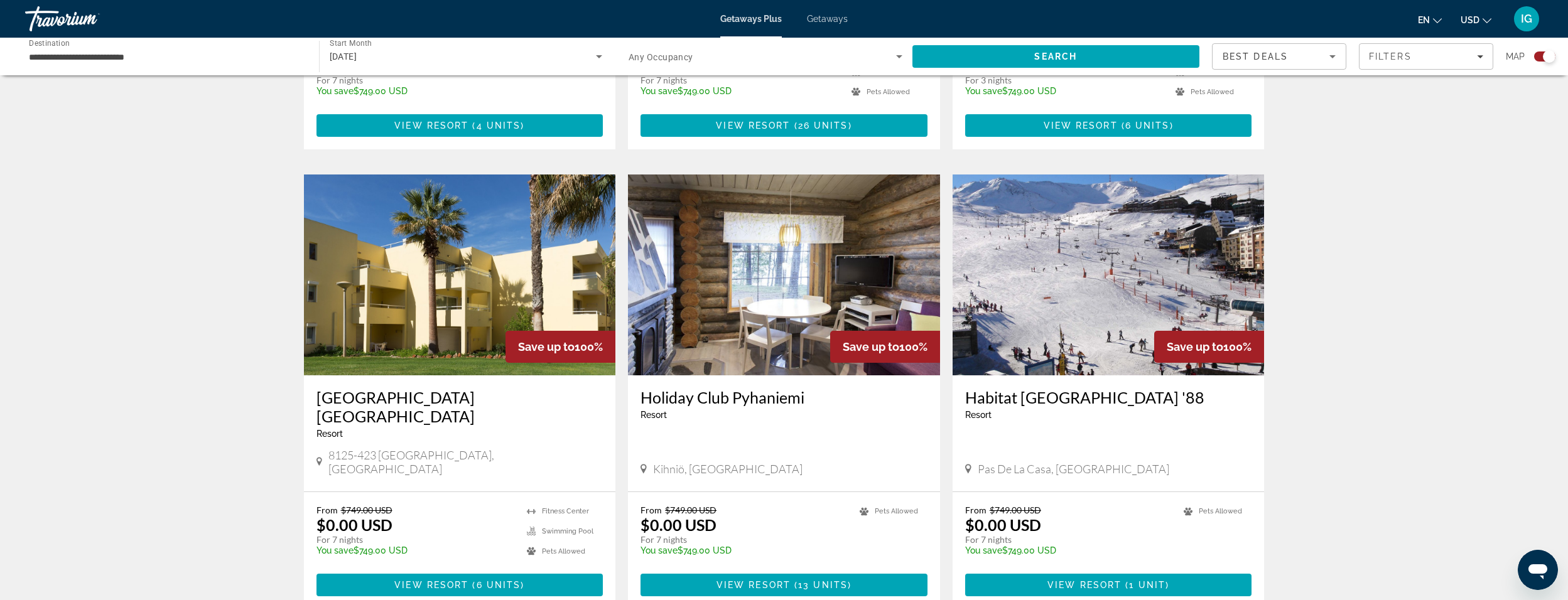
scroll to position [1695, 0]
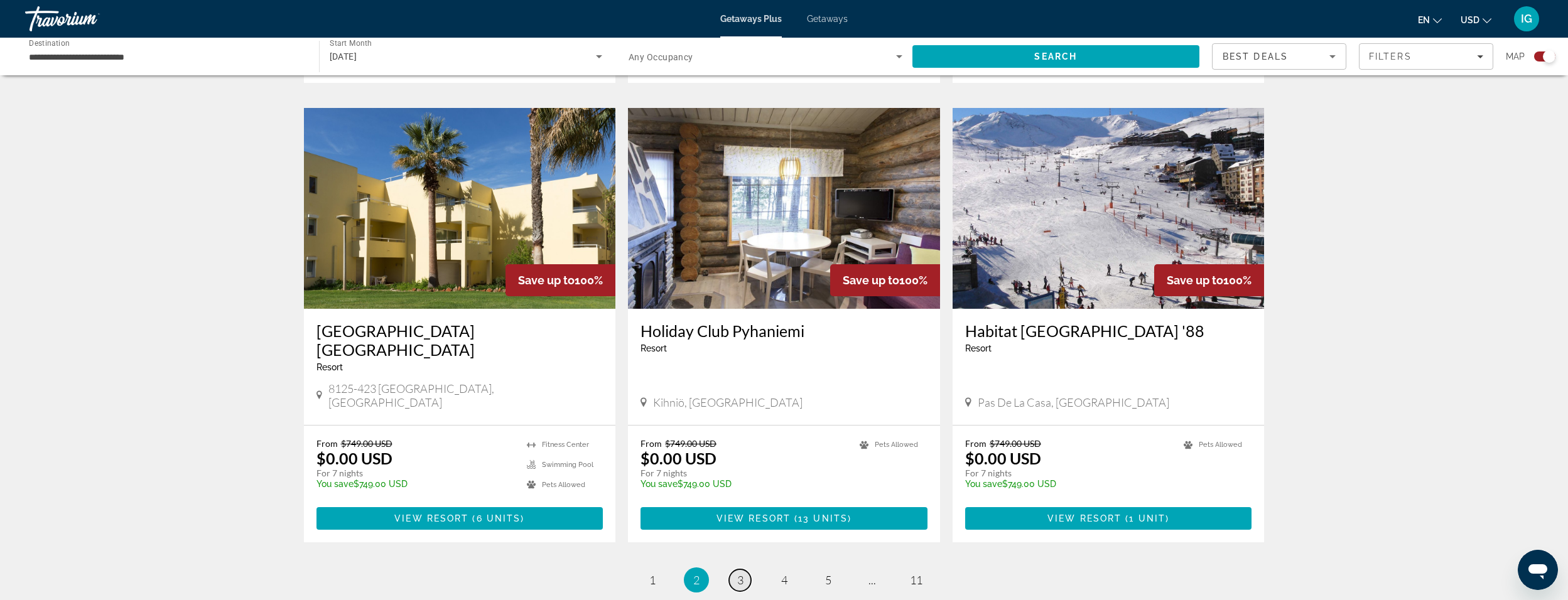
click at [732, 570] on link "page 3" at bounding box center [739, 580] width 22 height 22
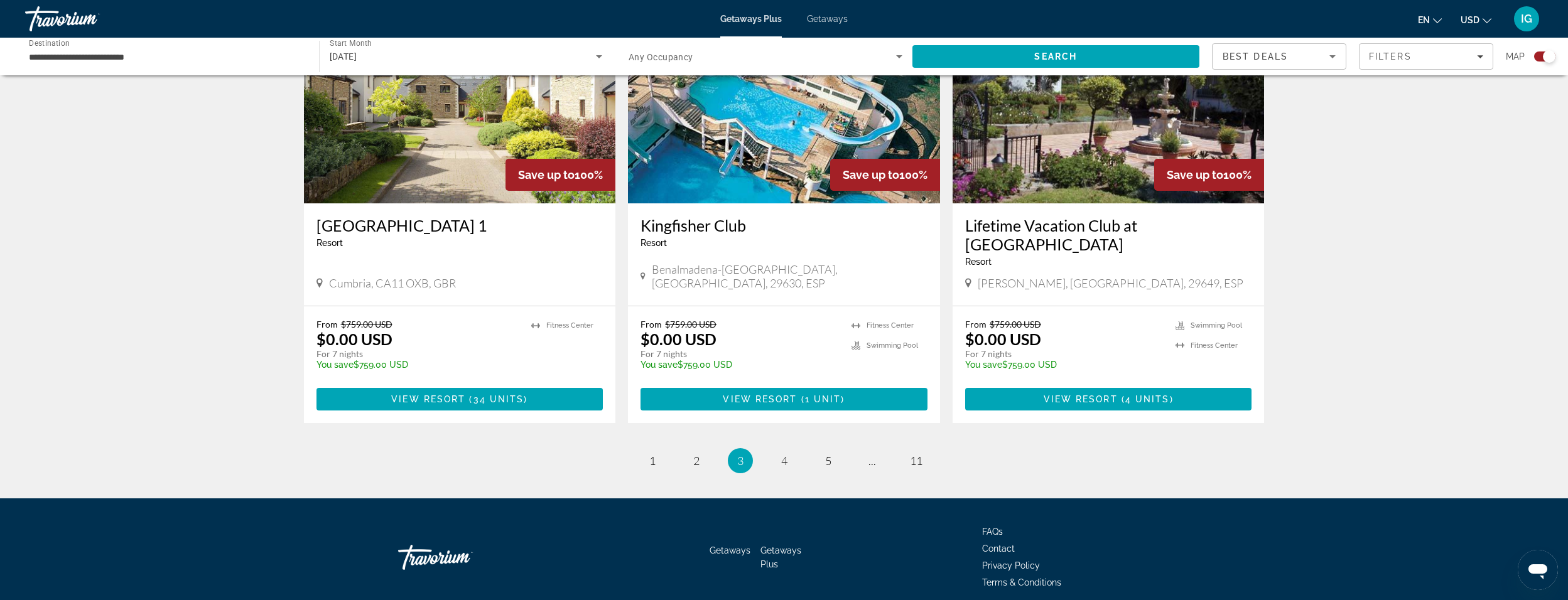
scroll to position [1821, 0]
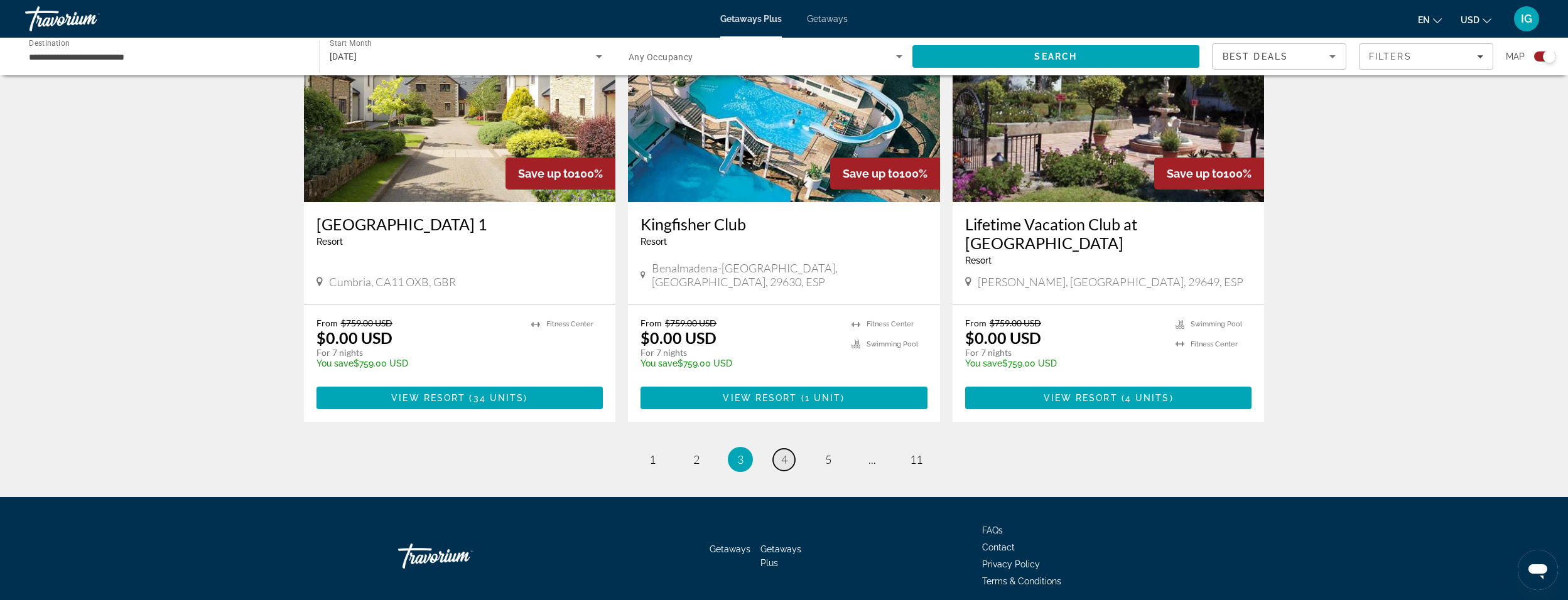
click at [788, 449] on link "page 4" at bounding box center [784, 459] width 22 height 22
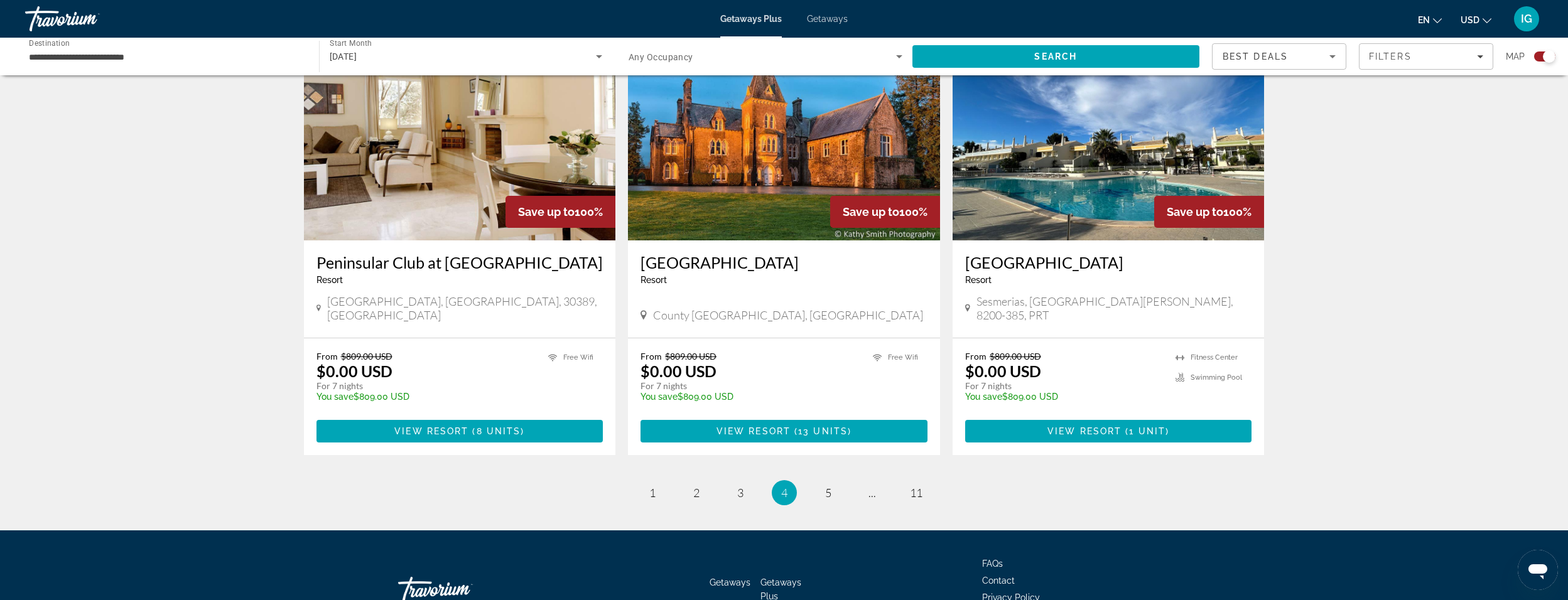
scroll to position [1839, 0]
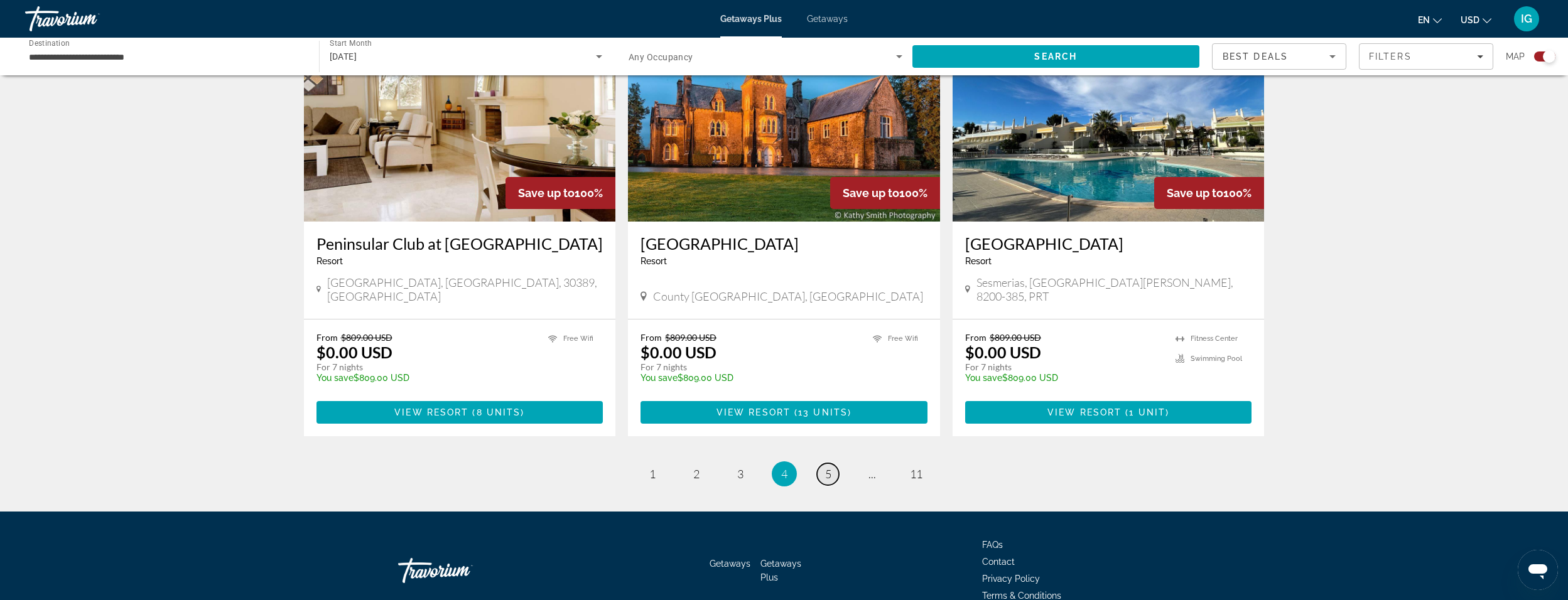
click at [827, 467] on span "5" at bounding box center [828, 474] width 6 height 14
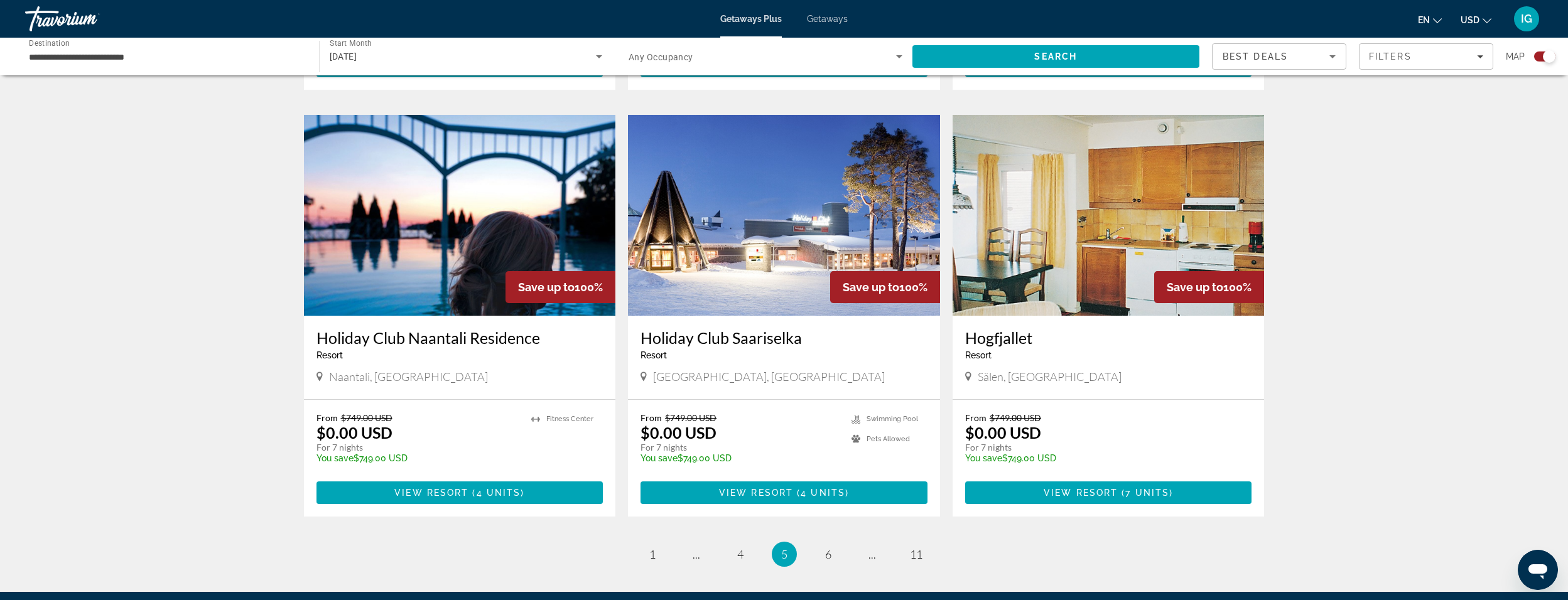
scroll to position [1695, 0]
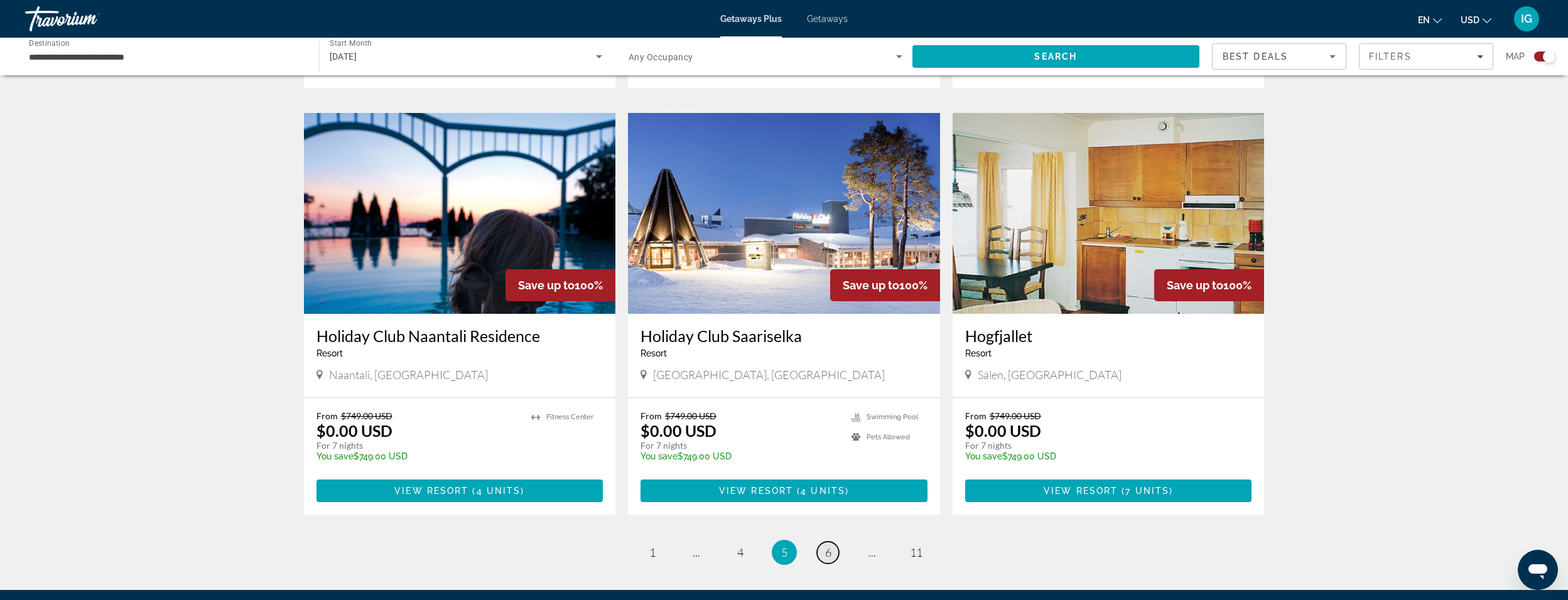
click at [826, 545] on span "6" at bounding box center [828, 552] width 6 height 14
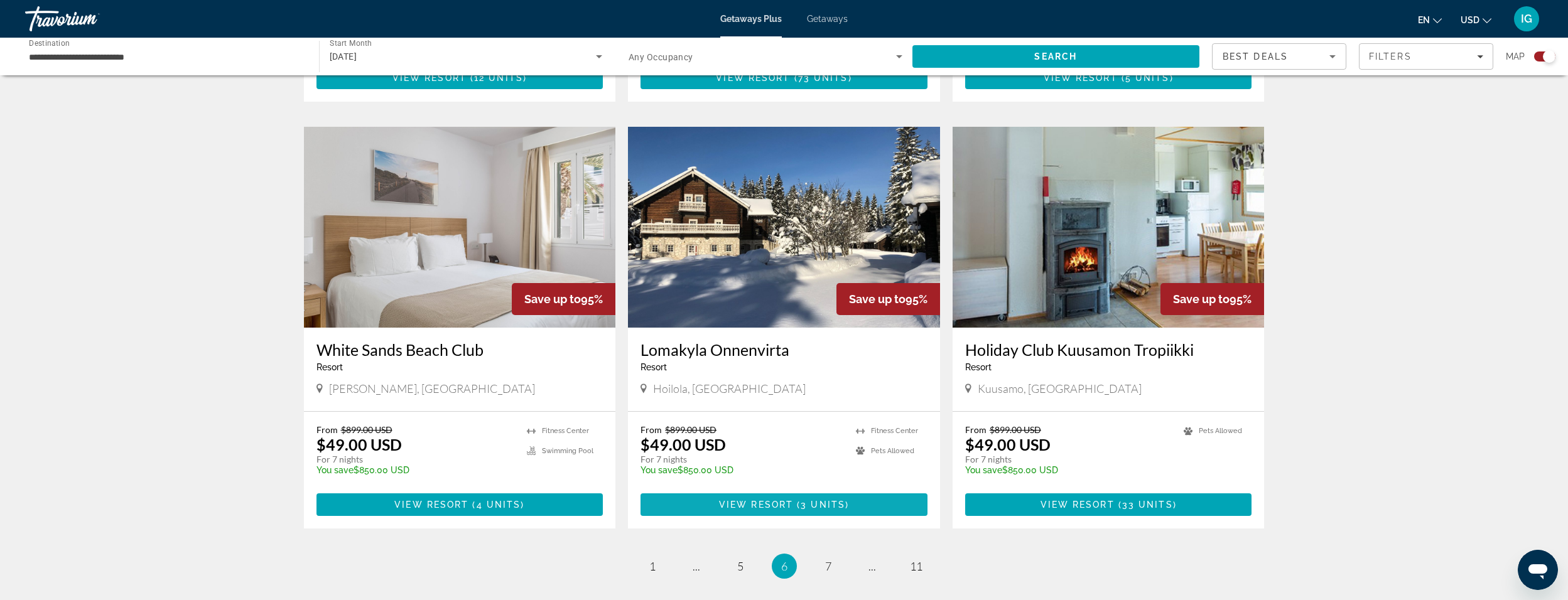
scroll to position [1695, 0]
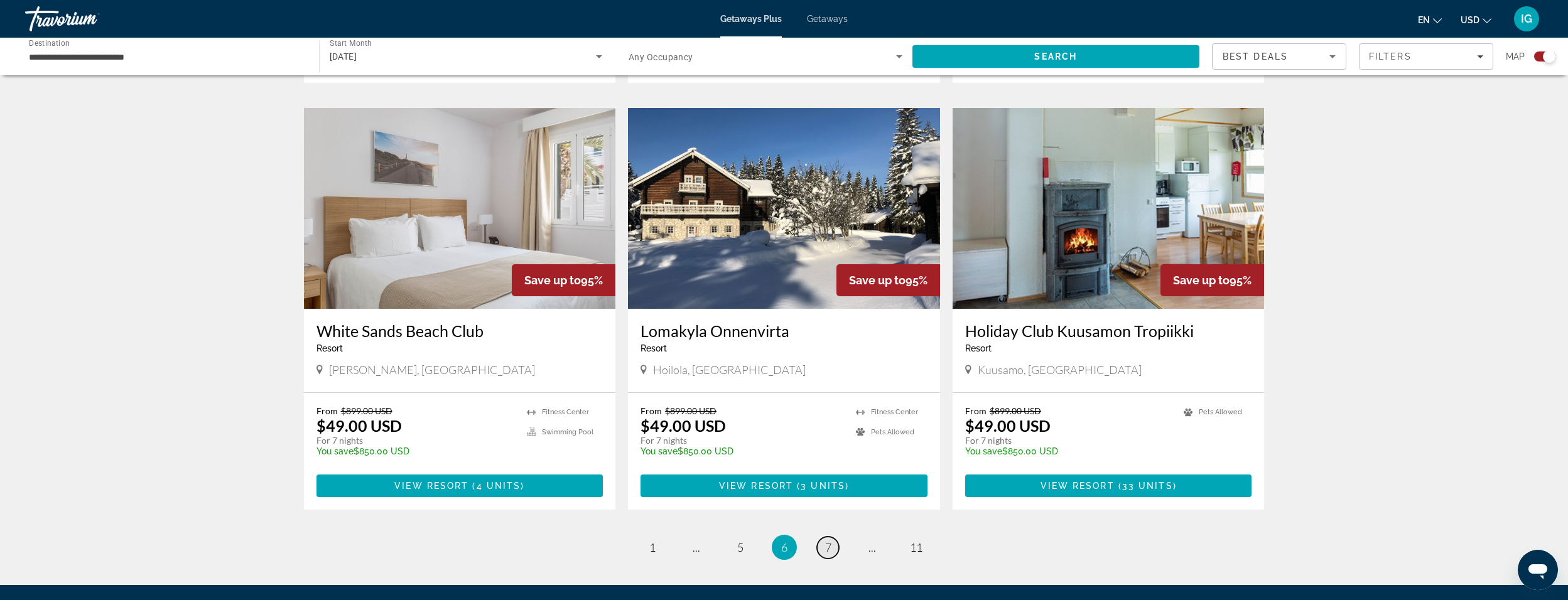
click at [826, 541] on span "7" at bounding box center [828, 548] width 6 height 14
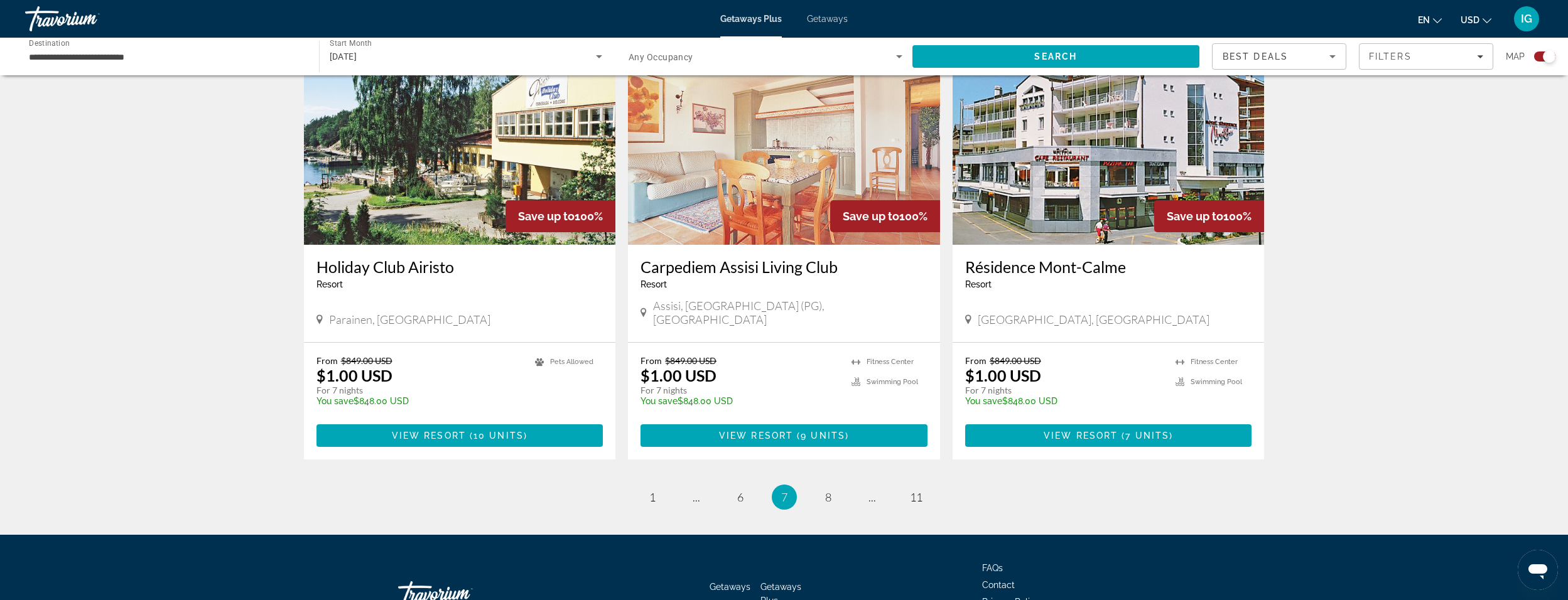
scroll to position [1820, 0]
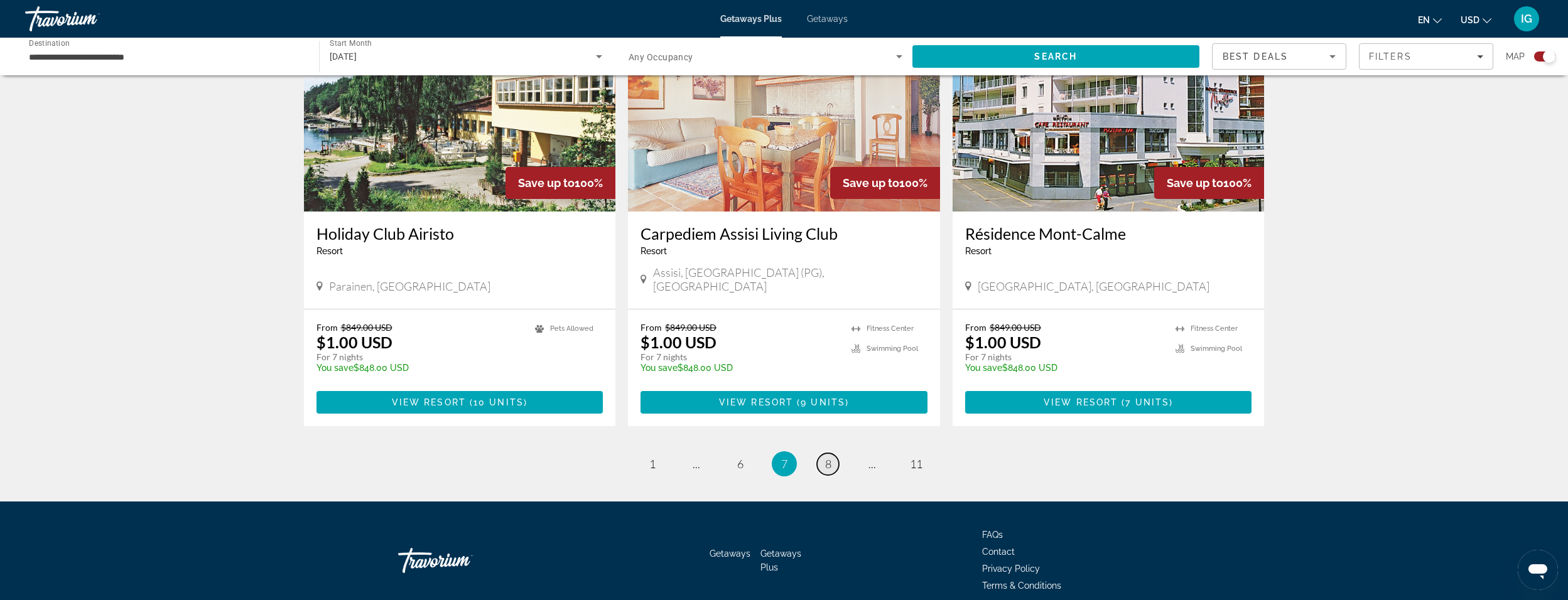
click at [825, 457] on span "8" at bounding box center [828, 464] width 6 height 14
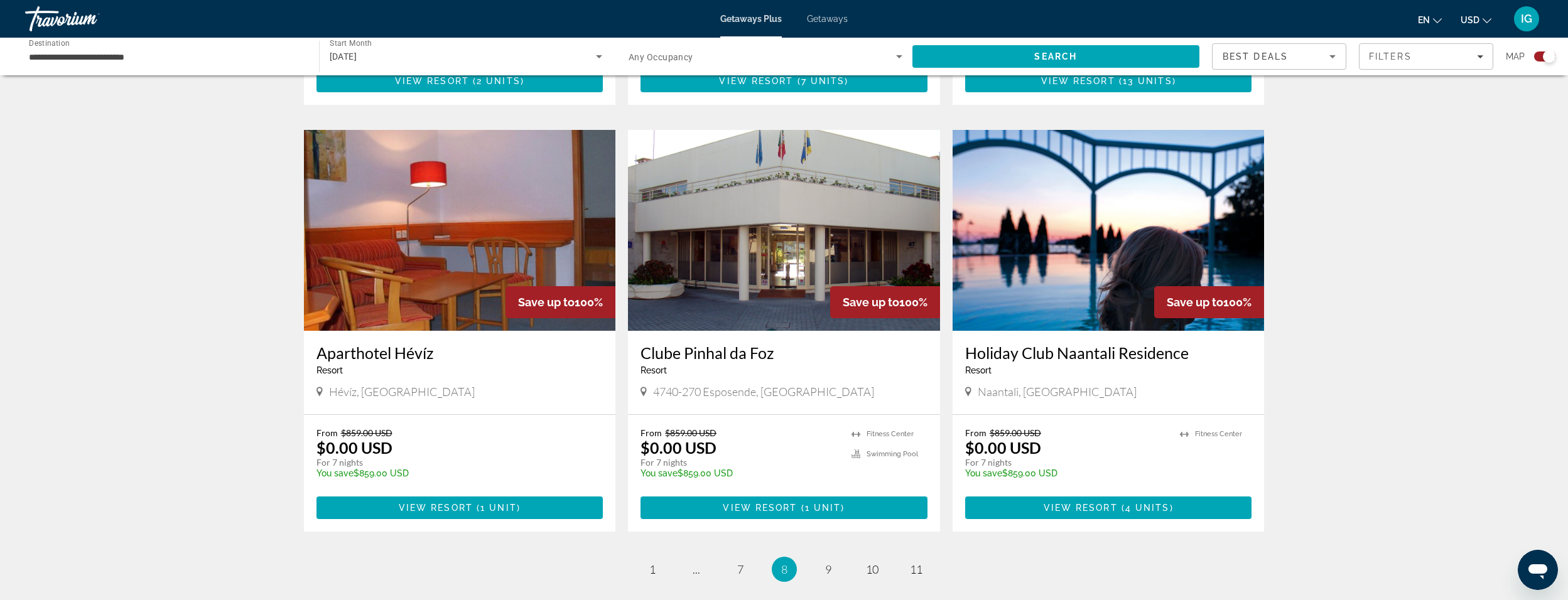
scroll to position [1695, 0]
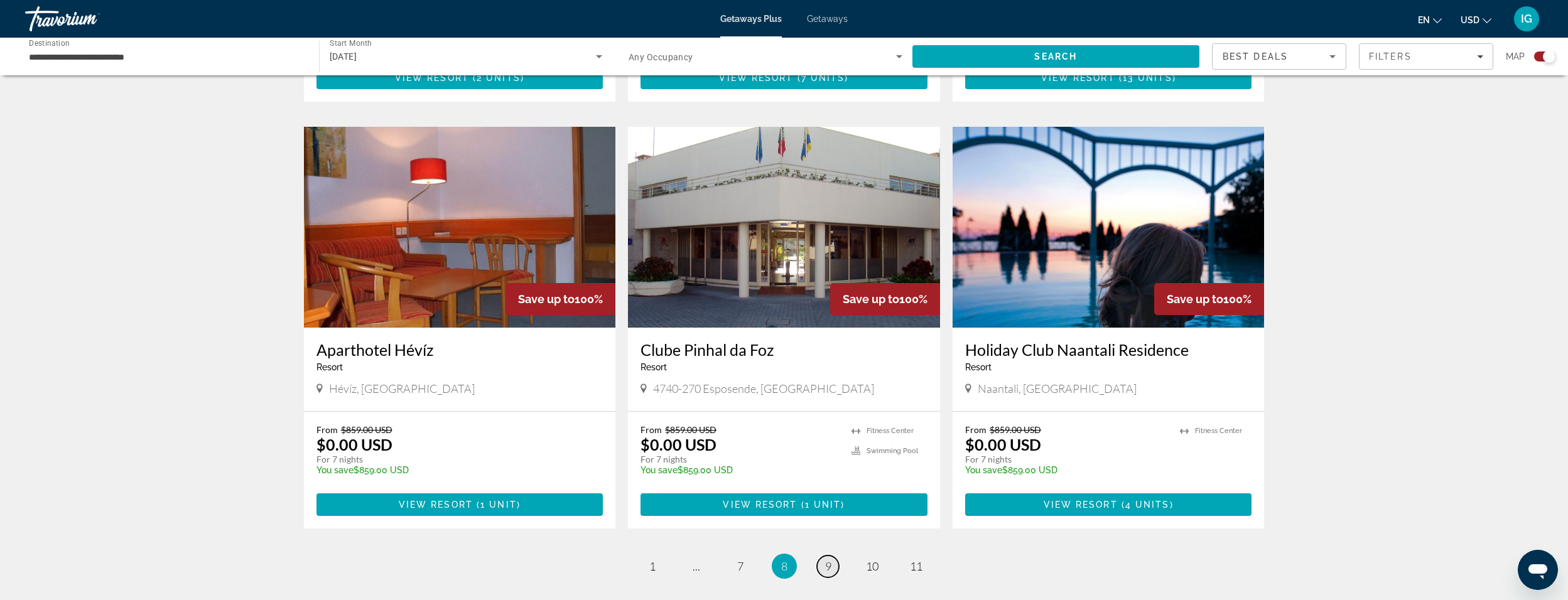
click at [825, 559] on span "9" at bounding box center [828, 566] width 6 height 14
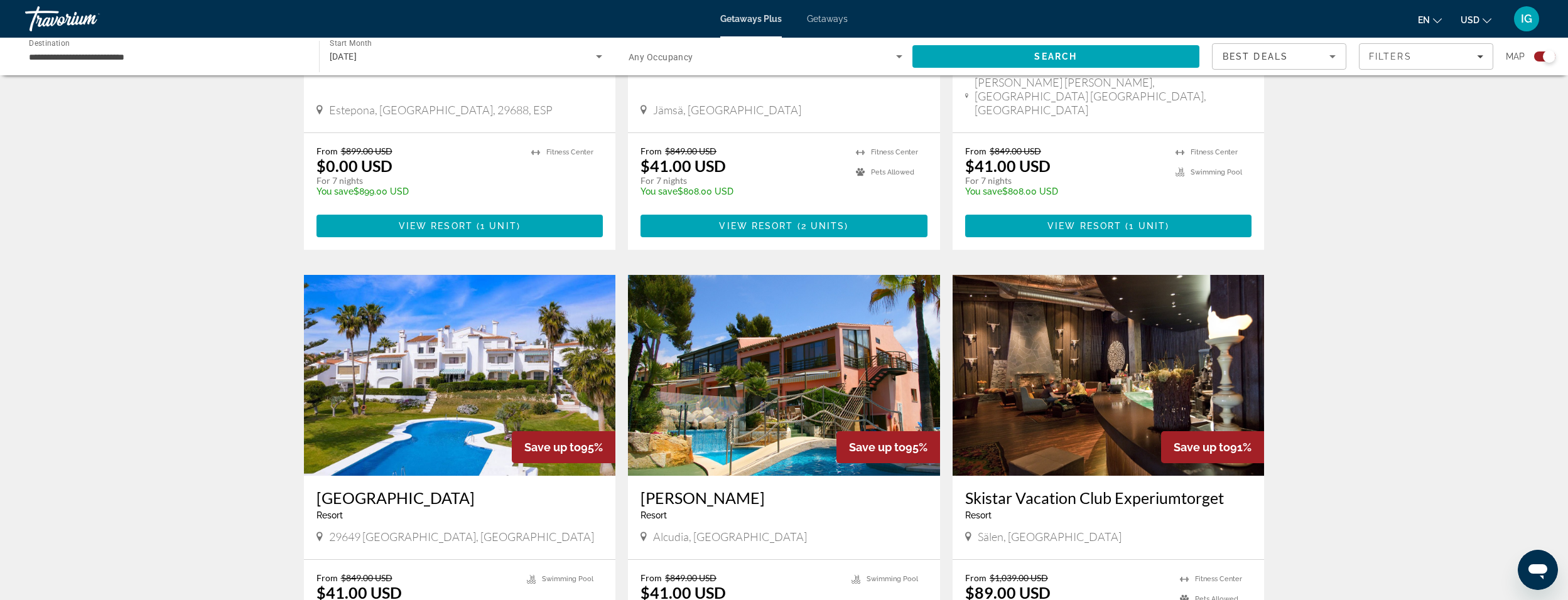
scroll to position [1695, 0]
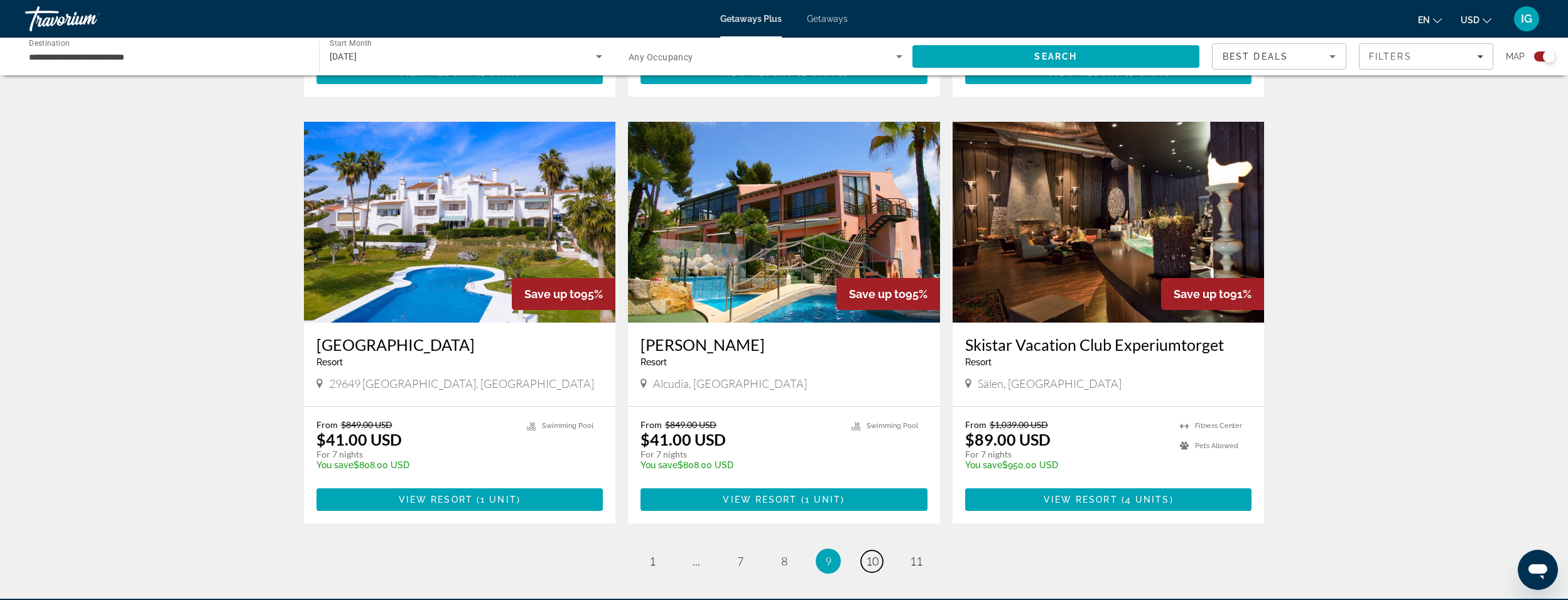
click at [868, 554] on span "10" at bounding box center [872, 561] width 12 height 14
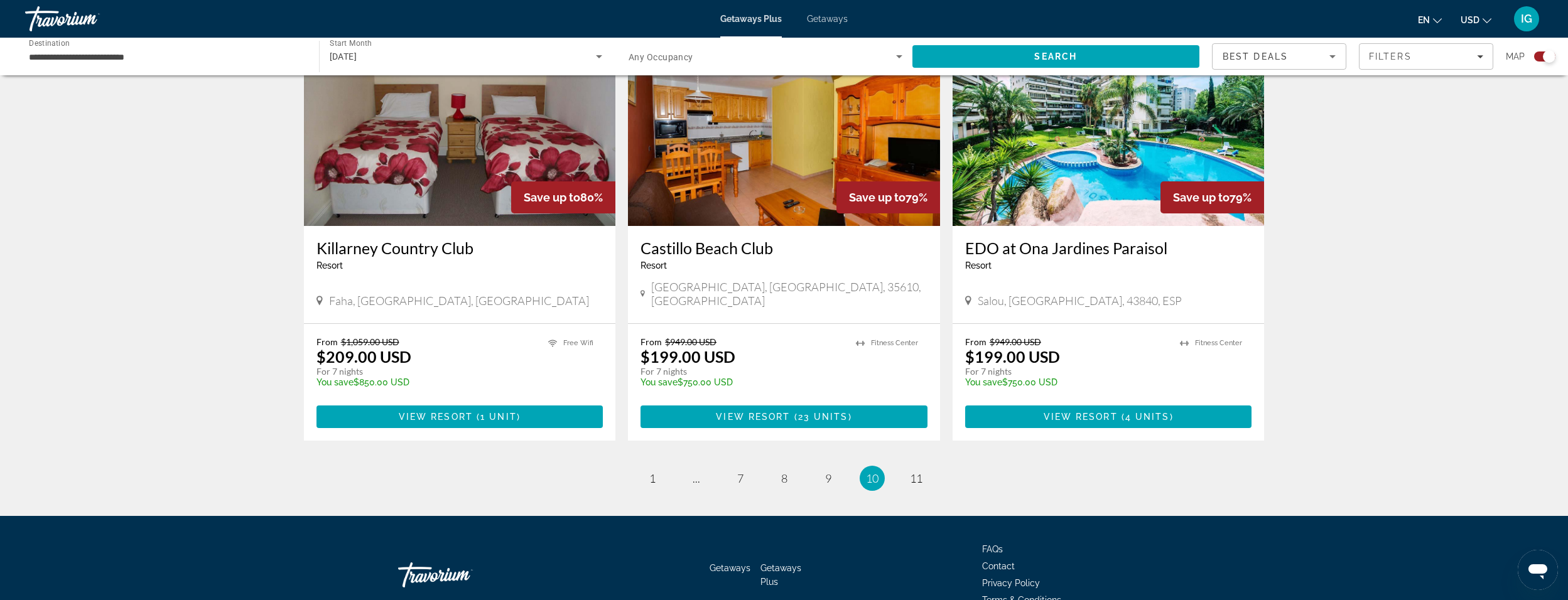
scroll to position [1821, 0]
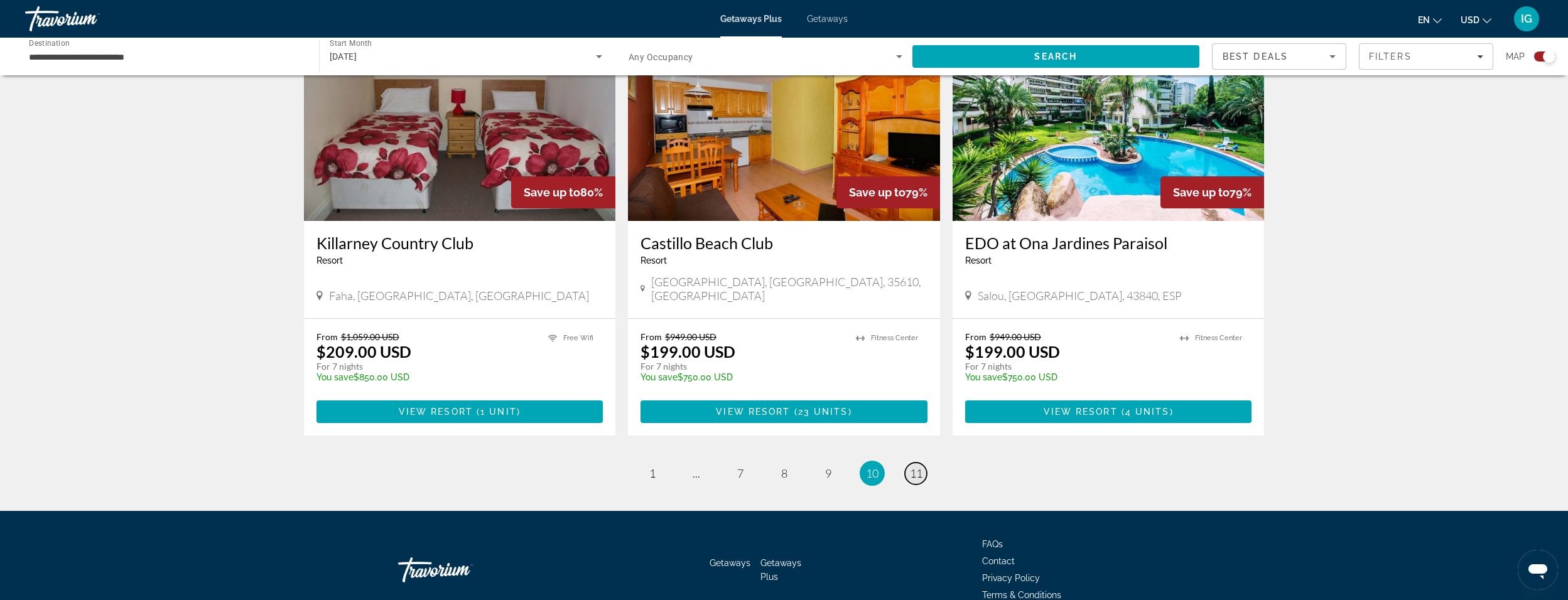
click at [910, 466] on span "11" at bounding box center [916, 473] width 12 height 14
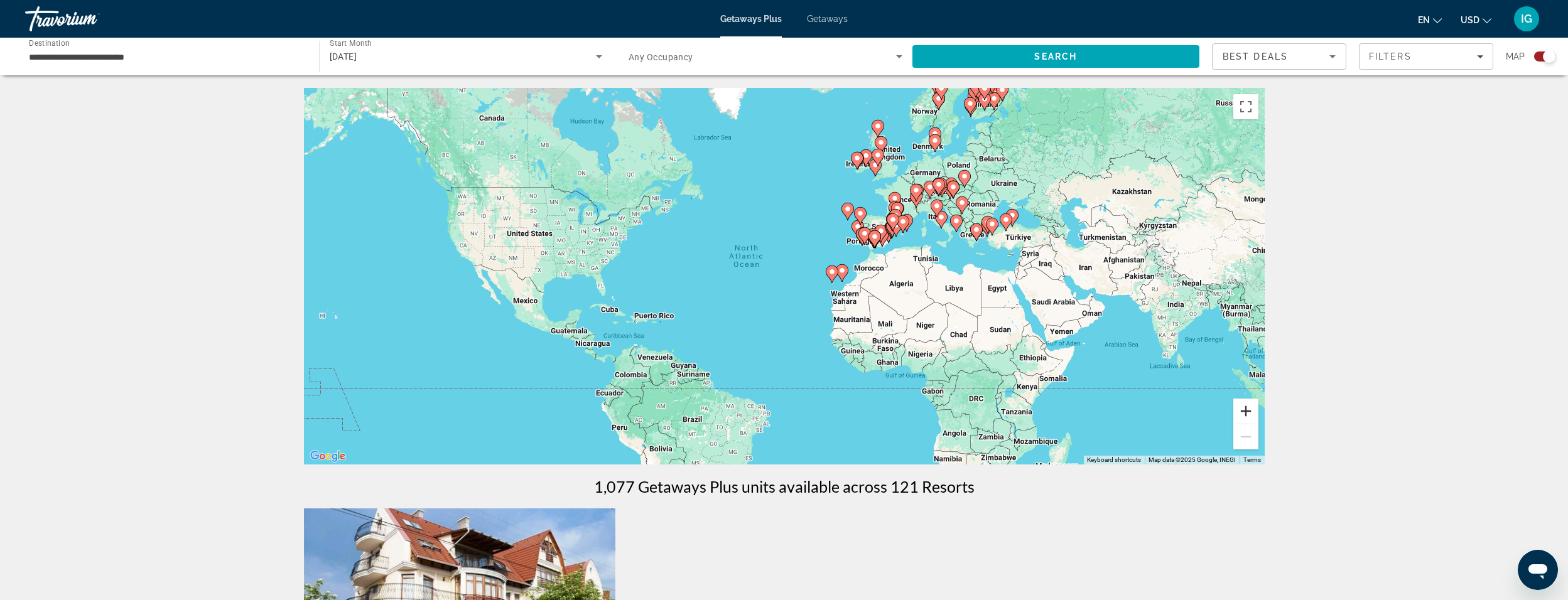
click at [1242, 409] on button "Zoom in" at bounding box center [1246, 411] width 25 height 25
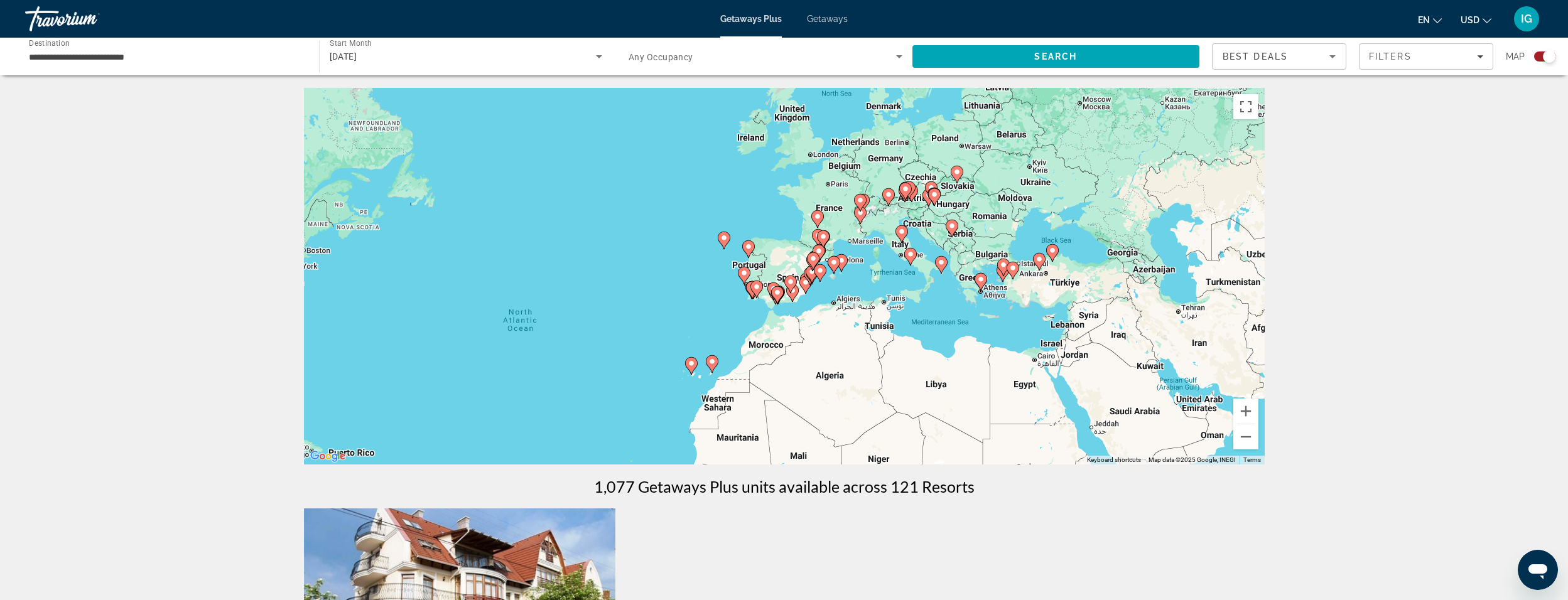
drag, startPoint x: 1047, startPoint y: 323, endPoint x: 903, endPoint y: 372, distance: 152.1
click at [903, 373] on div "To activate drag with keyboard, press Alt + Enter. Once in keyboard drag state,…" at bounding box center [784, 276] width 961 height 377
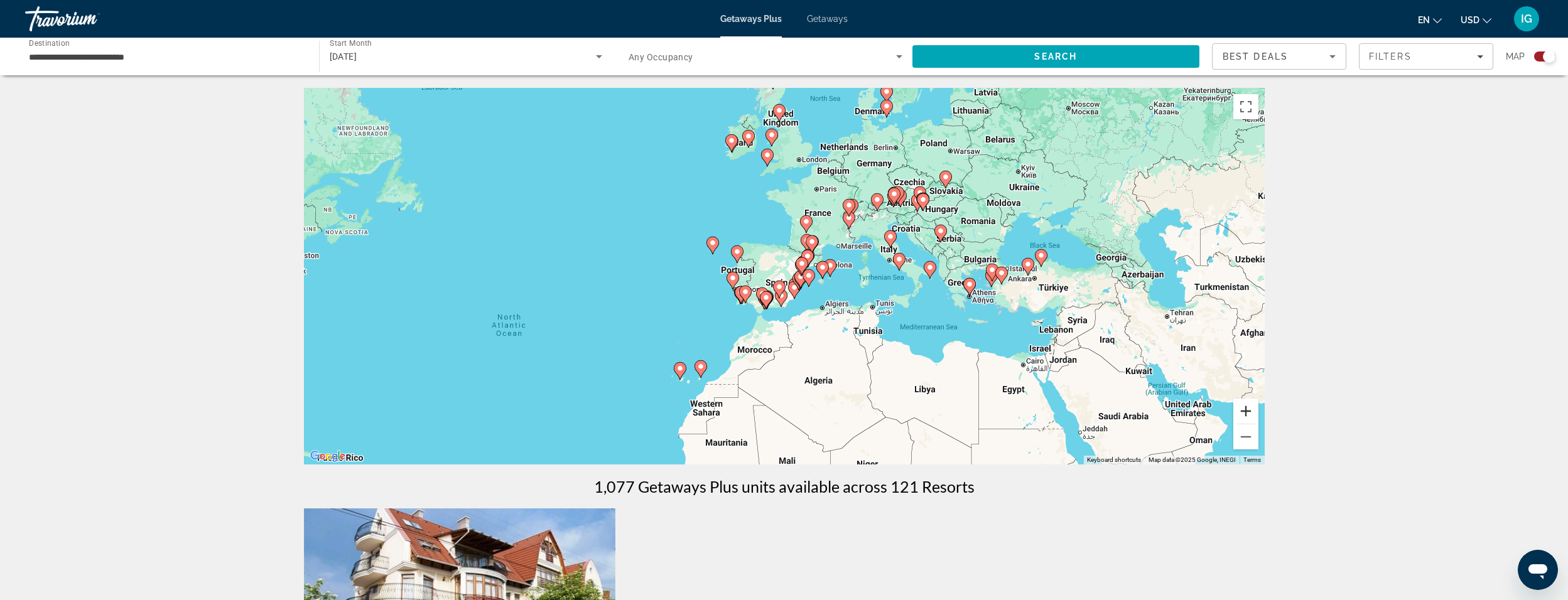
click at [1249, 407] on button "Zoom in" at bounding box center [1246, 411] width 25 height 25
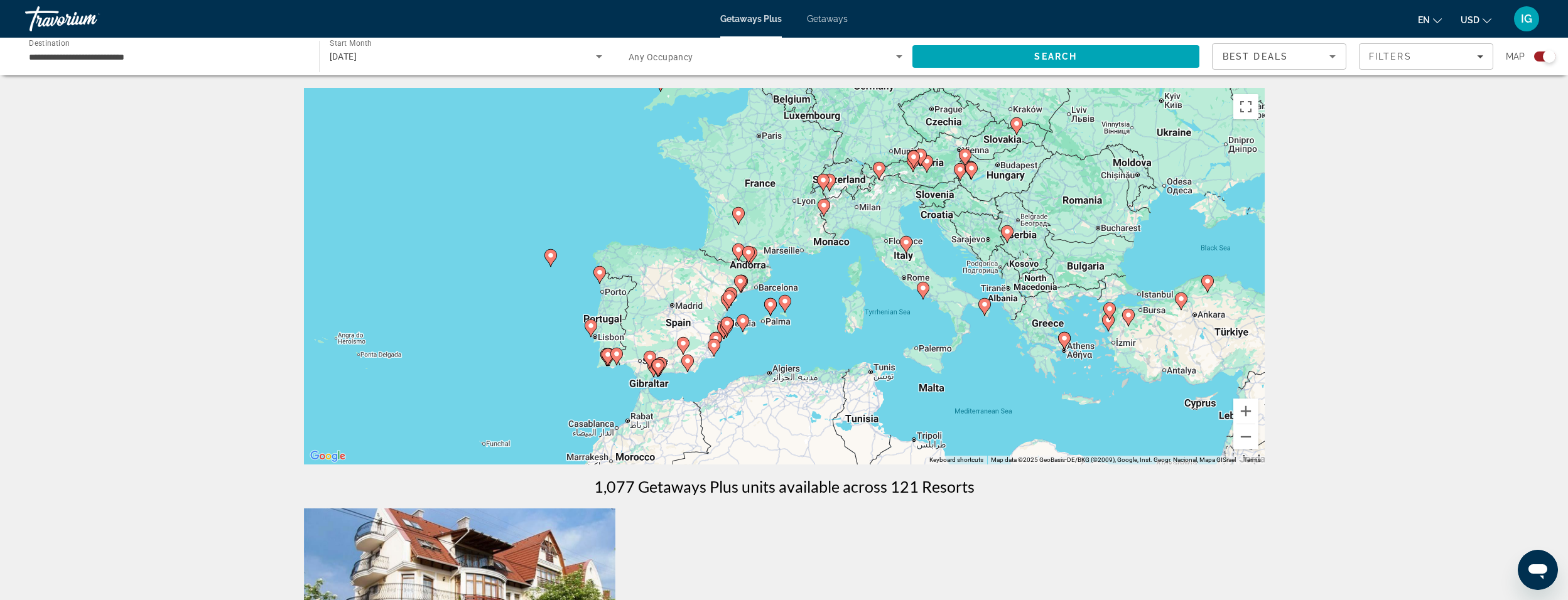
drag, startPoint x: 872, startPoint y: 379, endPoint x: 772, endPoint y: 416, distance: 106.6
click at [772, 416] on div "To activate drag with keyboard, press Alt + Enter. Once in keyboard drag state,…" at bounding box center [784, 276] width 961 height 377
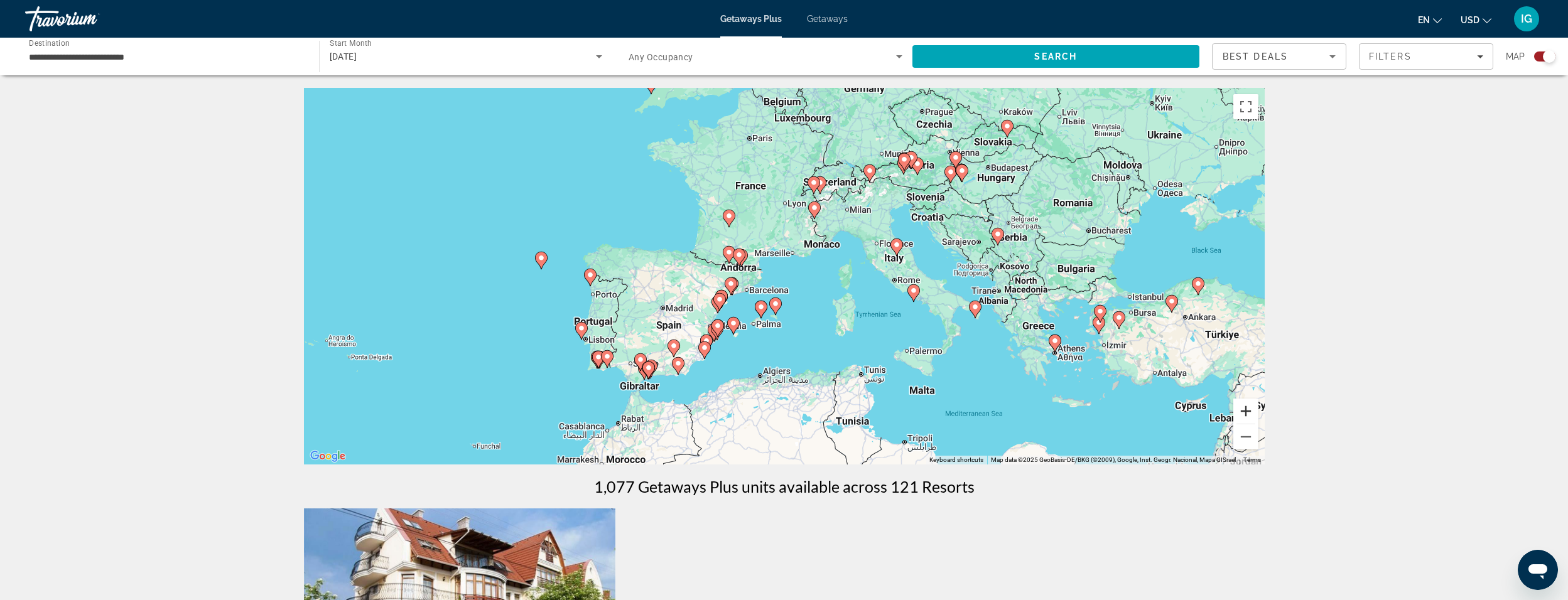
click at [1247, 414] on button "Zoom in" at bounding box center [1246, 411] width 25 height 25
